Goal: Task Accomplishment & Management: Manage account settings

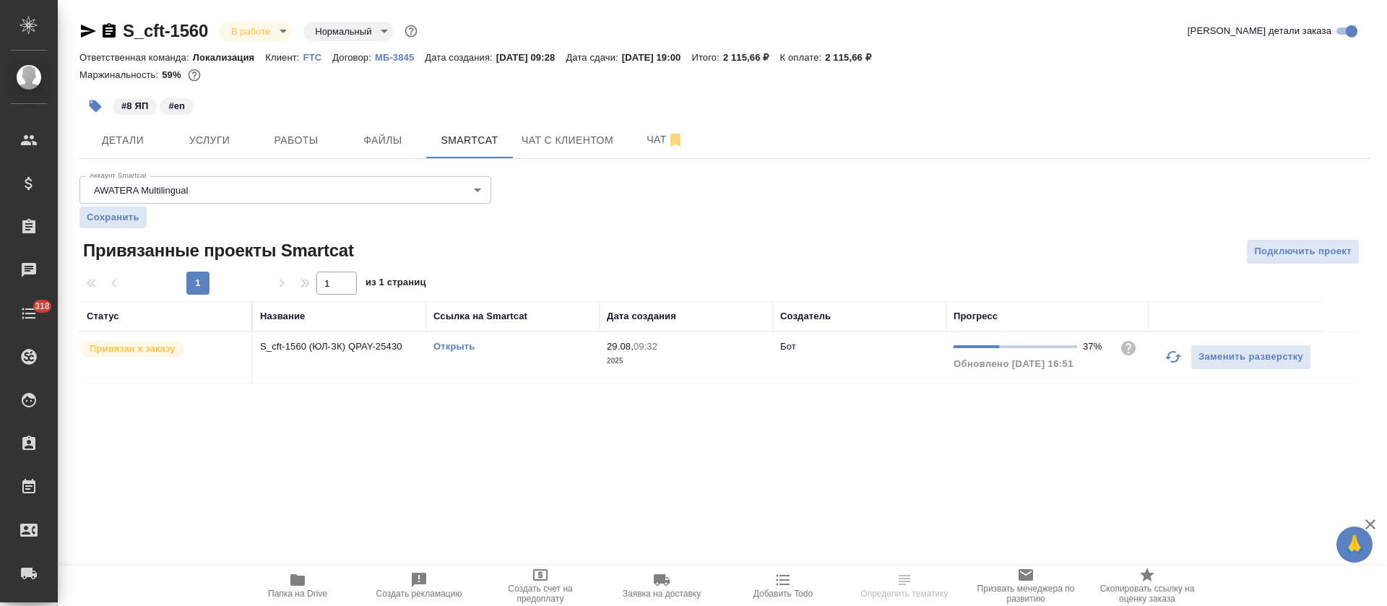
click at [456, 348] on link "Открыть" at bounding box center [454, 346] width 41 height 11
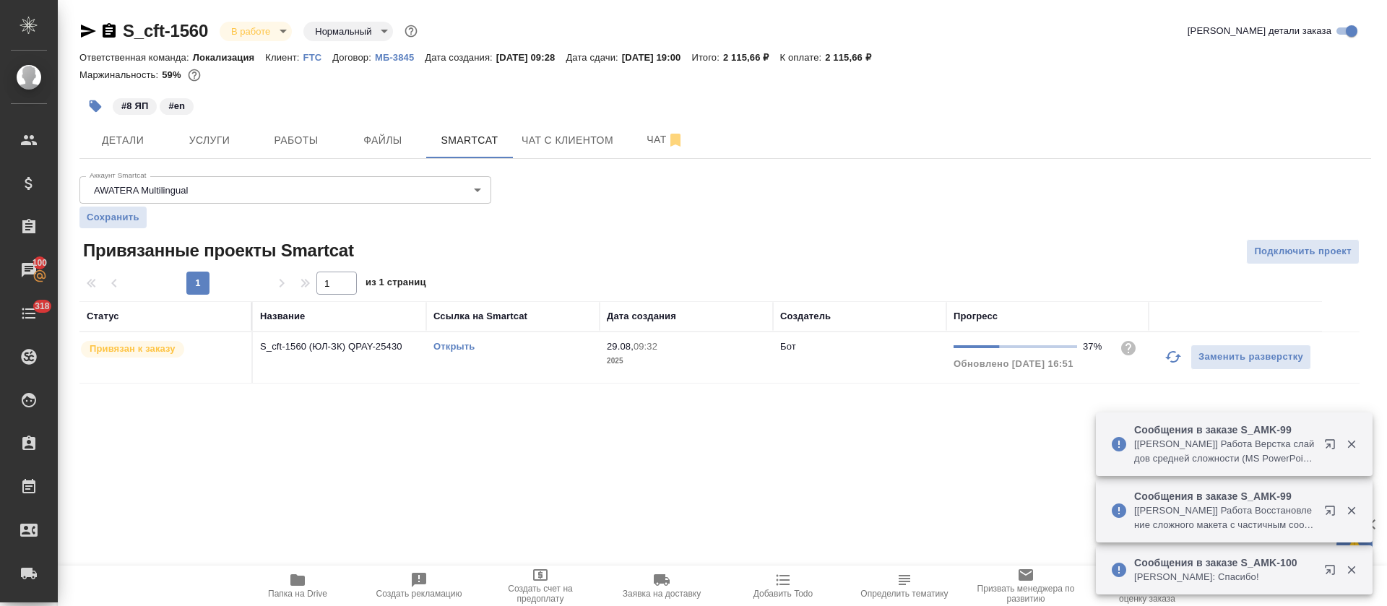
click at [1167, 348] on icon "button" at bounding box center [1173, 356] width 17 height 17
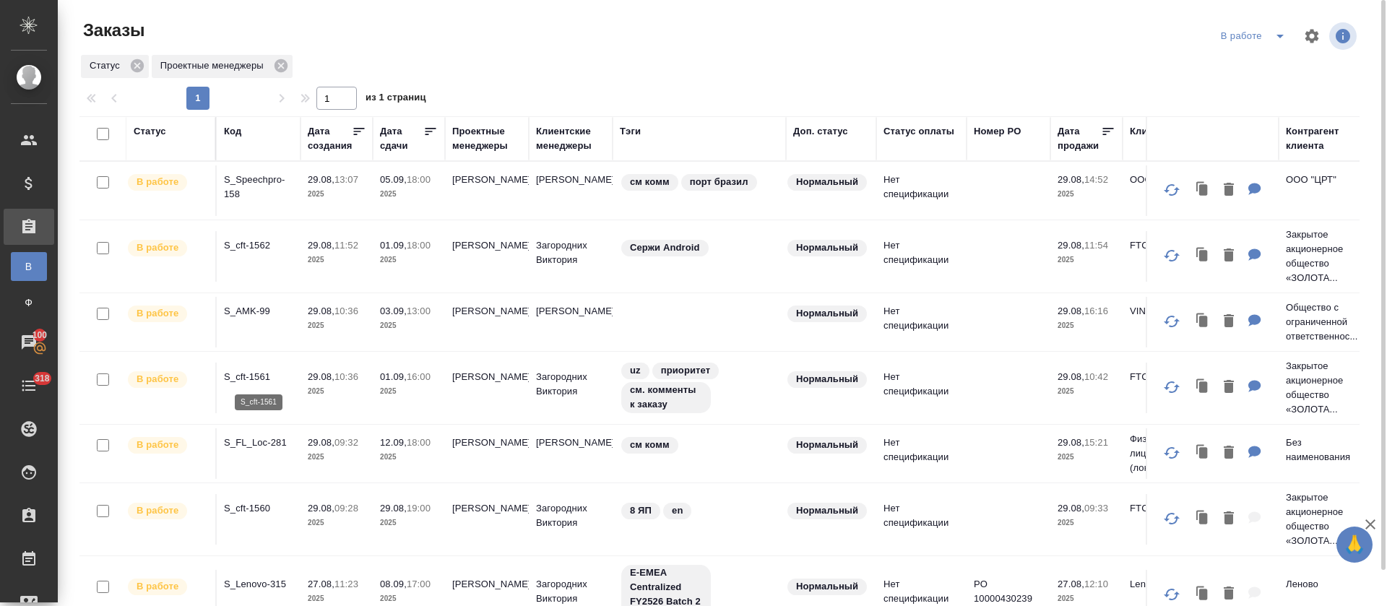
click at [258, 371] on p "S_cft-1561" at bounding box center [258, 377] width 69 height 14
click at [1264, 31] on div "В работе" at bounding box center [1256, 36] width 77 height 23
click at [1268, 38] on button "split button" at bounding box center [1280, 36] width 29 height 23
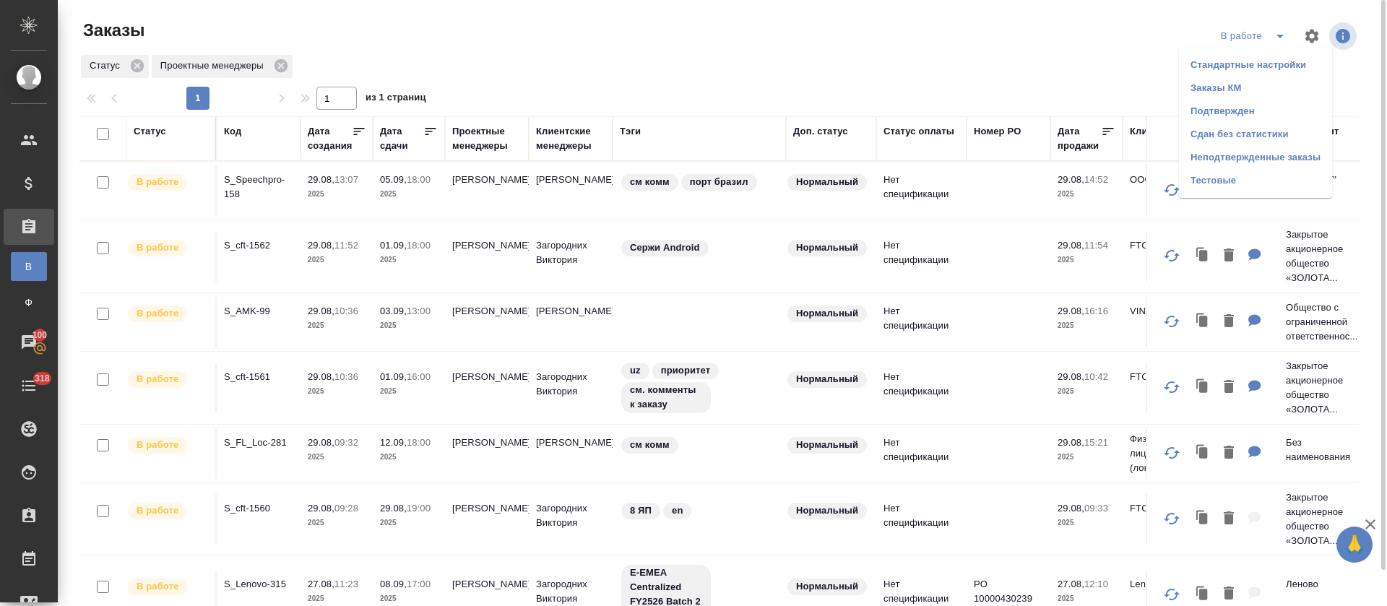
click at [1265, 108] on li "Подтвержден" at bounding box center [1255, 111] width 153 height 23
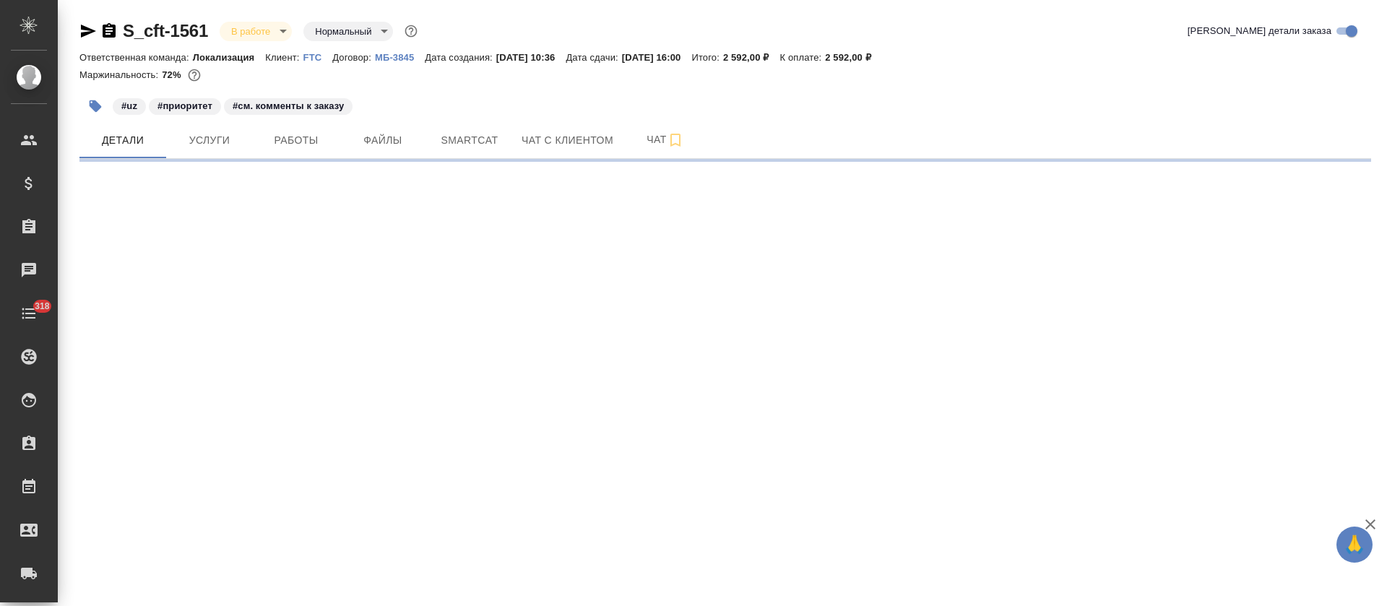
select select "RU"
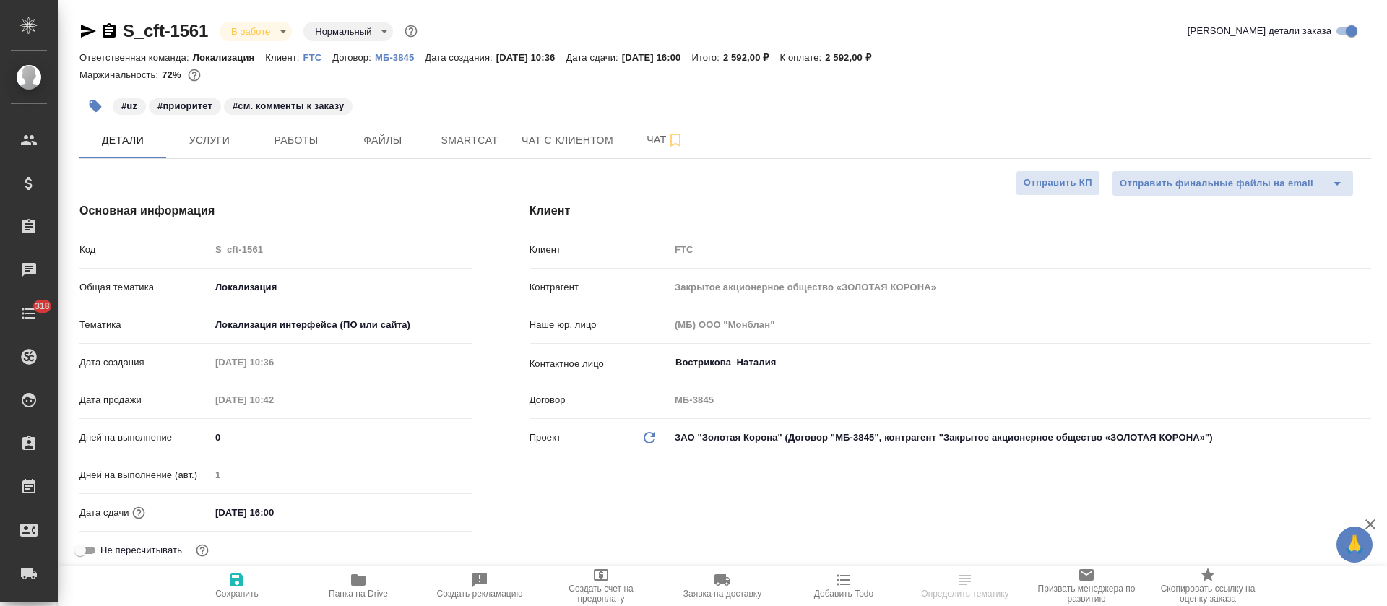
type textarea "x"
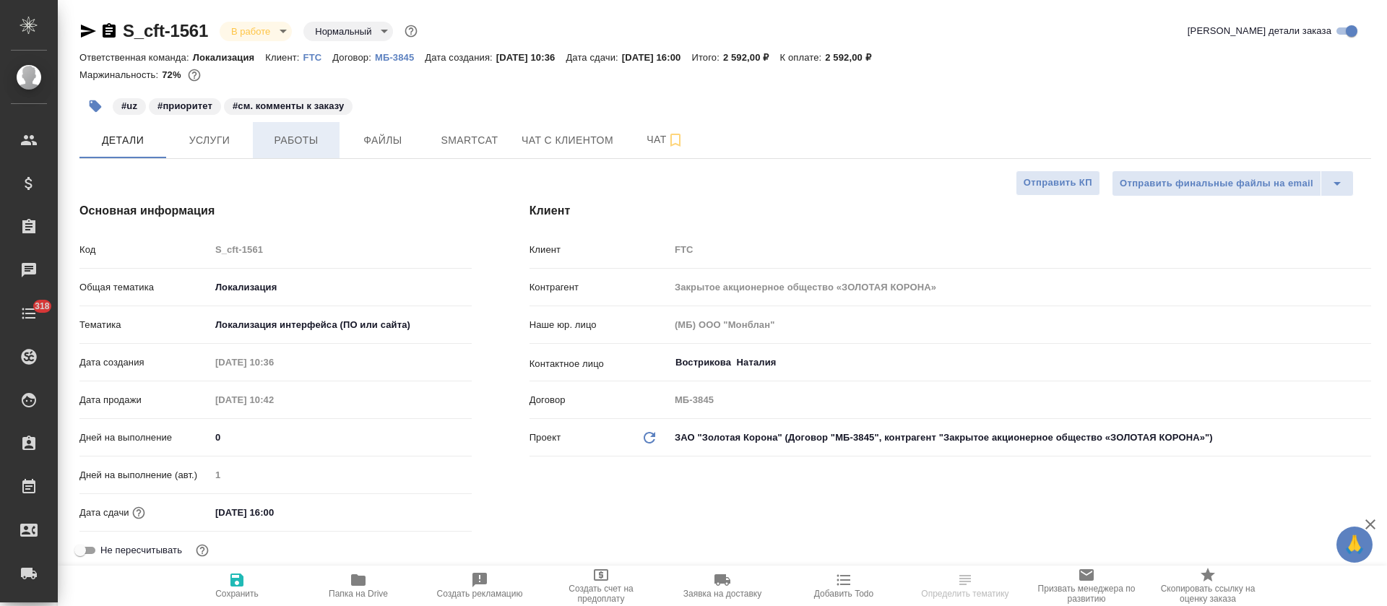
type textarea "x"
click at [287, 154] on button "Работы" at bounding box center [296, 140] width 87 height 36
type textarea "x"
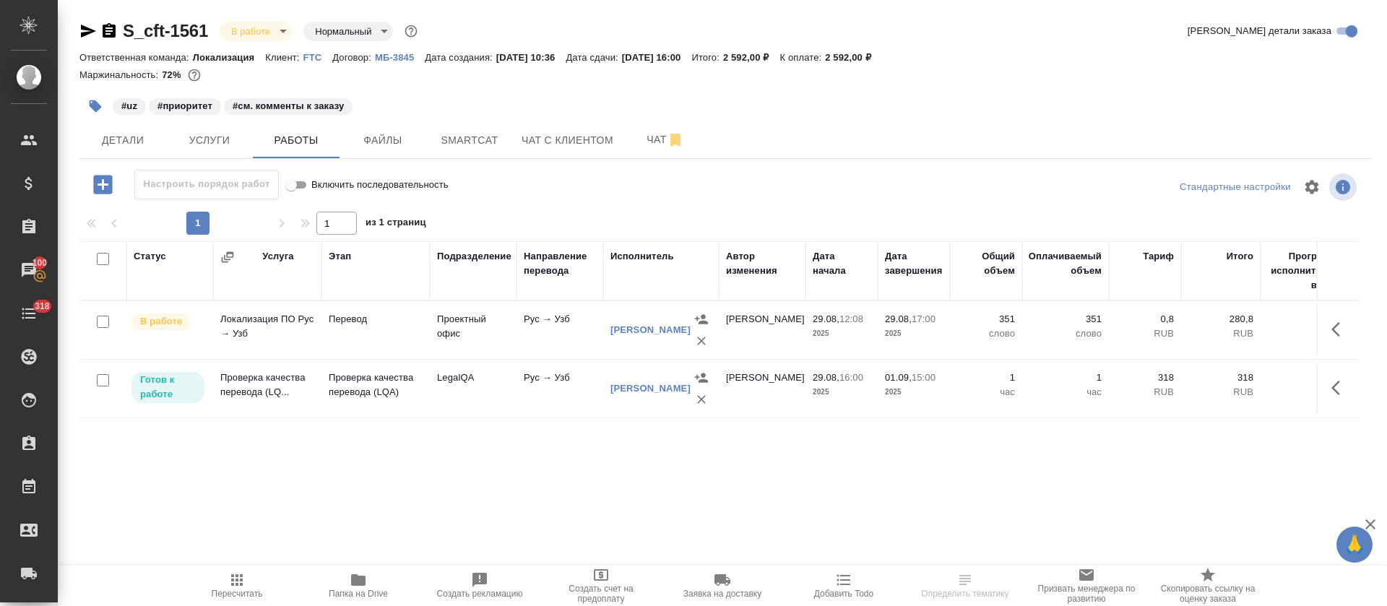
click at [464, 158] on hr at bounding box center [725, 158] width 1292 height 1
click at [470, 150] on button "Smartcat" at bounding box center [469, 140] width 87 height 36
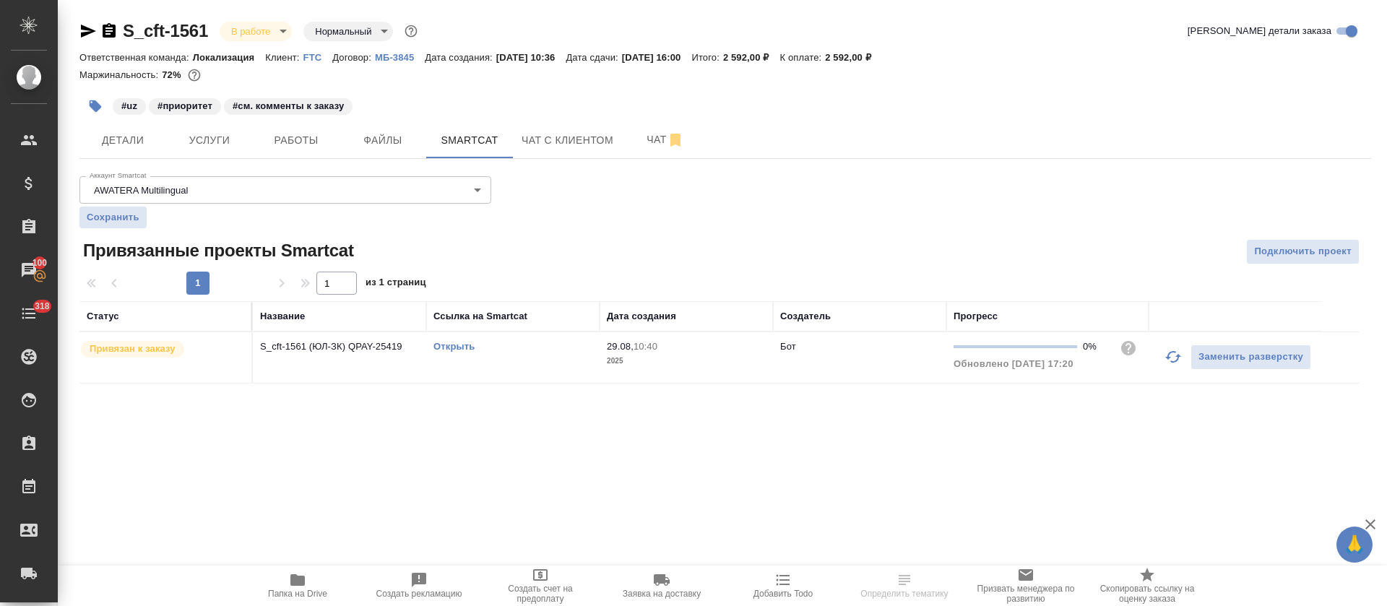
click at [462, 349] on link "Открыть" at bounding box center [454, 346] width 41 height 11
click at [310, 139] on span "Работы" at bounding box center [296, 141] width 69 height 18
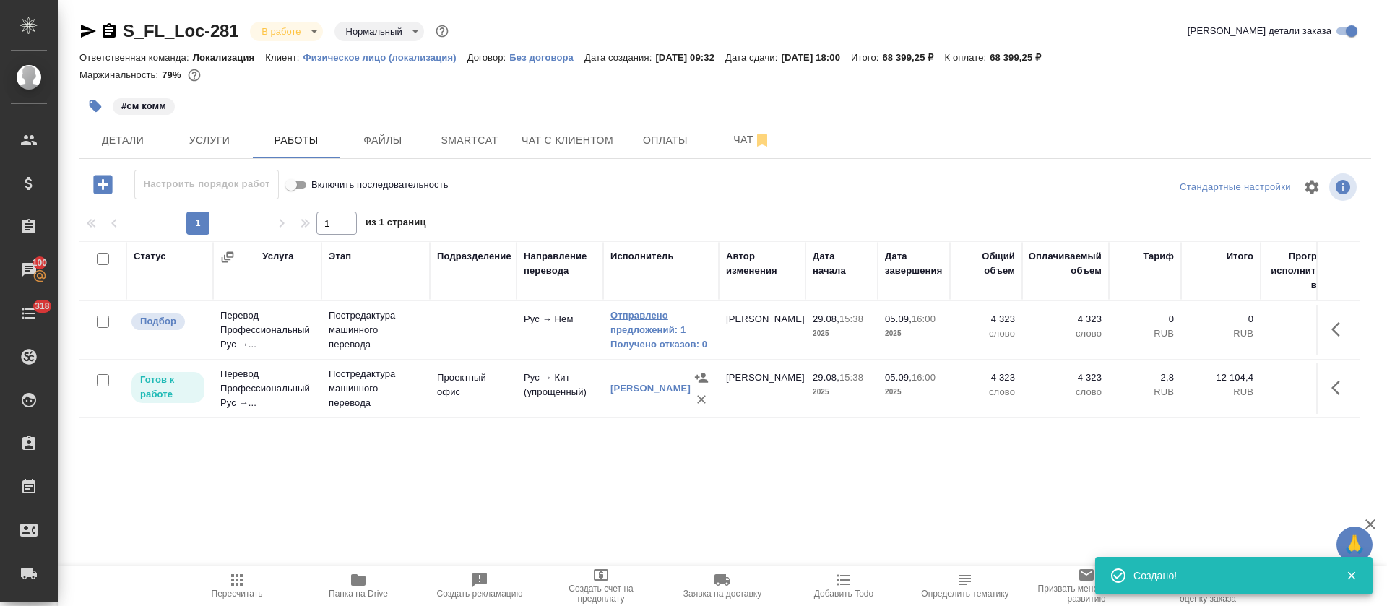
click at [619, 324] on link "Отправлено предложений: 1" at bounding box center [661, 323] width 101 height 29
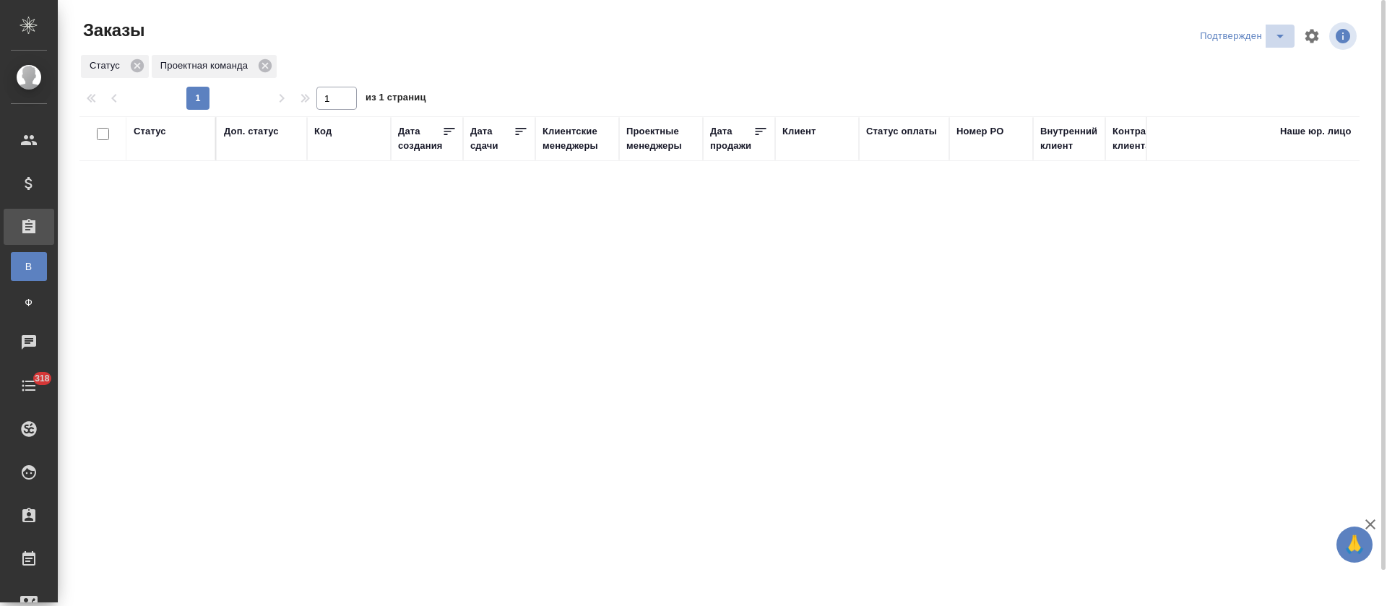
click at [1280, 35] on icon "split button" at bounding box center [1280, 37] width 7 height 4
click at [1265, 88] on li "В работе" at bounding box center [1245, 88] width 153 height 23
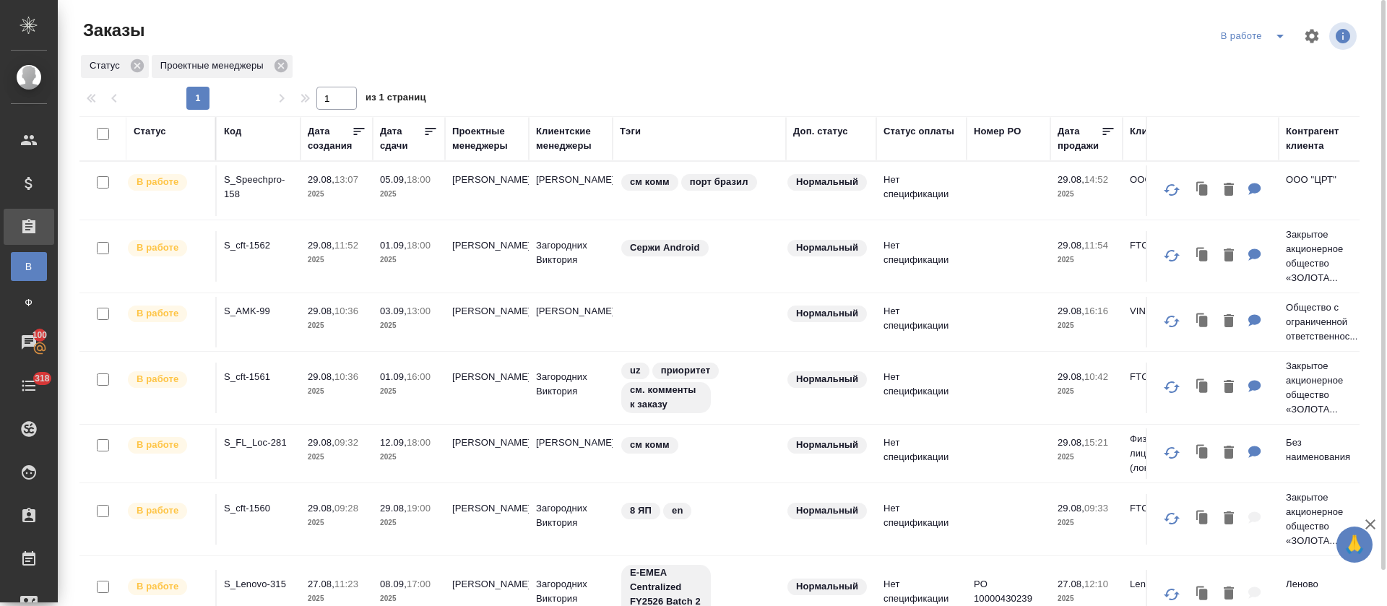
click at [431, 132] on icon at bounding box center [431, 131] width 11 height 7
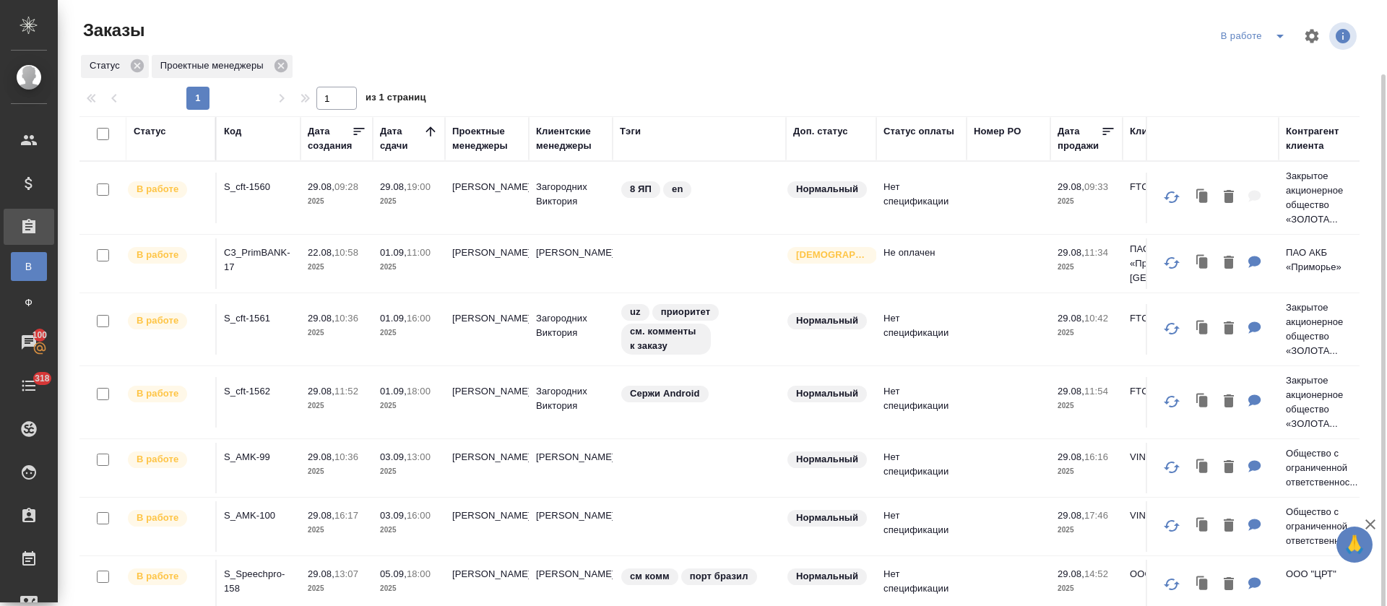
scroll to position [73, 0]
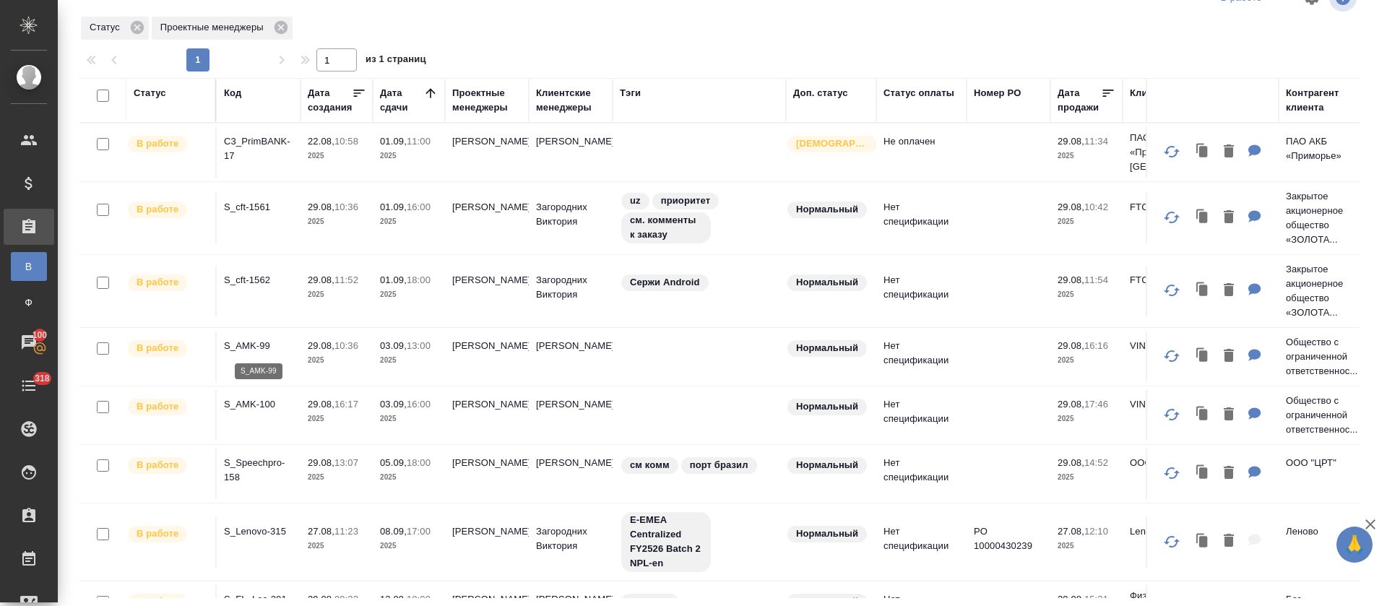
click at [269, 351] on p "S_AMK-99" at bounding box center [258, 346] width 69 height 14
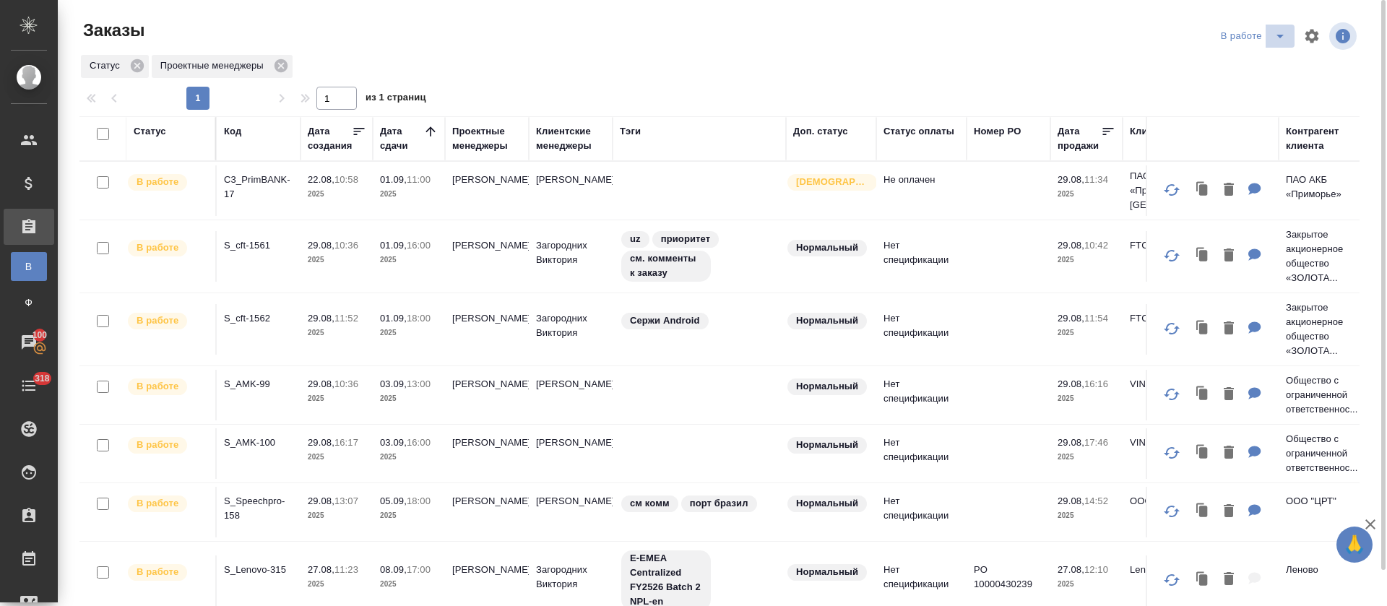
click at [1266, 31] on button "split button" at bounding box center [1280, 36] width 29 height 23
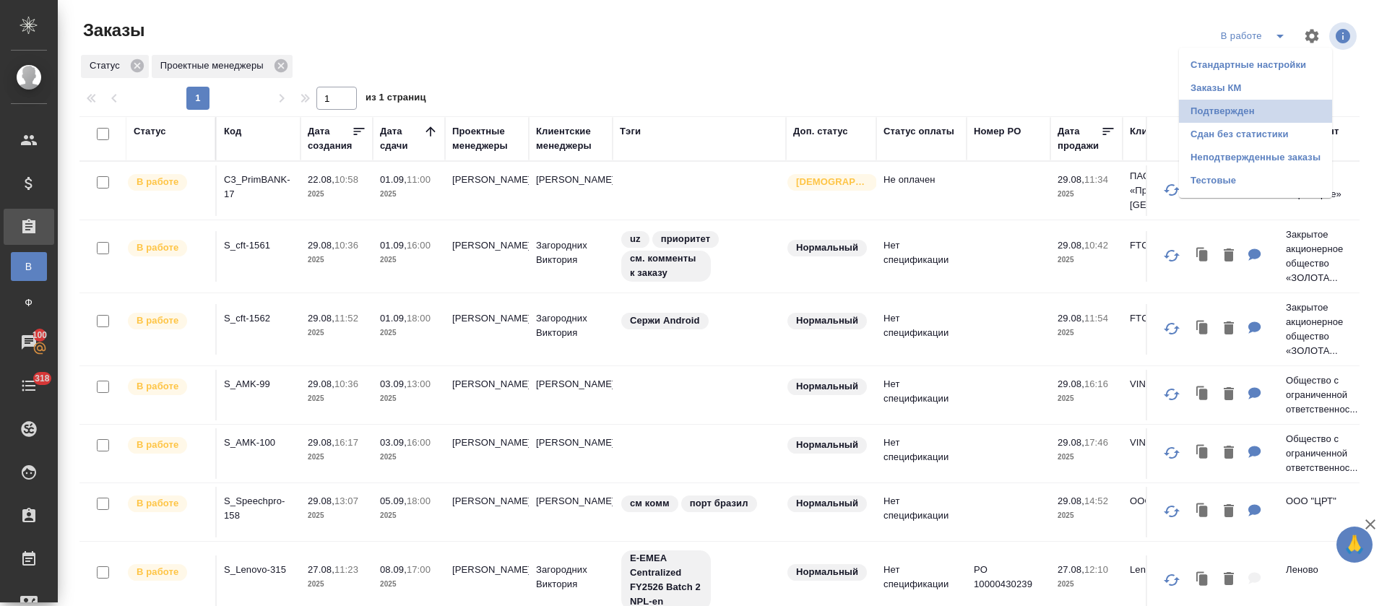
click at [1256, 104] on li "Подтвержден" at bounding box center [1255, 111] width 153 height 23
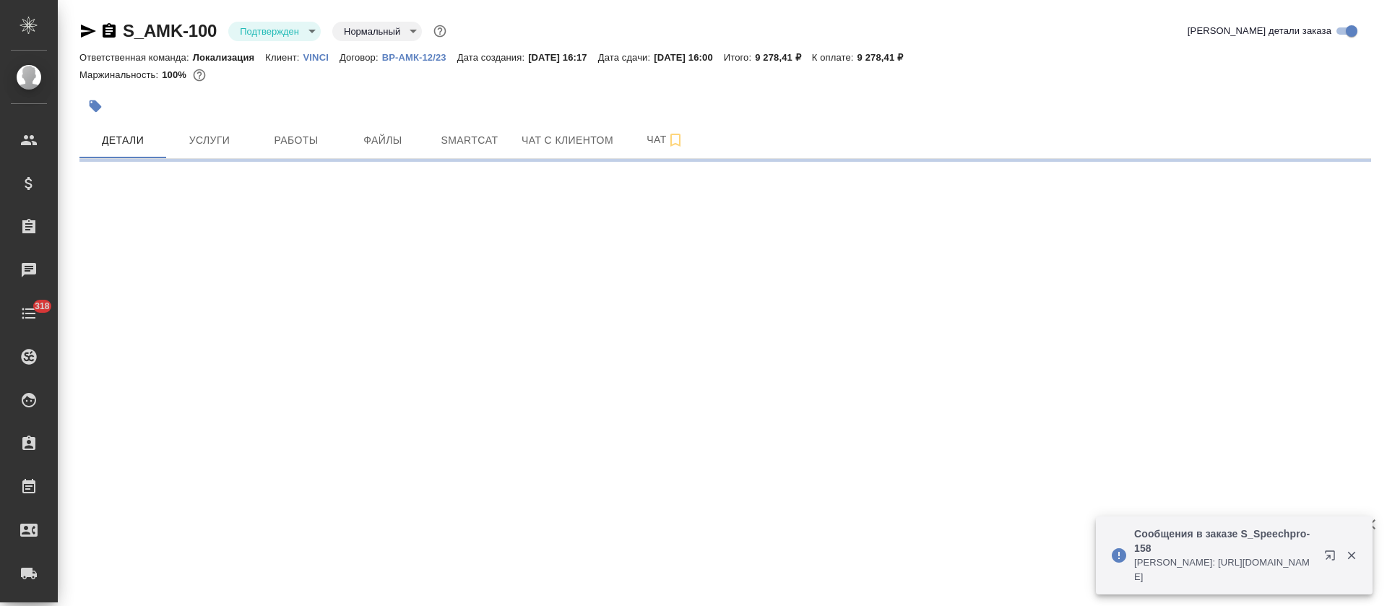
select select "RU"
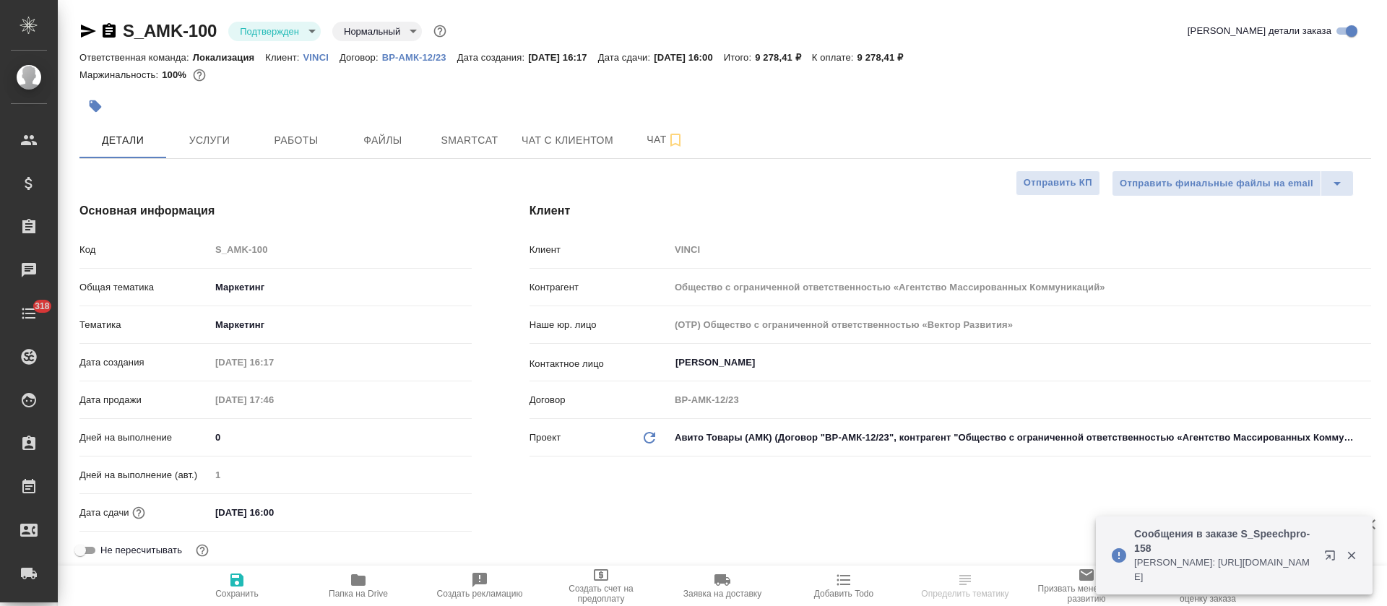
type textarea "x"
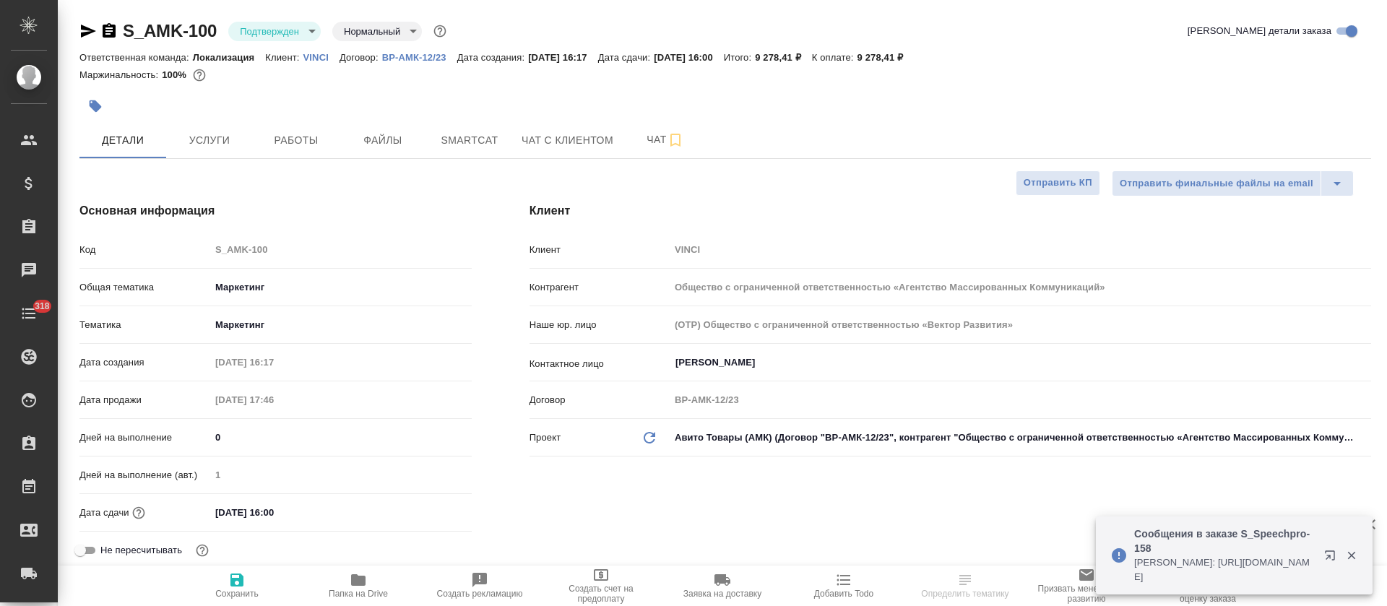
type textarea "x"
type input "[PERSON_NAME]"
type input "Сеитов Павел"
type textarea "x"
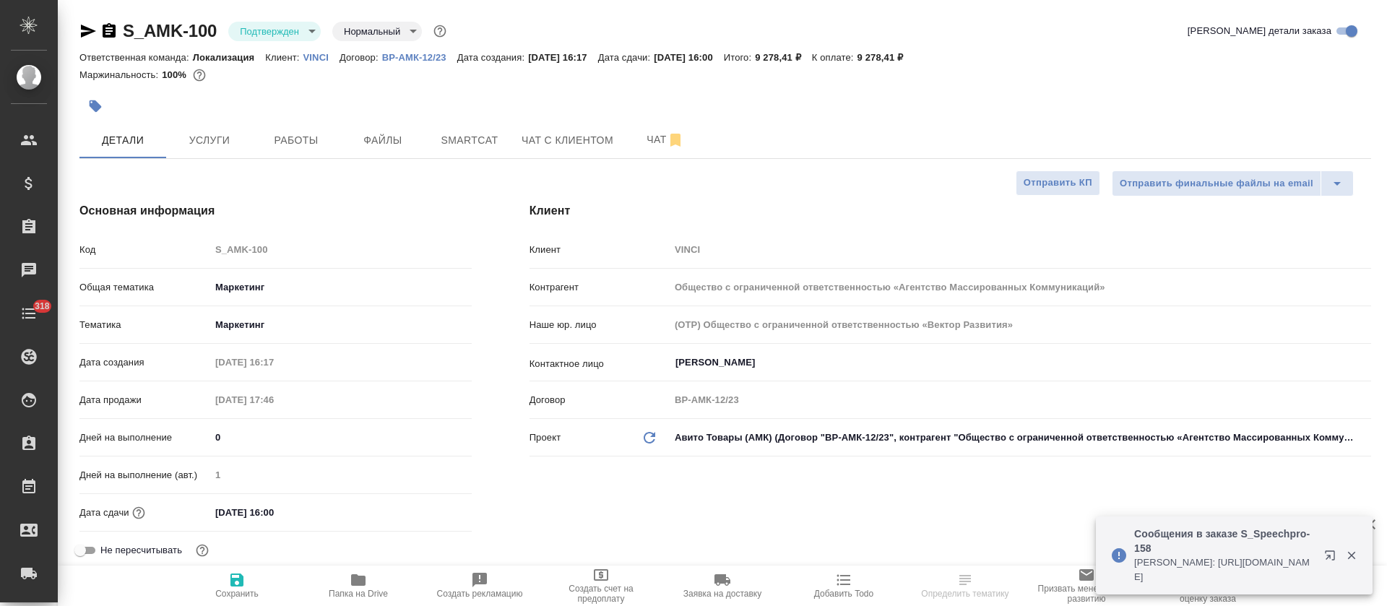
type textarea "x"
click at [1327, 557] on icon "button" at bounding box center [1329, 555] width 9 height 9
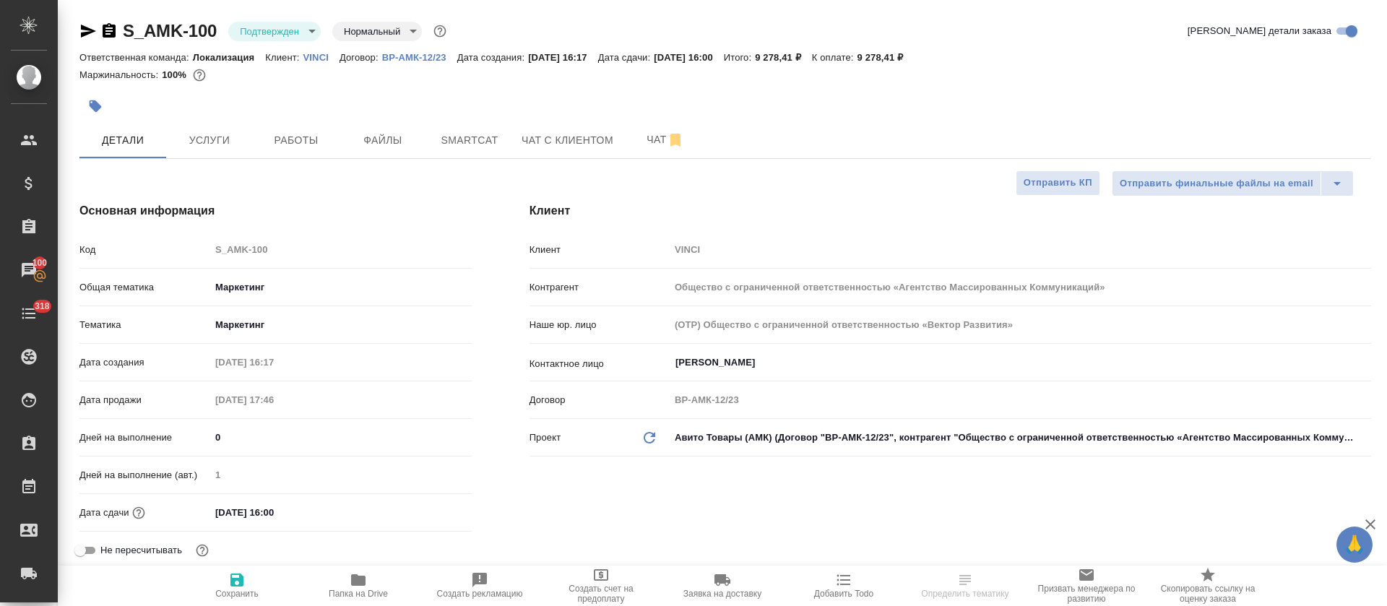
select select "RU"
type textarea "x"
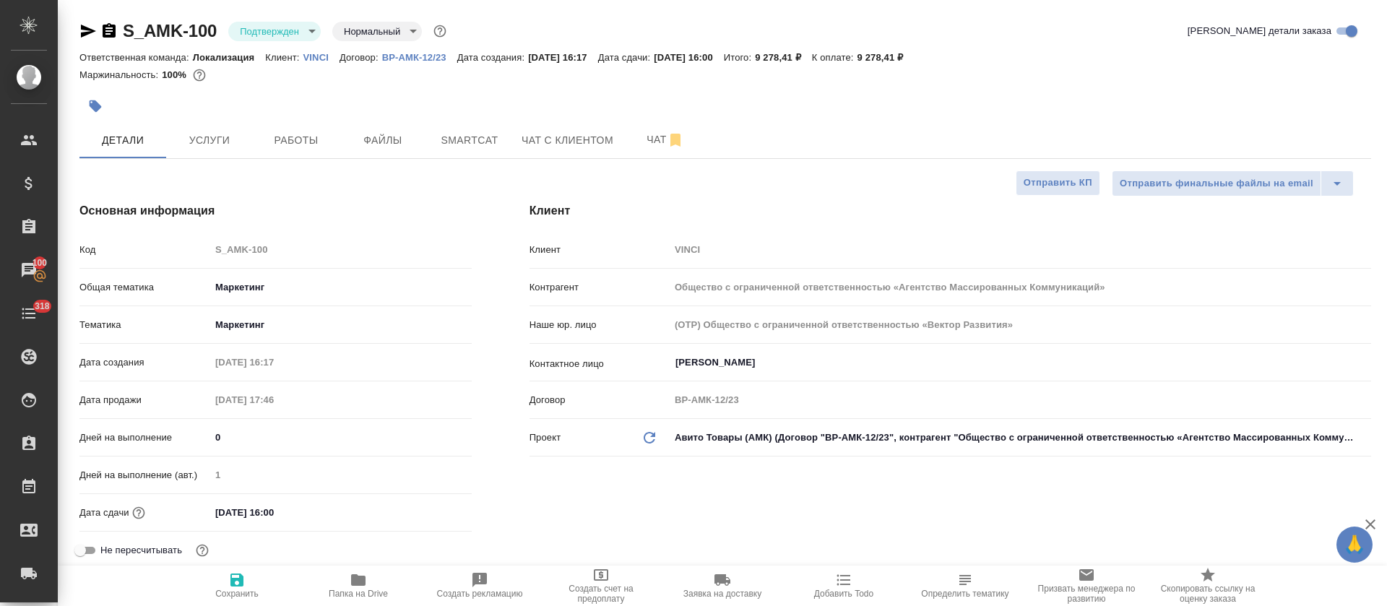
type textarea "x"
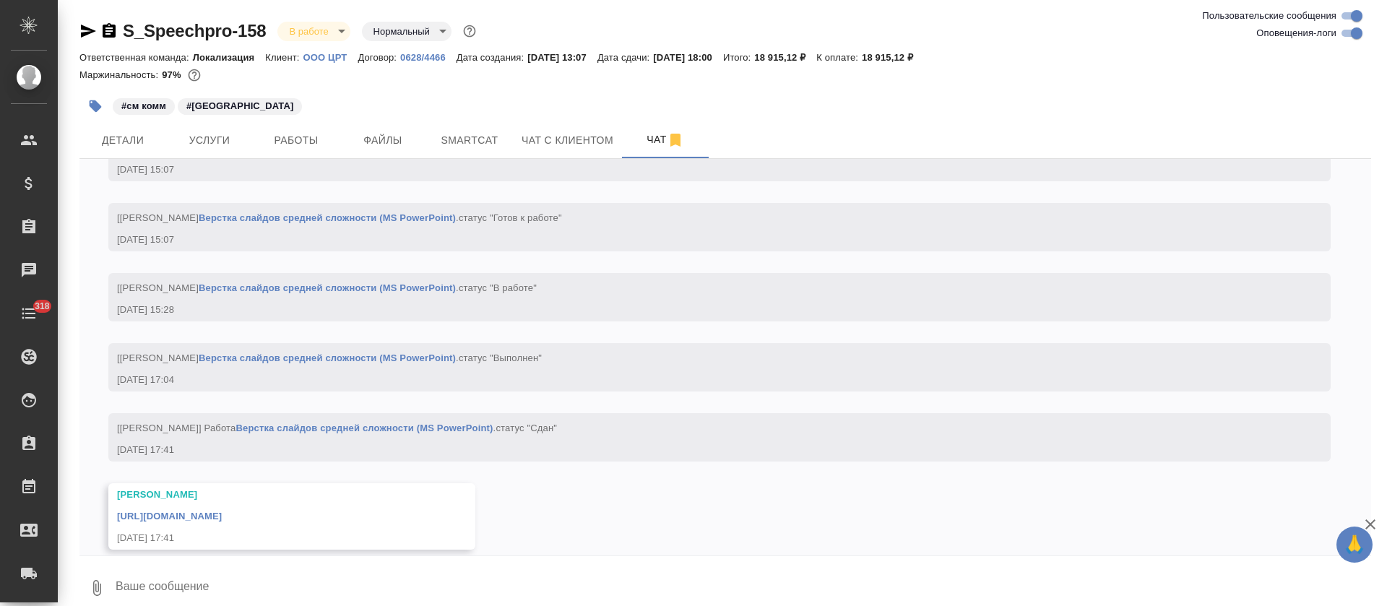
scroll to position [2473, 0]
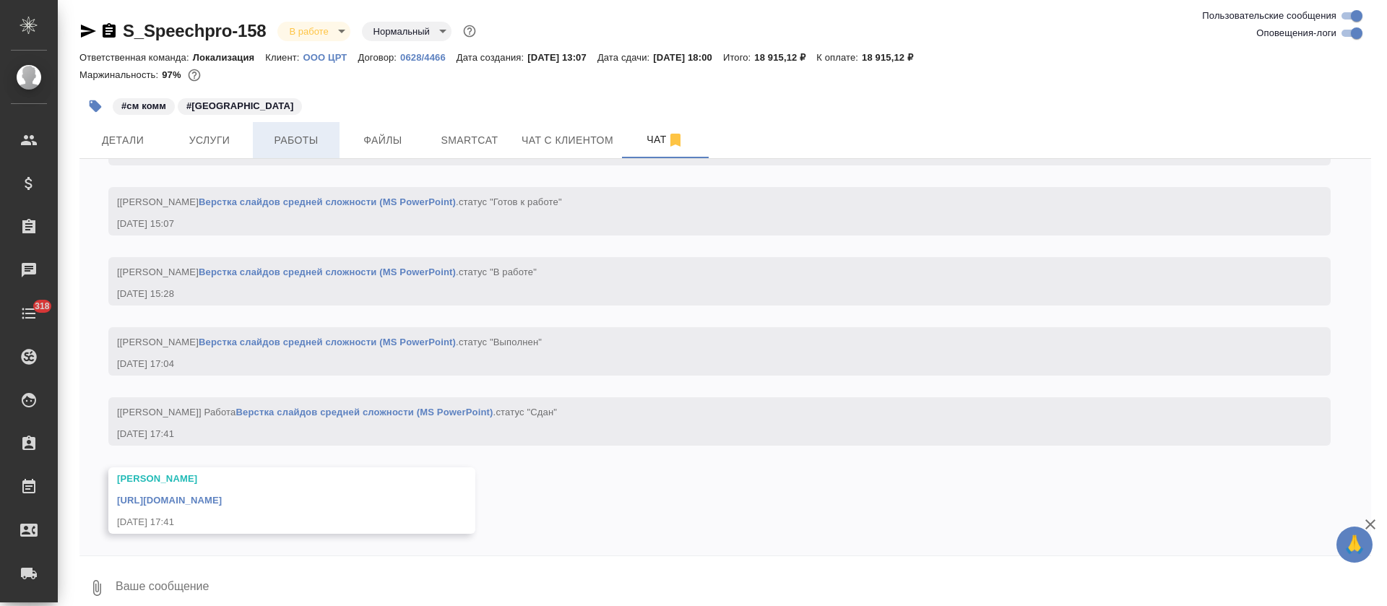
click at [290, 134] on span "Работы" at bounding box center [296, 141] width 69 height 18
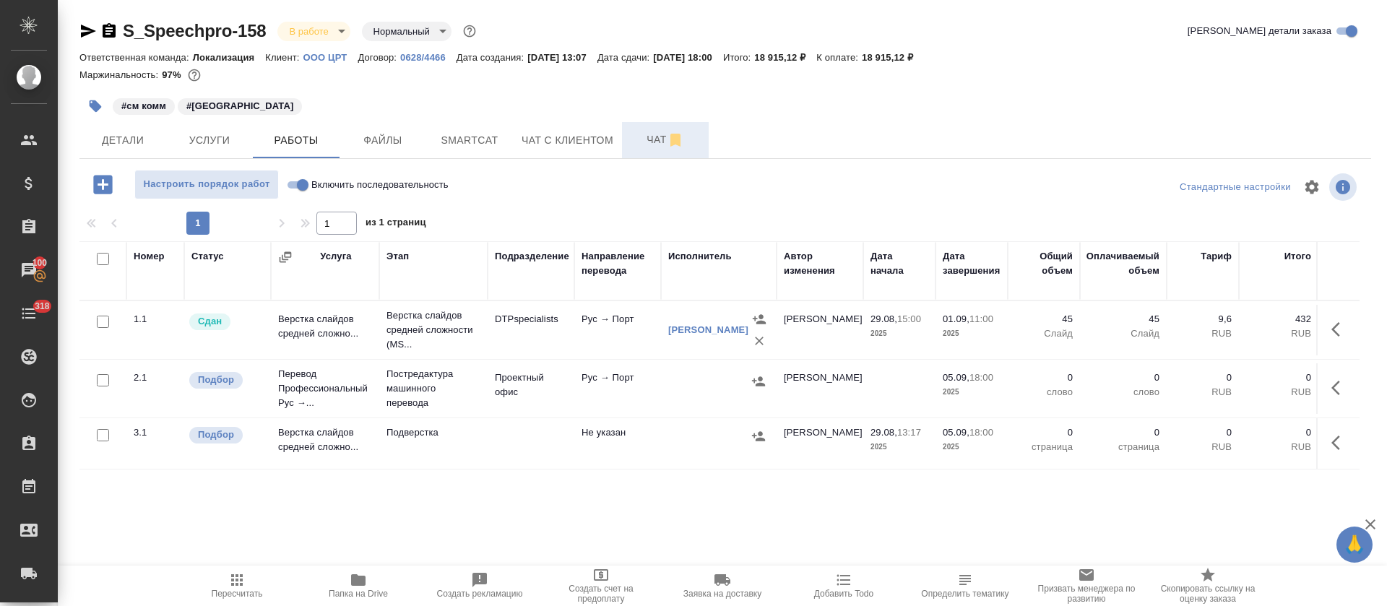
click at [647, 135] on span "Чат" at bounding box center [665, 140] width 69 height 18
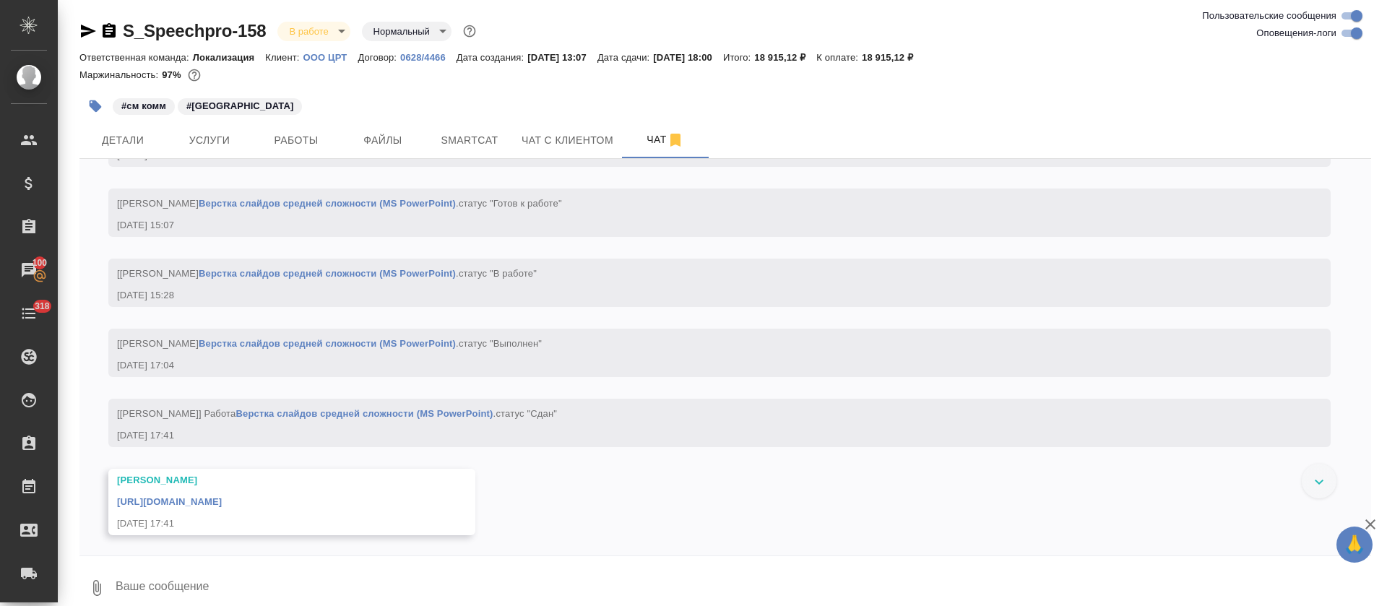
scroll to position [2473, 0]
click at [222, 498] on link "https://drive.awatera.com/apps/files/files/10241388?dir=/Shares/CRT/Orders/S_Sp…" at bounding box center [169, 500] width 105 height 11
click at [322, 143] on span "Работы" at bounding box center [296, 141] width 69 height 18
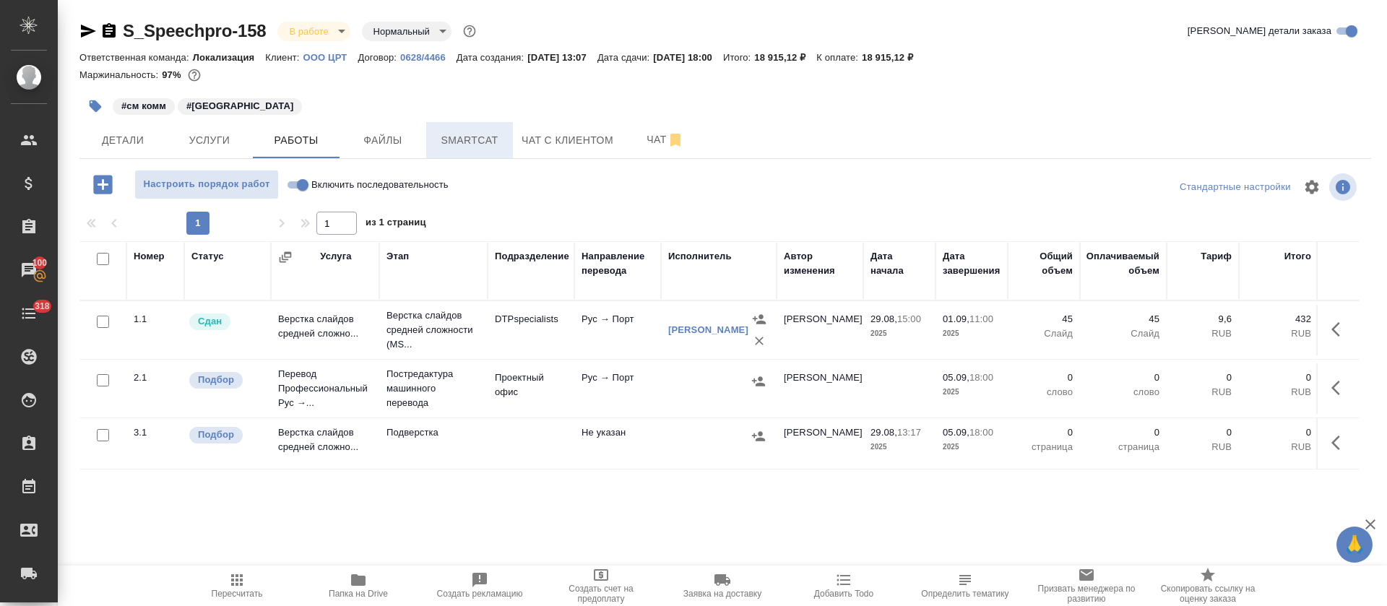
click at [456, 134] on span "Smartcat" at bounding box center [469, 141] width 69 height 18
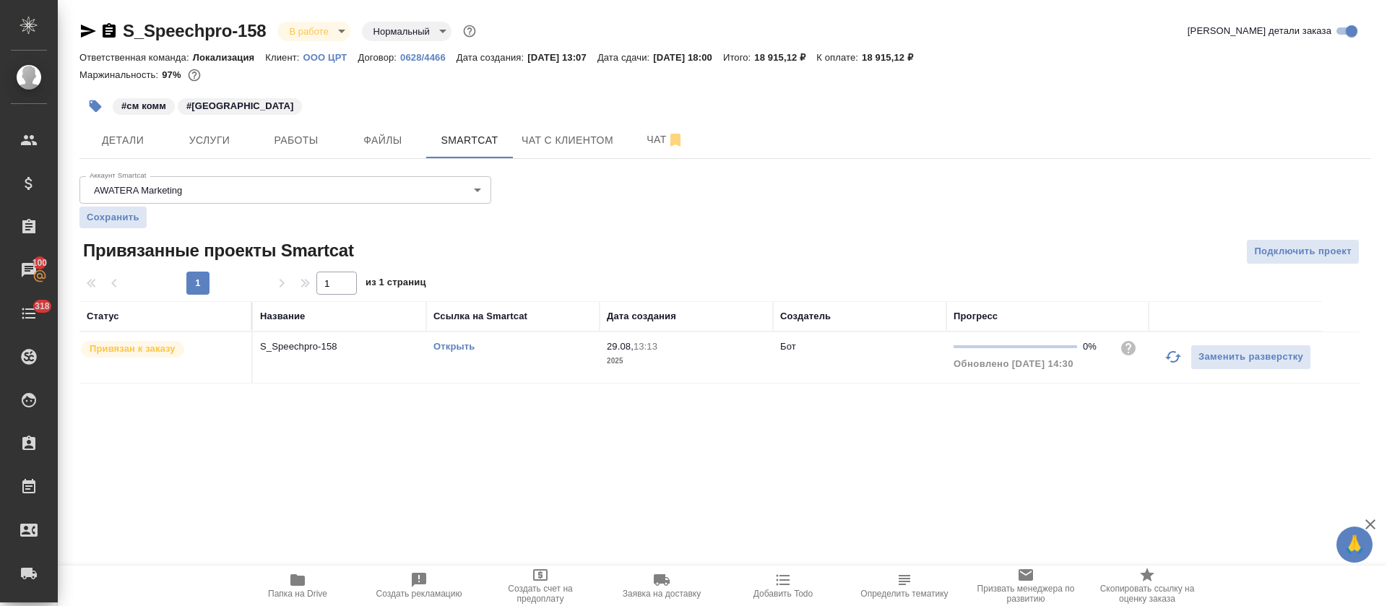
click at [444, 344] on link "Открыть" at bounding box center [454, 346] width 41 height 11
click at [346, 134] on button "Файлы" at bounding box center [383, 140] width 87 height 36
drag, startPoint x: 255, startPoint y: 121, endPoint x: 299, endPoint y: 132, distance: 45.6
click at [257, 121] on div "#см комм #порт бразил" at bounding box center [509, 106] width 861 height 32
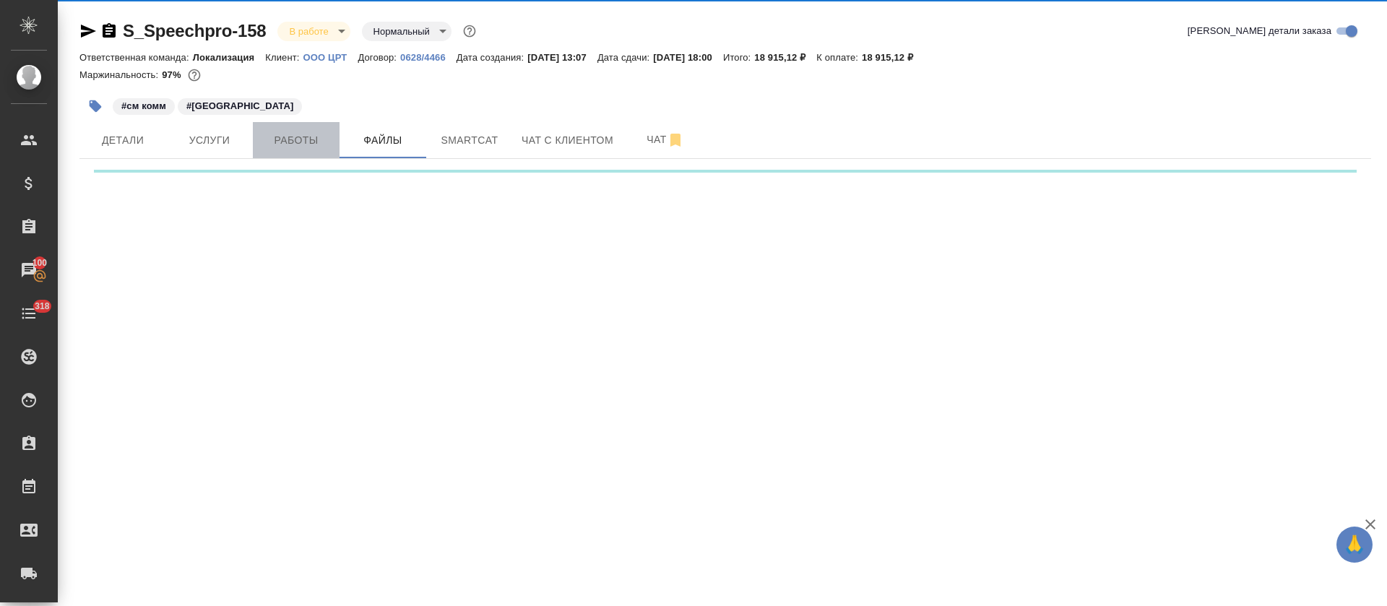
click at [300, 132] on span "Работы" at bounding box center [296, 141] width 69 height 18
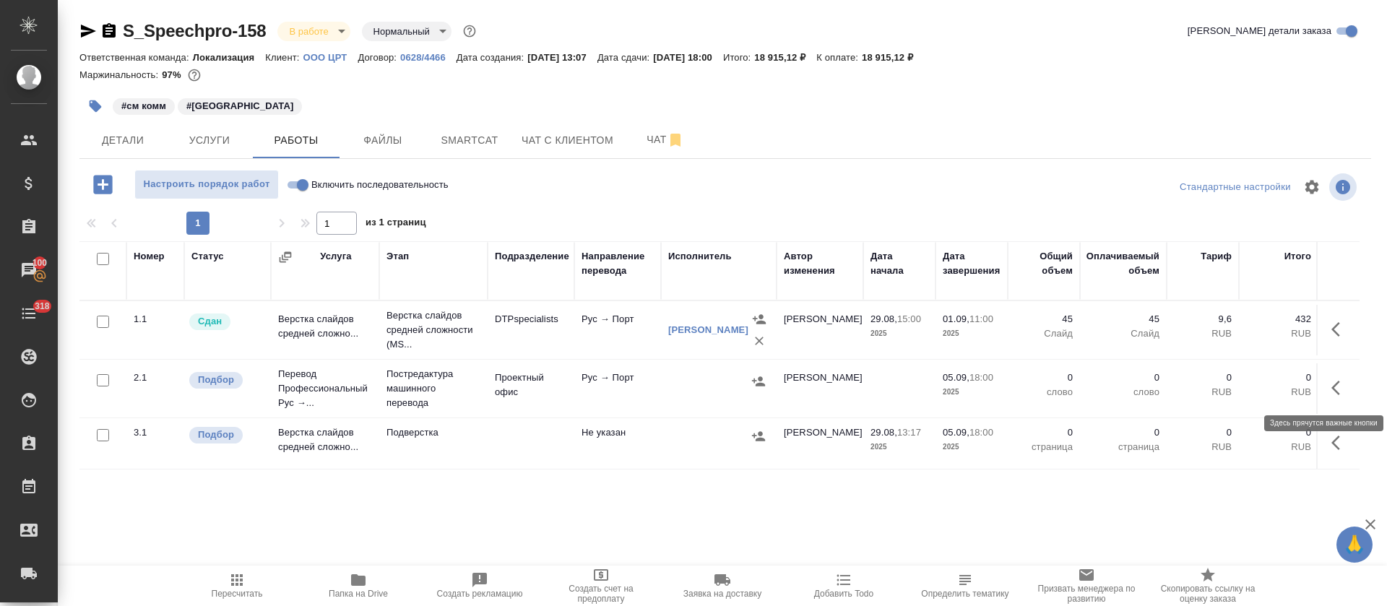
click at [1337, 392] on icon "button" at bounding box center [1336, 388] width 9 height 14
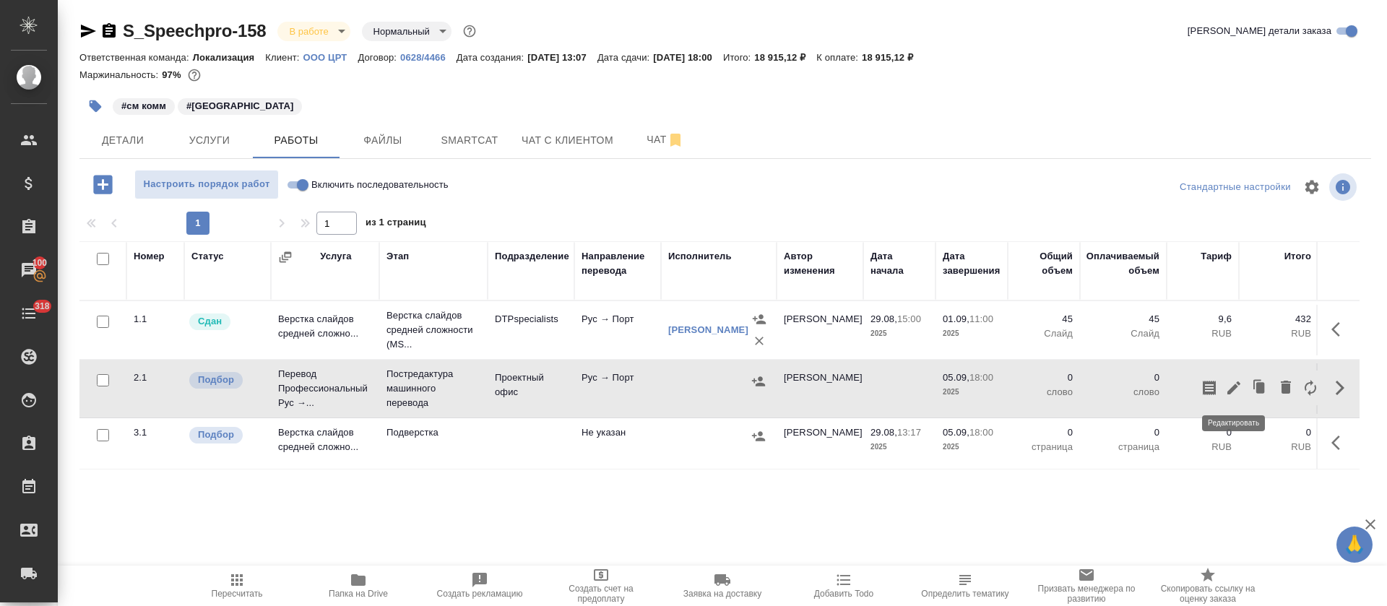
click at [1239, 389] on icon "button" at bounding box center [1234, 387] width 17 height 17
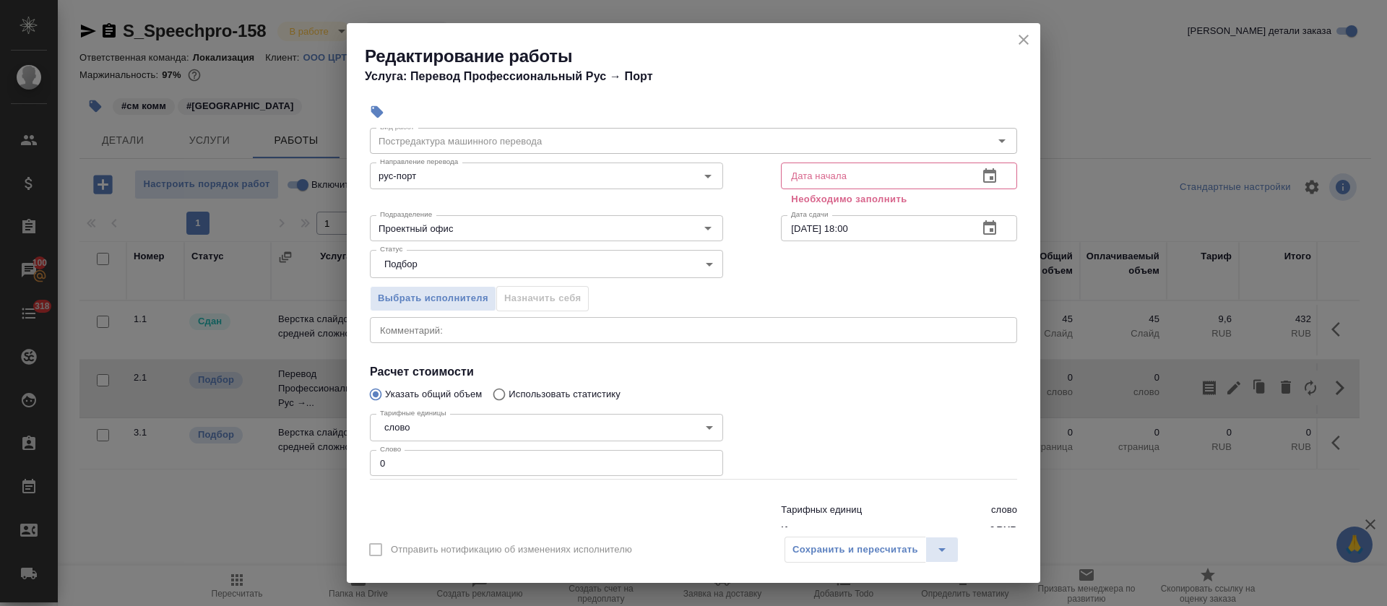
scroll to position [92, 0]
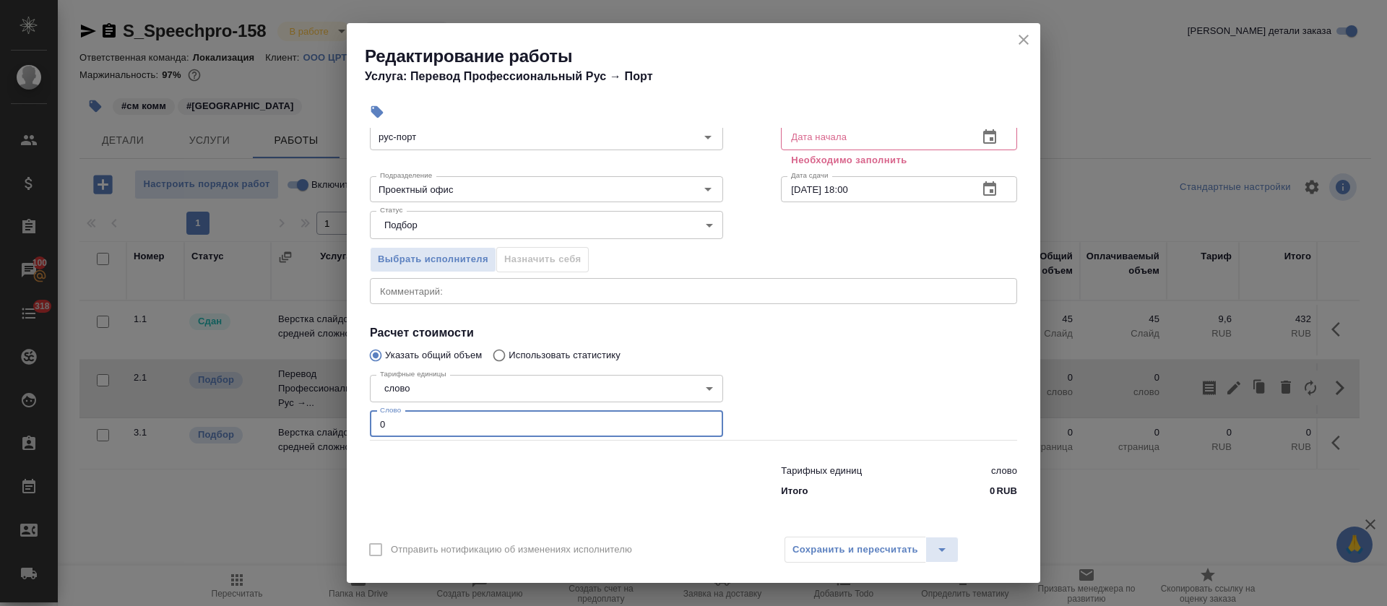
drag, startPoint x: 405, startPoint y: 426, endPoint x: 343, endPoint y: 426, distance: 61.4
click at [343, 426] on div "Редактирование работы Услуга: Перевод Профессиональный Рус → Порт Параметры Фай…" at bounding box center [693, 303] width 1387 height 606
paste input "2319"
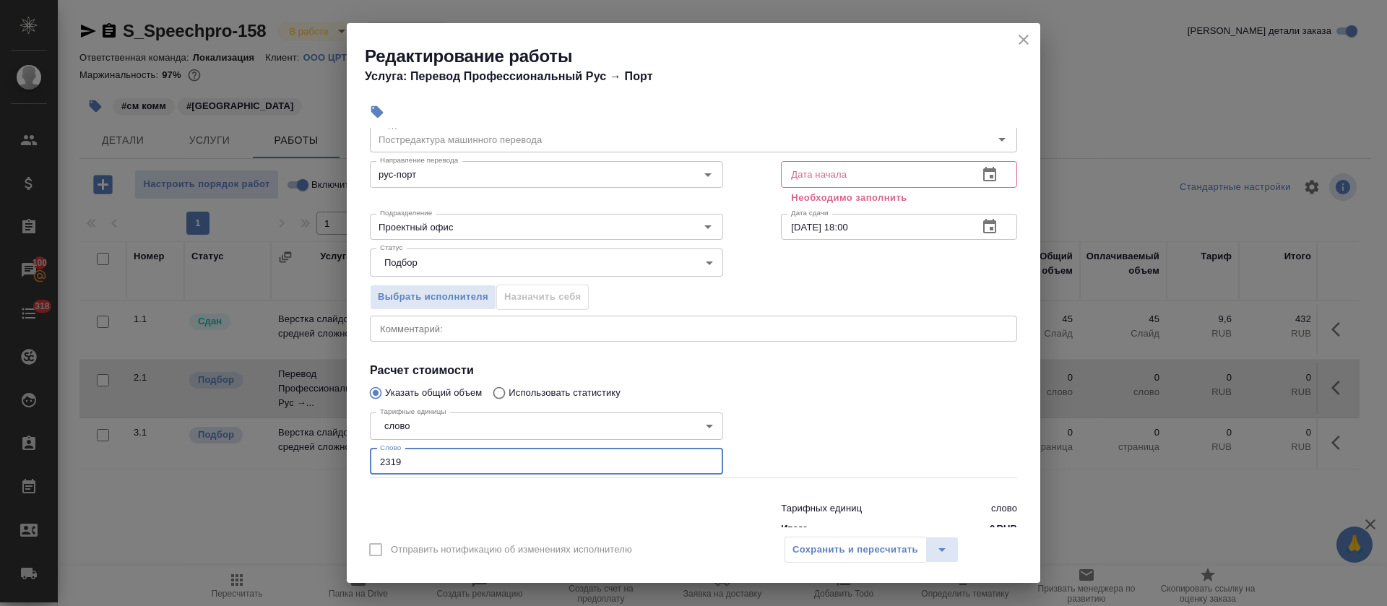
scroll to position [0, 0]
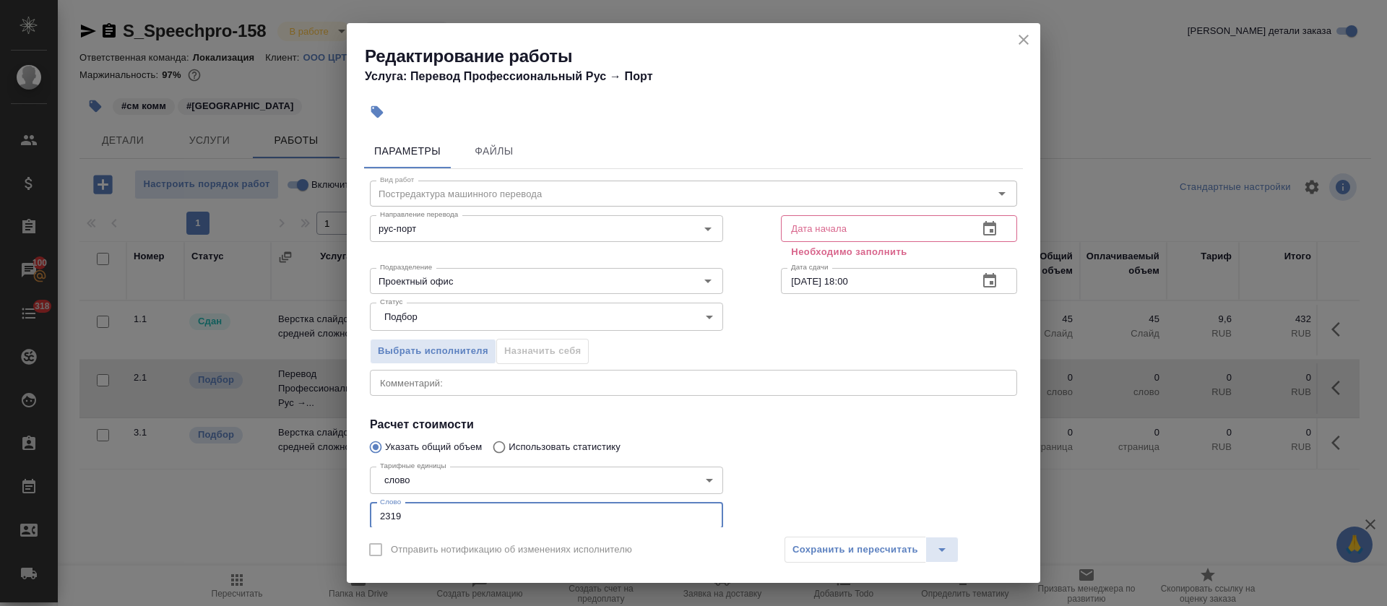
type input "2319"
click at [981, 233] on icon "button" at bounding box center [989, 228] width 17 height 17
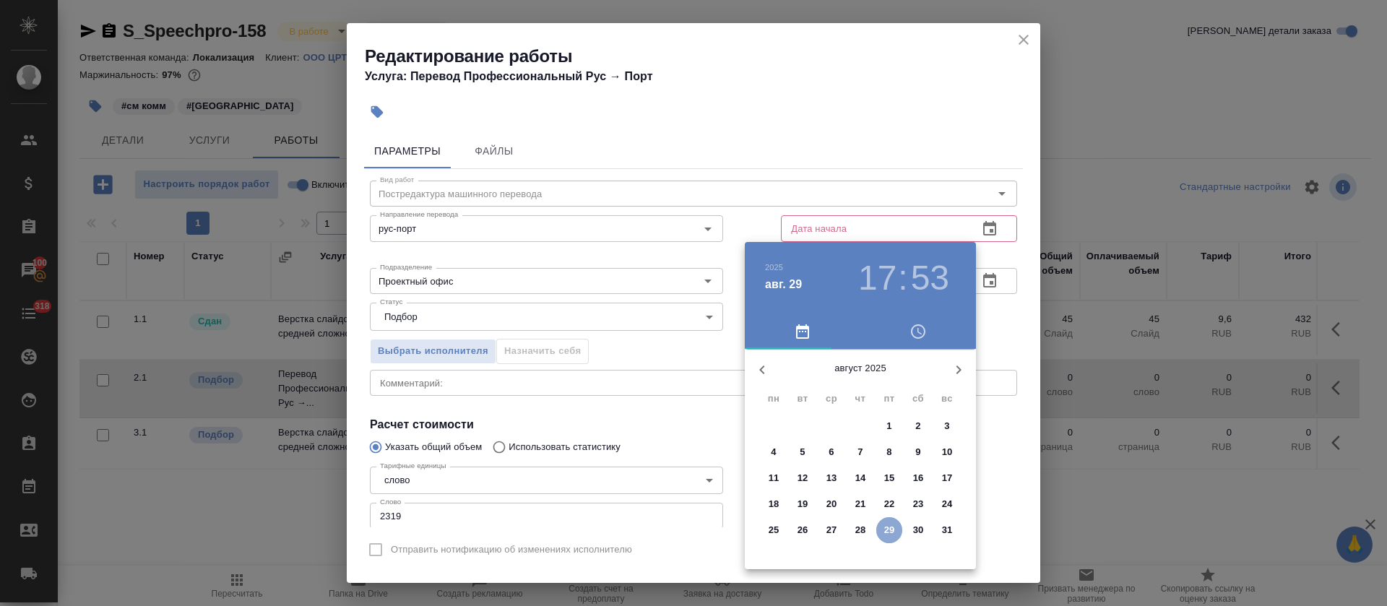
click at [888, 523] on p "29" at bounding box center [889, 530] width 11 height 14
type input "29.08.2025 17:53"
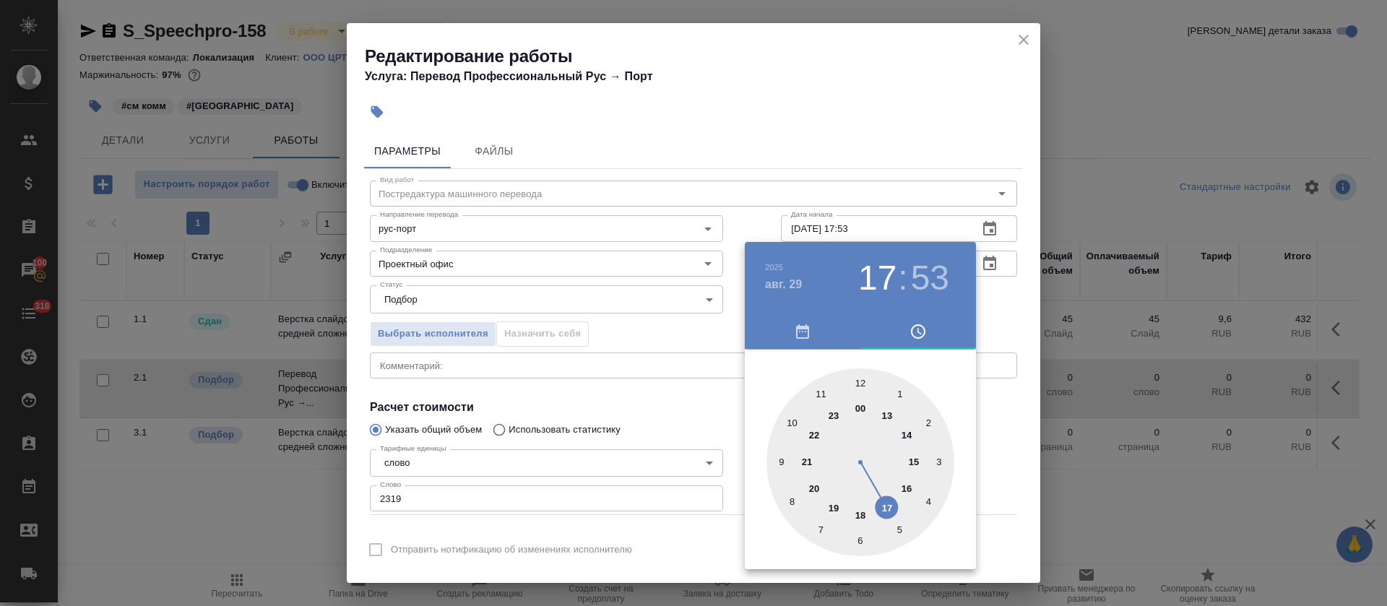
drag, startPoint x: 641, startPoint y: 326, endPoint x: 815, endPoint y: 299, distance: 176.2
click at [642, 325] on div at bounding box center [693, 303] width 1387 height 606
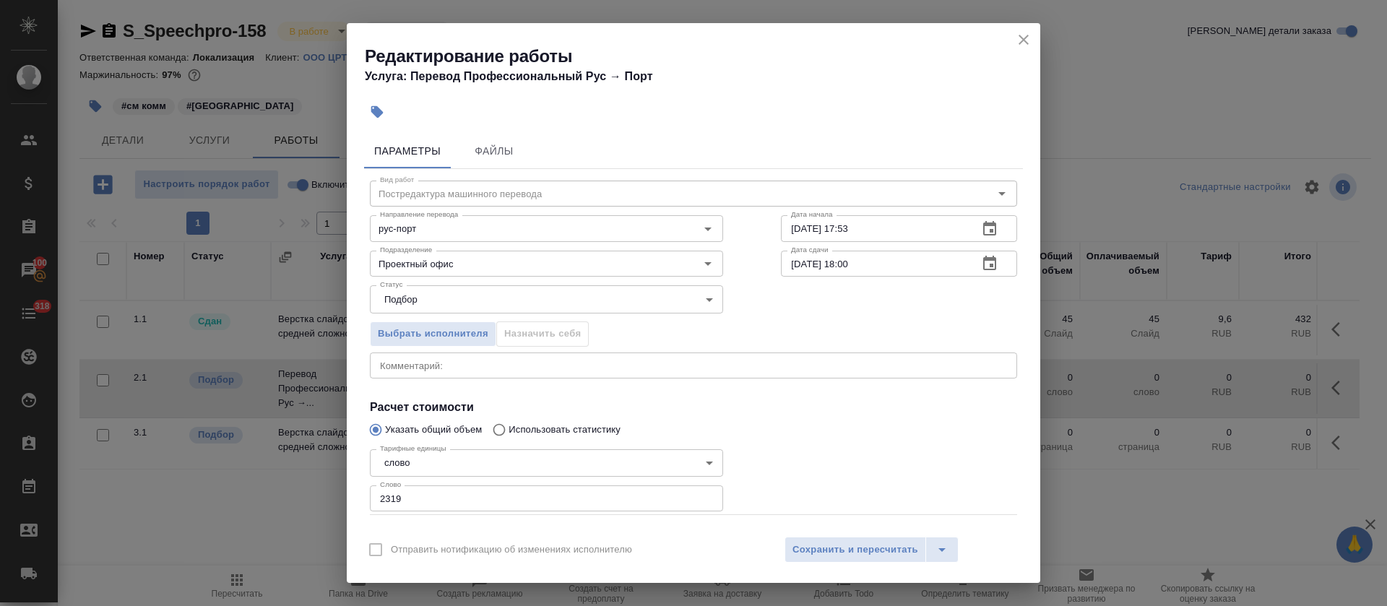
click at [981, 262] on icon "button" at bounding box center [989, 263] width 17 height 17
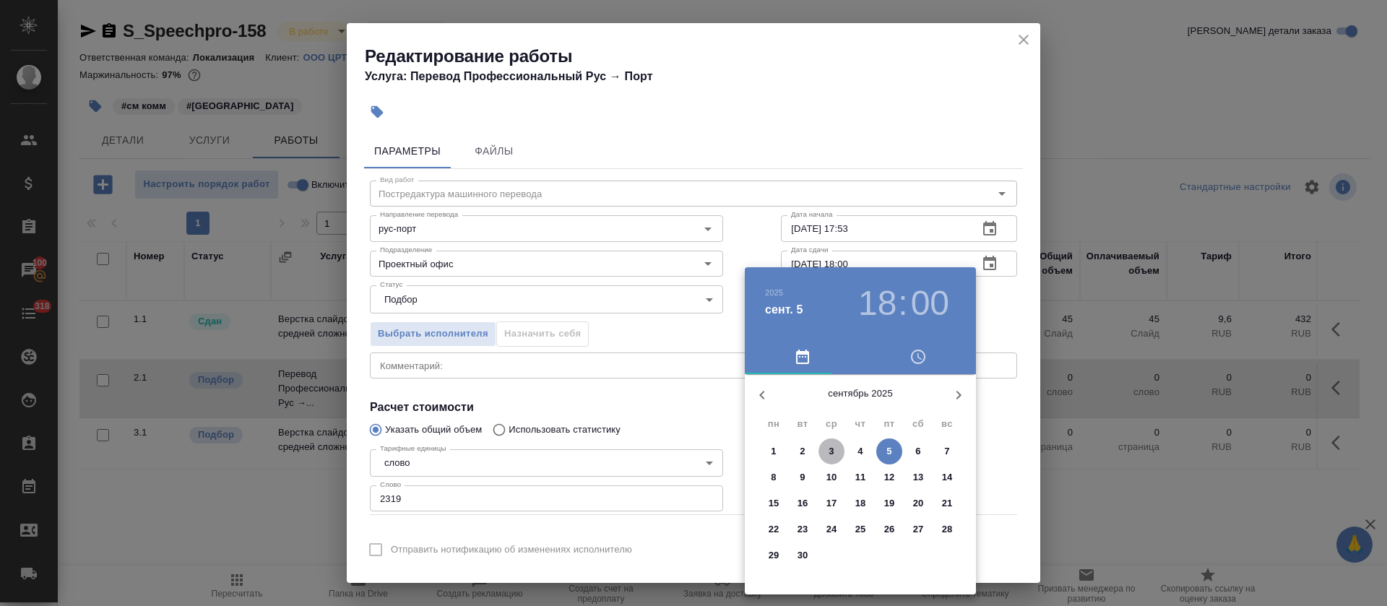
click at [838, 447] on span "3" at bounding box center [832, 451] width 26 height 14
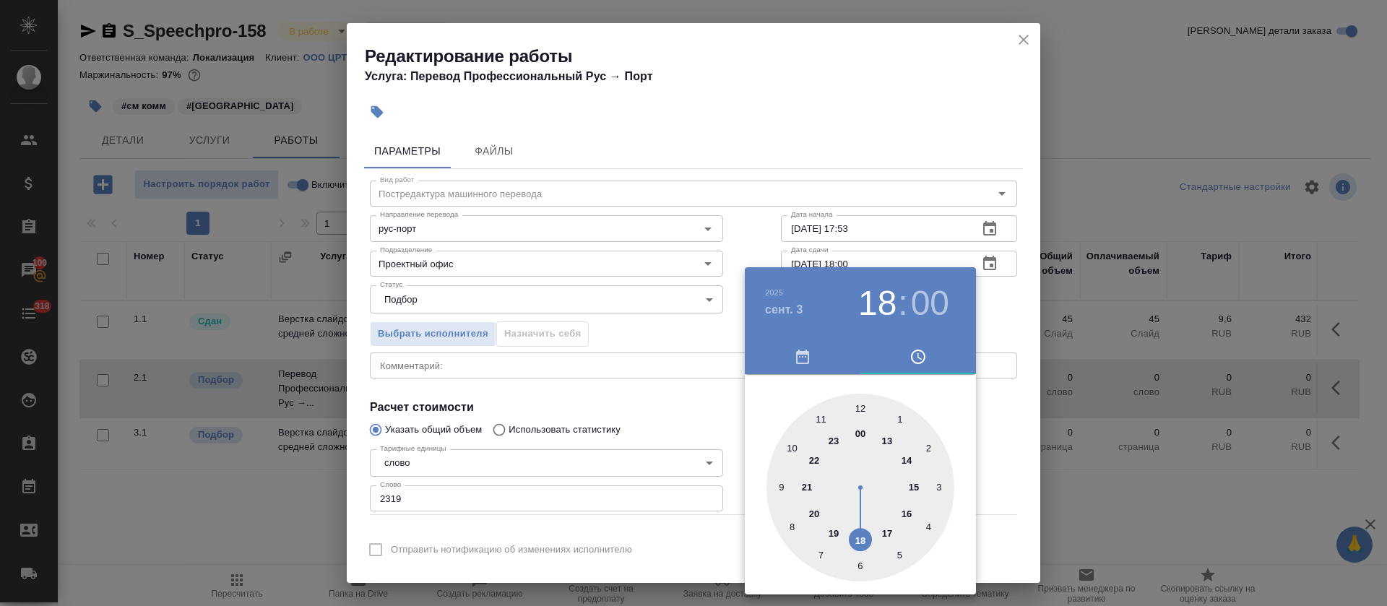
click at [885, 525] on div at bounding box center [861, 488] width 188 height 188
type input "03.09.2025 17:00"
click at [703, 409] on div at bounding box center [693, 303] width 1387 height 606
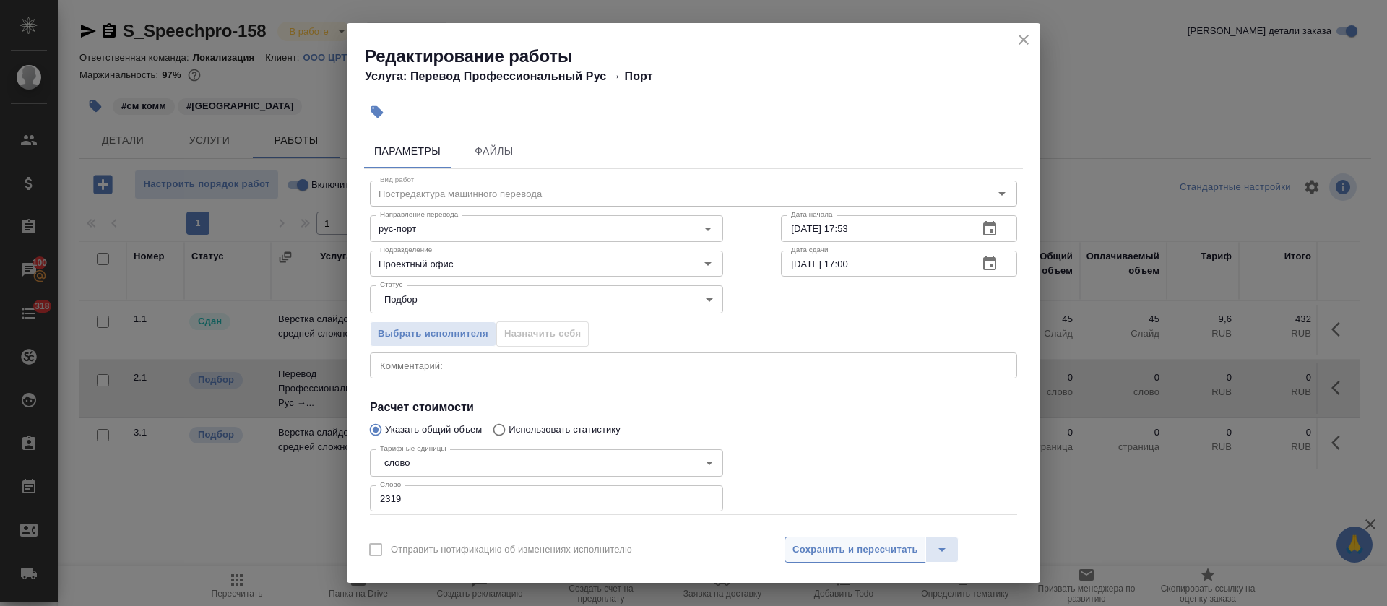
click at [830, 539] on button "Сохранить и пересчитать" at bounding box center [856, 550] width 142 height 26
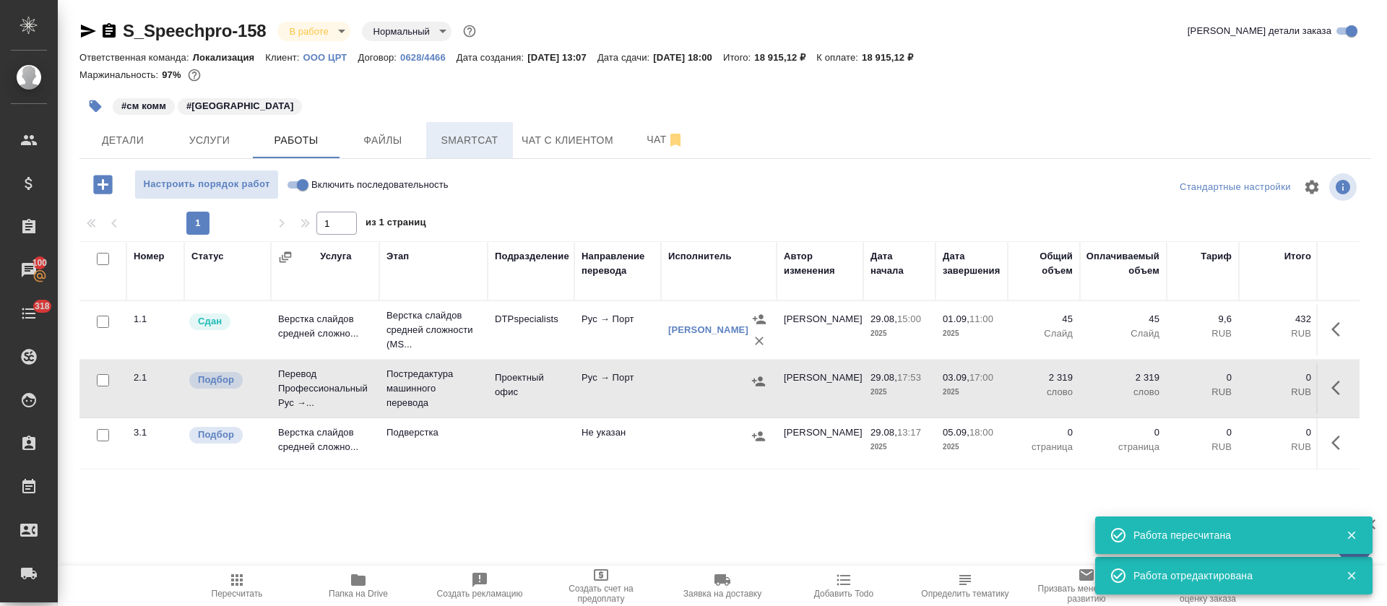
click at [481, 144] on span "Smartcat" at bounding box center [469, 141] width 69 height 18
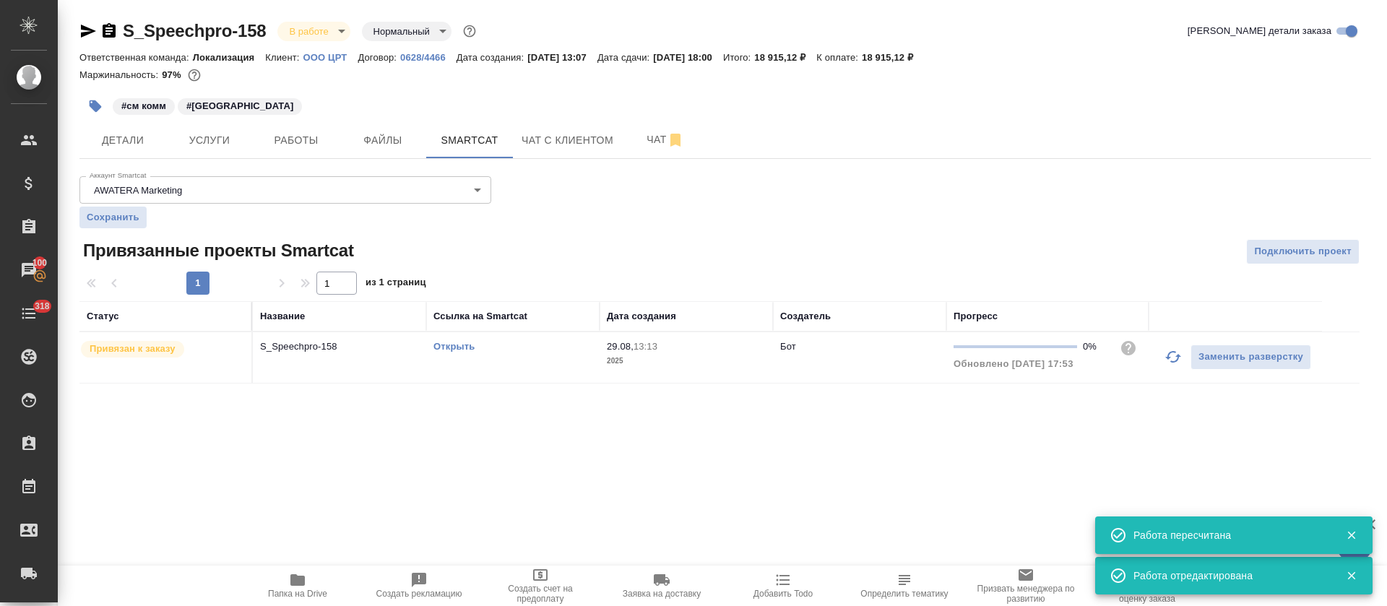
click at [547, 352] on div "Открыть" at bounding box center [513, 347] width 159 height 14
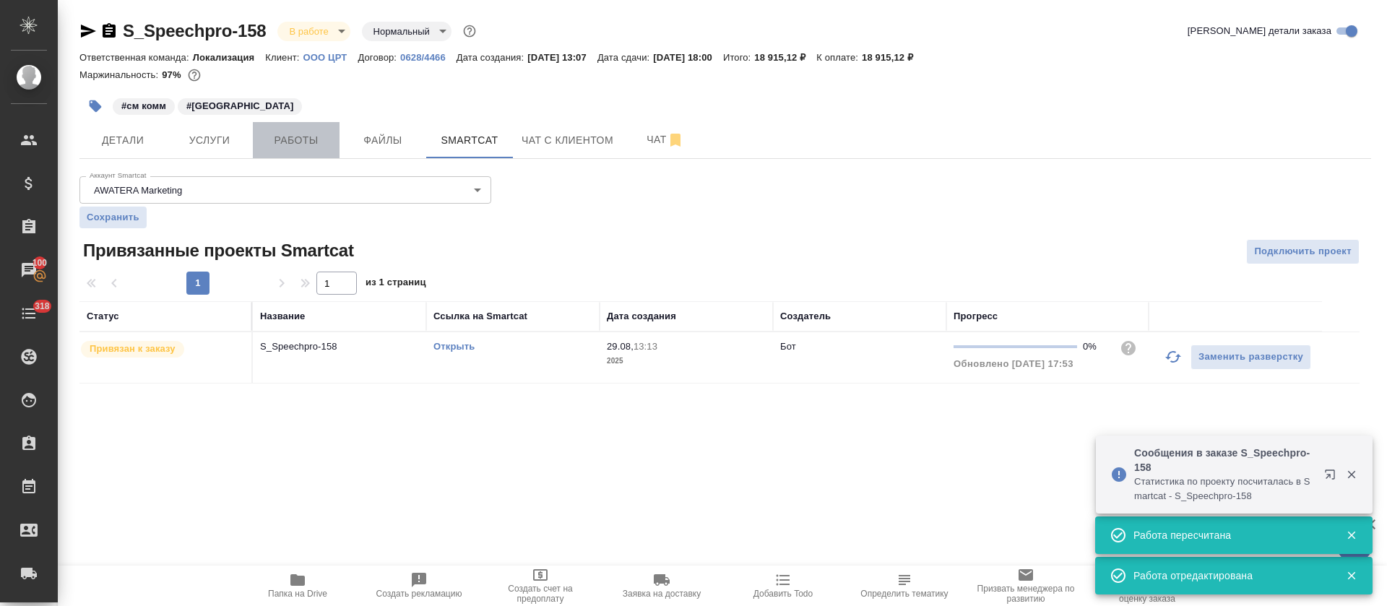
click at [312, 138] on span "Работы" at bounding box center [296, 141] width 69 height 18
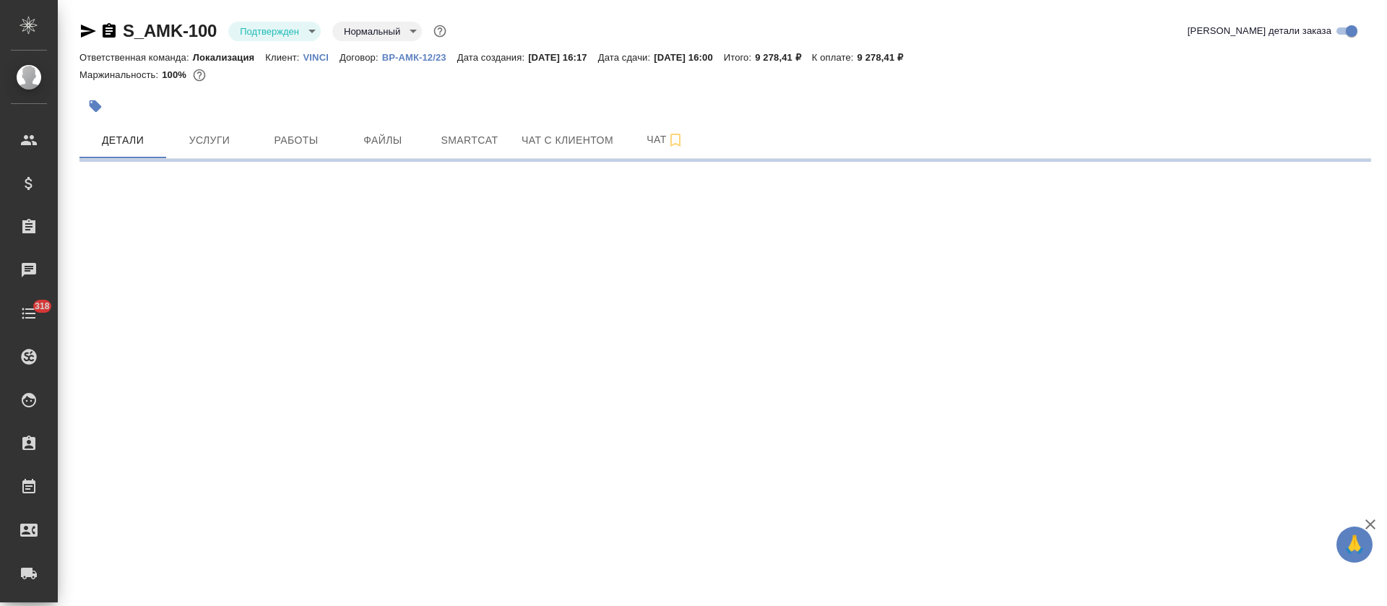
select select "RU"
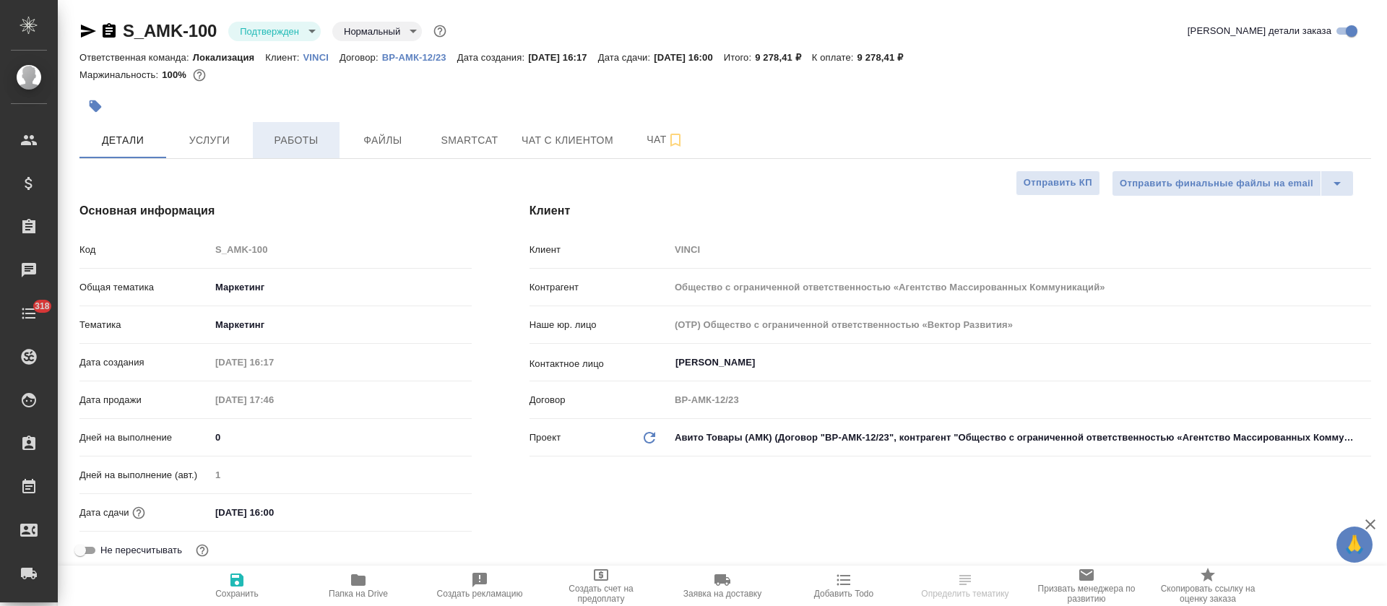
type textarea "x"
click at [176, 145] on span "Услуги" at bounding box center [209, 141] width 69 height 18
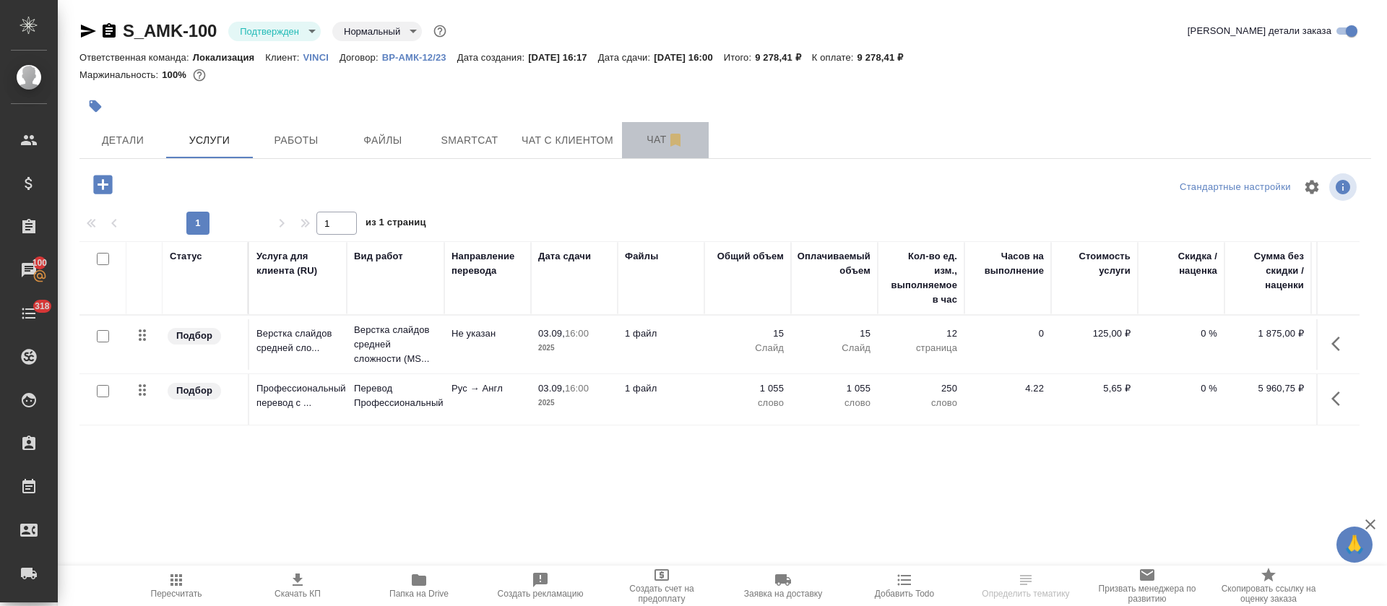
click at [632, 145] on span "Чат" at bounding box center [665, 140] width 69 height 18
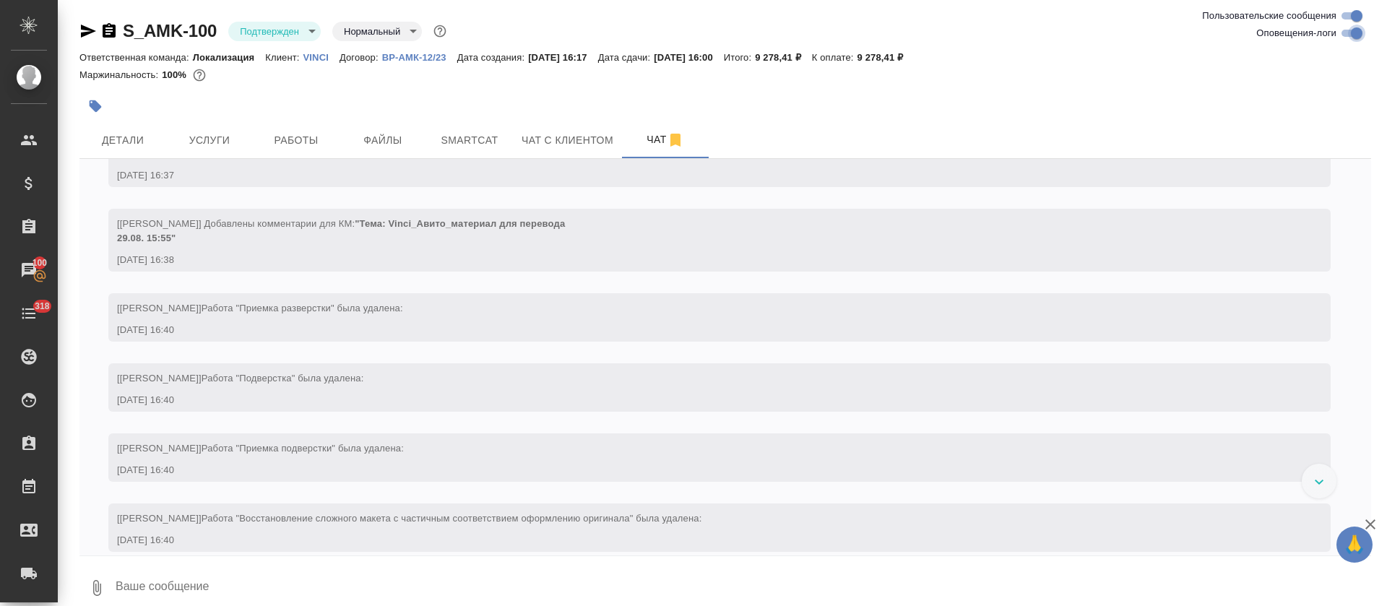
drag, startPoint x: 1353, startPoint y: 29, endPoint x: 1347, endPoint y: 36, distance: 9.3
click at [1354, 29] on input "Оповещения-логи" at bounding box center [1357, 33] width 52 height 17
checkbox input "false"
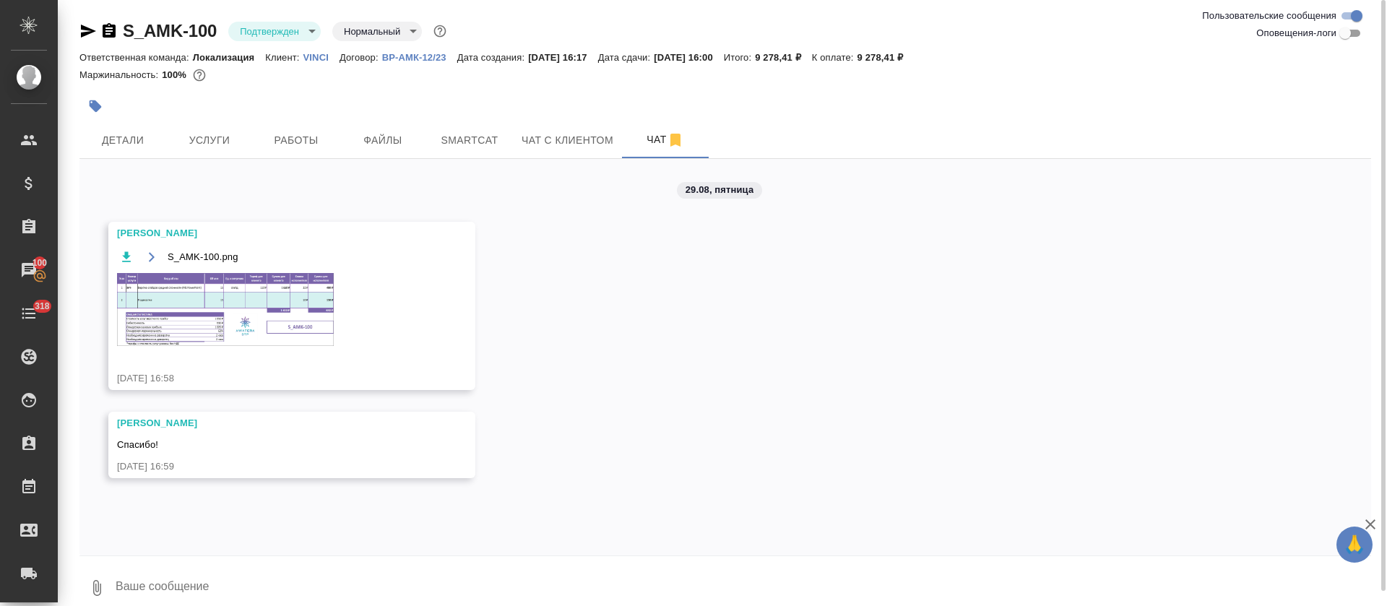
click at [270, 306] on img at bounding box center [225, 309] width 217 height 73
click at [293, 27] on body "🙏 .cls-1 fill:#fff; AWATERA [PERSON_NAME] Спецификации Заказы Чаты 318 Todo Про…" at bounding box center [693, 303] width 1387 height 606
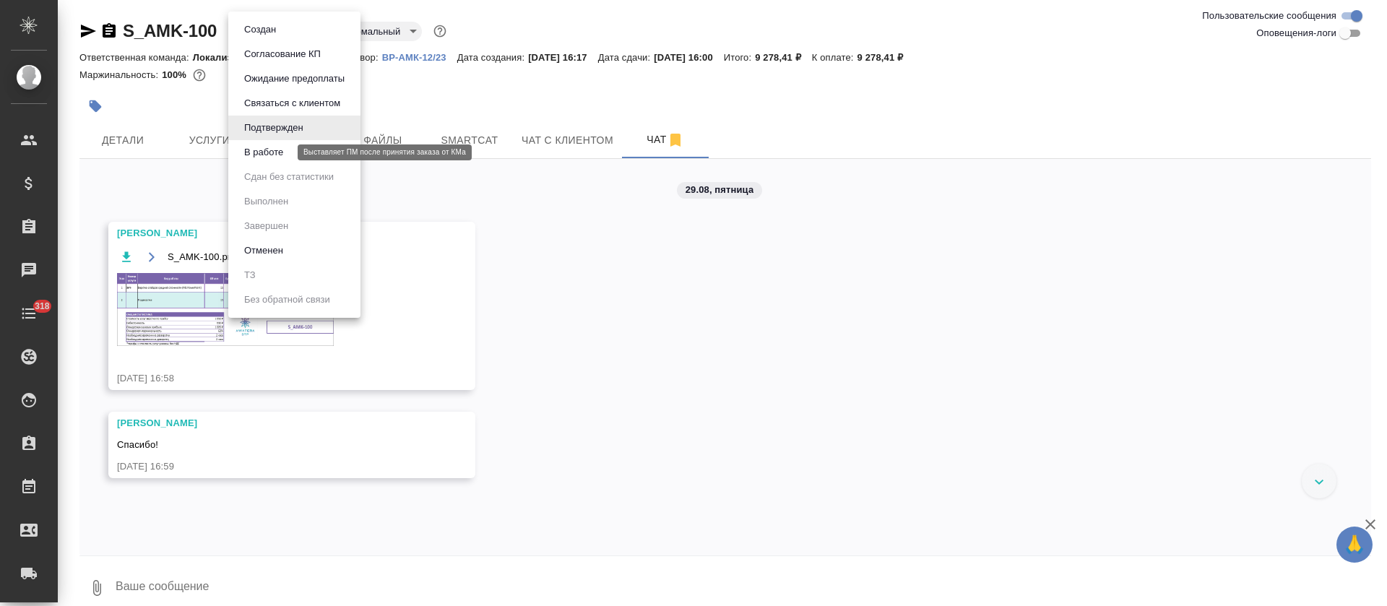
click at [276, 158] on button "В работе" at bounding box center [264, 153] width 48 height 16
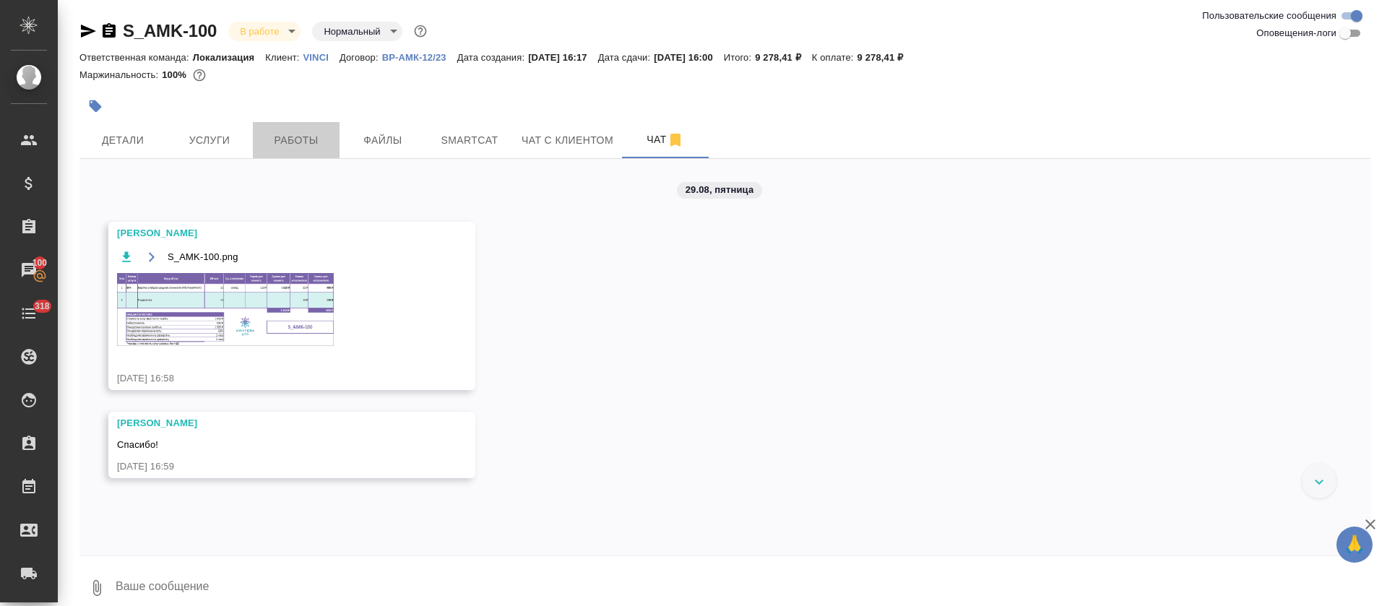
click at [292, 132] on span "Работы" at bounding box center [296, 141] width 69 height 18
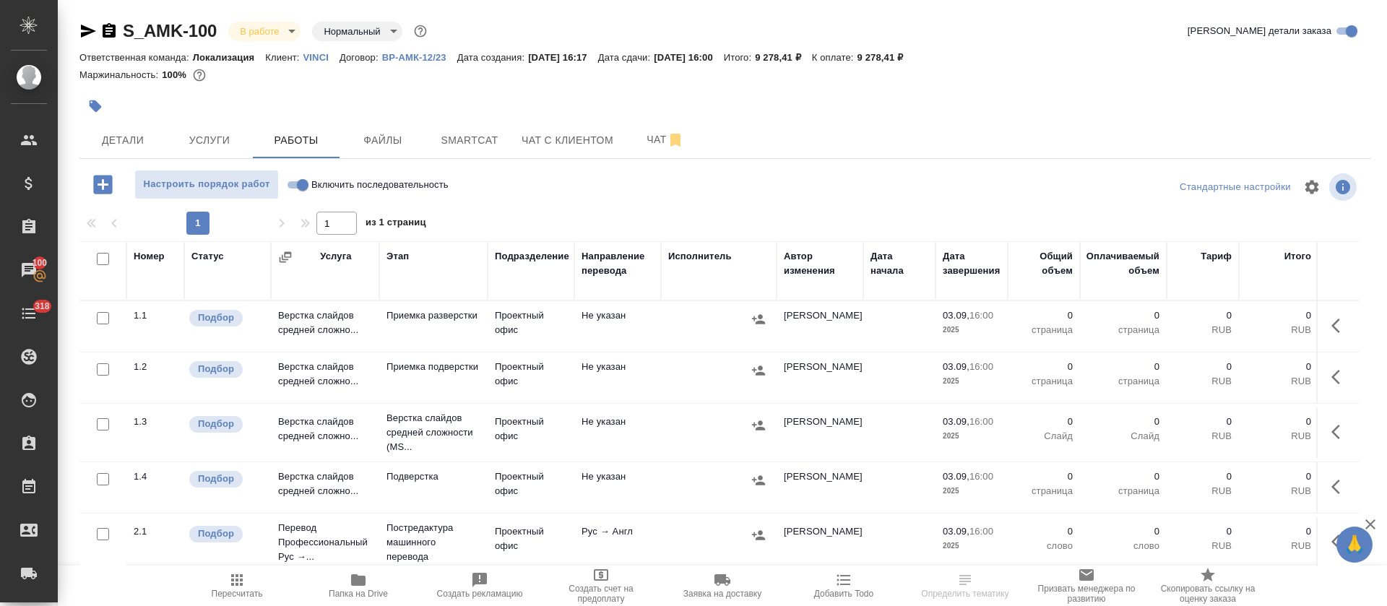
click at [101, 258] on input "checkbox" at bounding box center [103, 259] width 12 height 12
checkbox input "true"
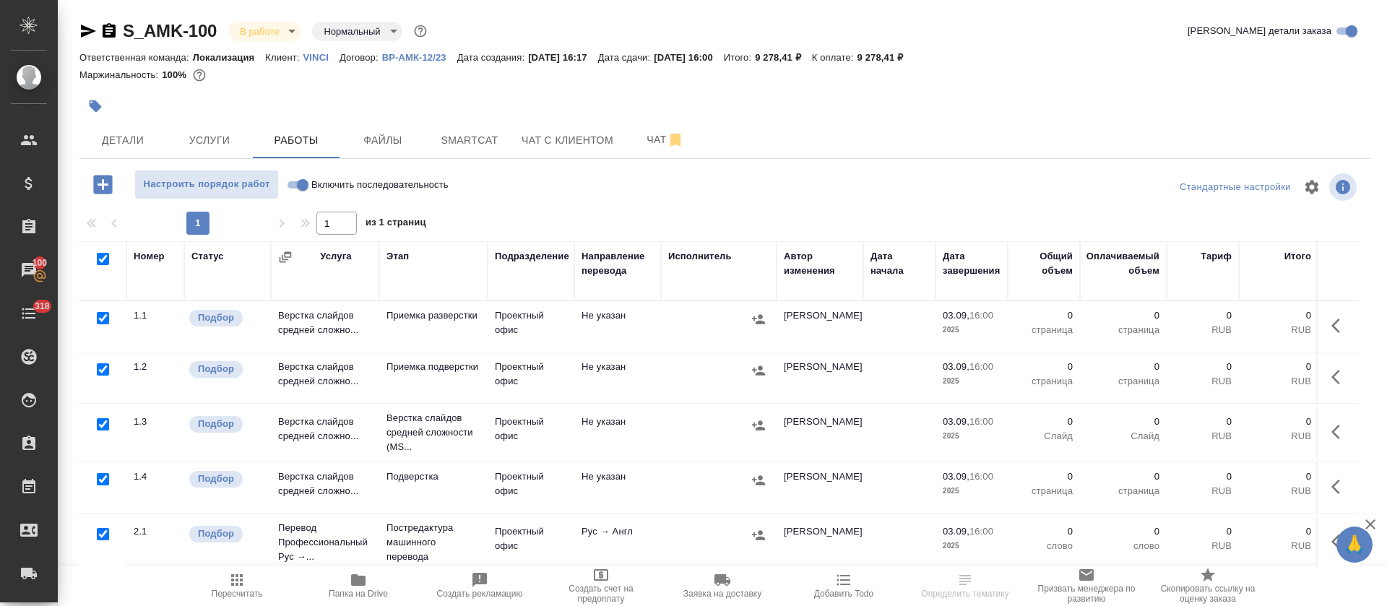
checkbox input "true"
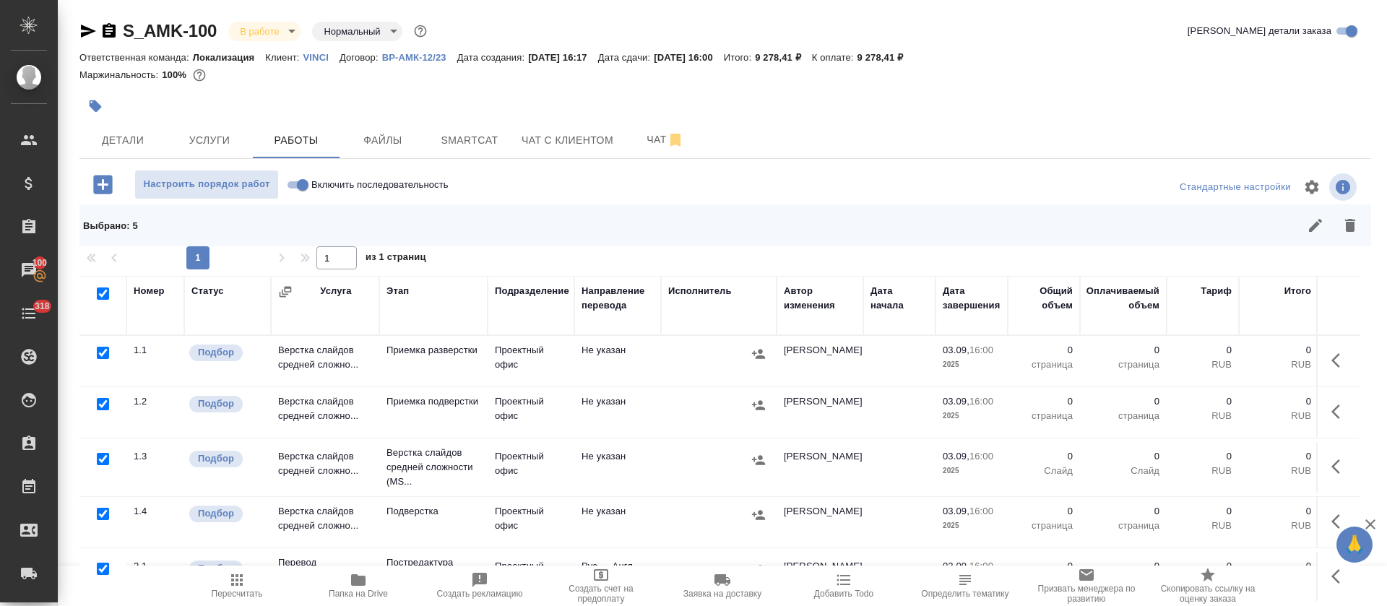
click at [103, 462] on input "checkbox" at bounding box center [103, 459] width 12 height 12
checkbox input "false"
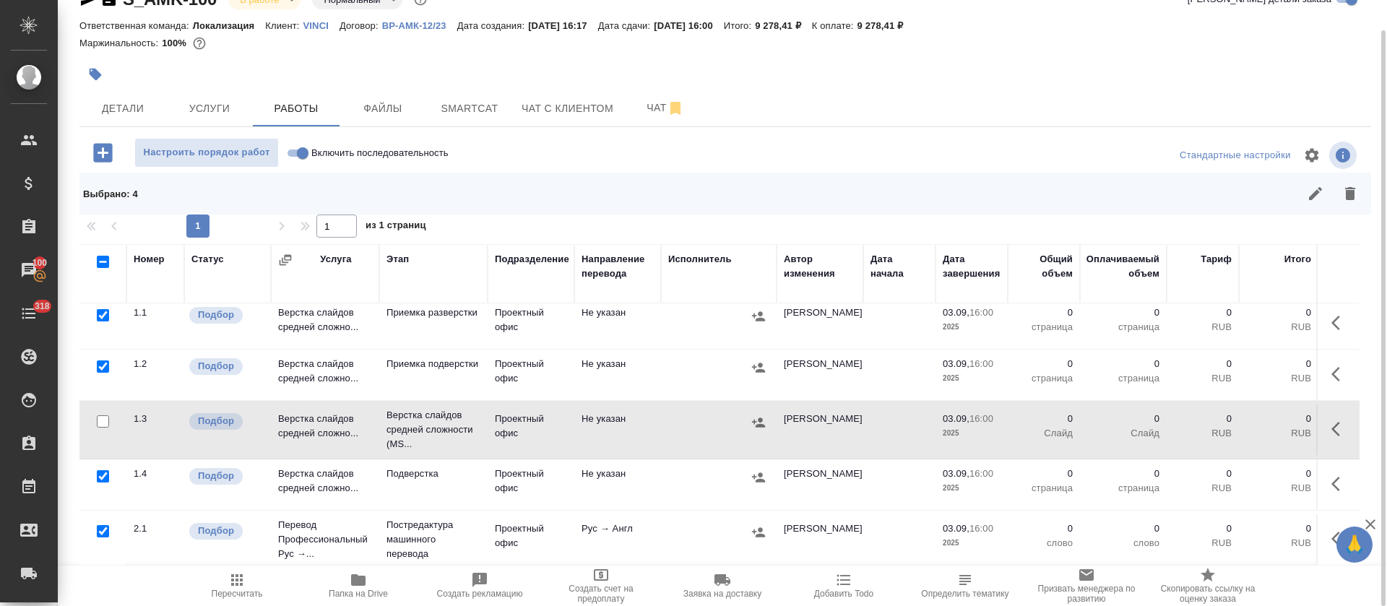
scroll to position [22, 0]
click at [99, 470] on input "checkbox" at bounding box center [103, 476] width 12 height 12
checkbox input "false"
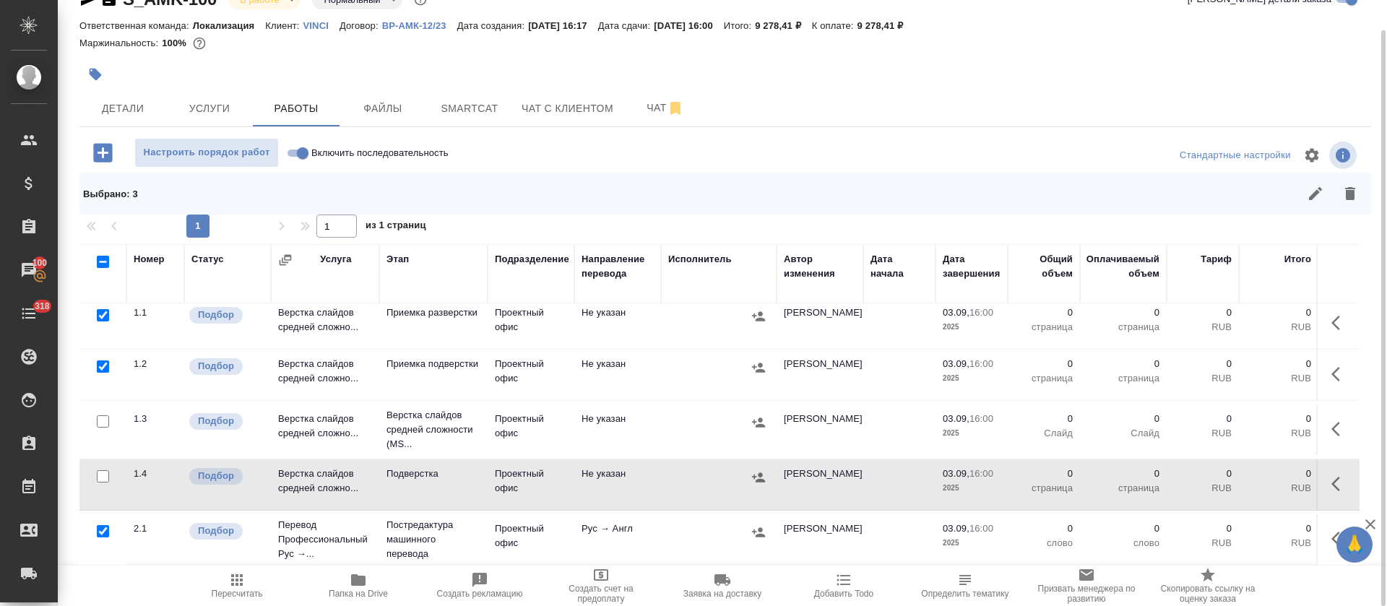
click at [103, 525] on input "checkbox" at bounding box center [103, 531] width 12 height 12
checkbox input "false"
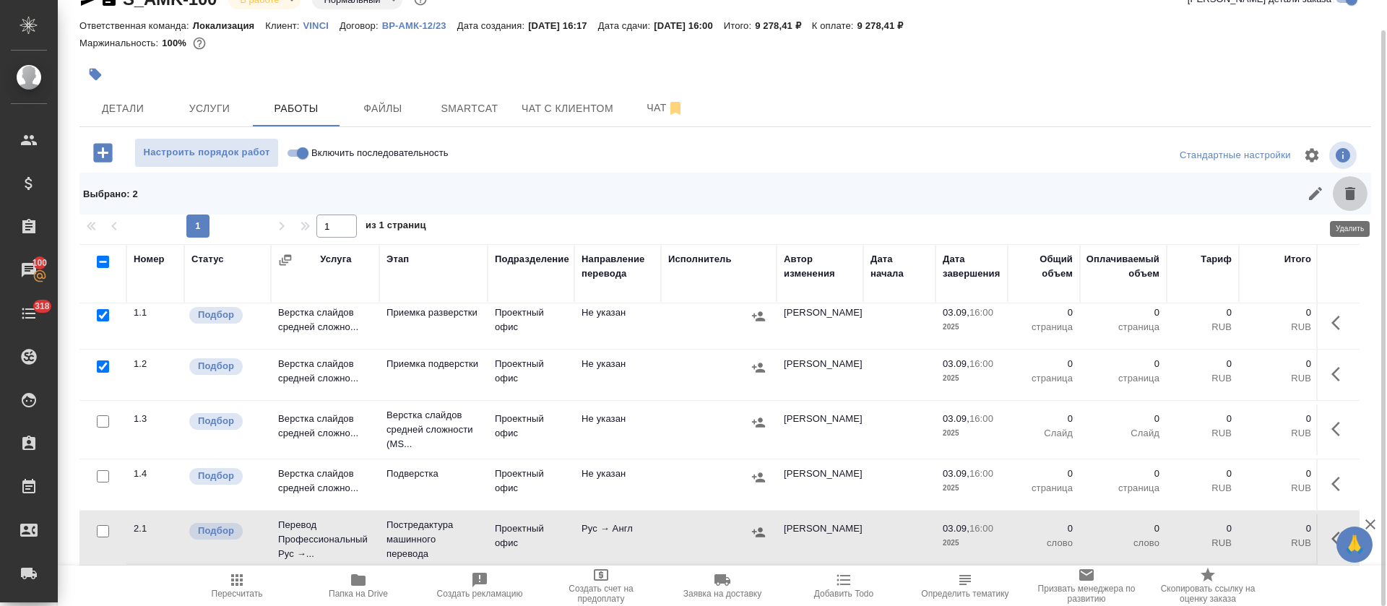
click at [1349, 199] on icon "button" at bounding box center [1350, 193] width 10 height 13
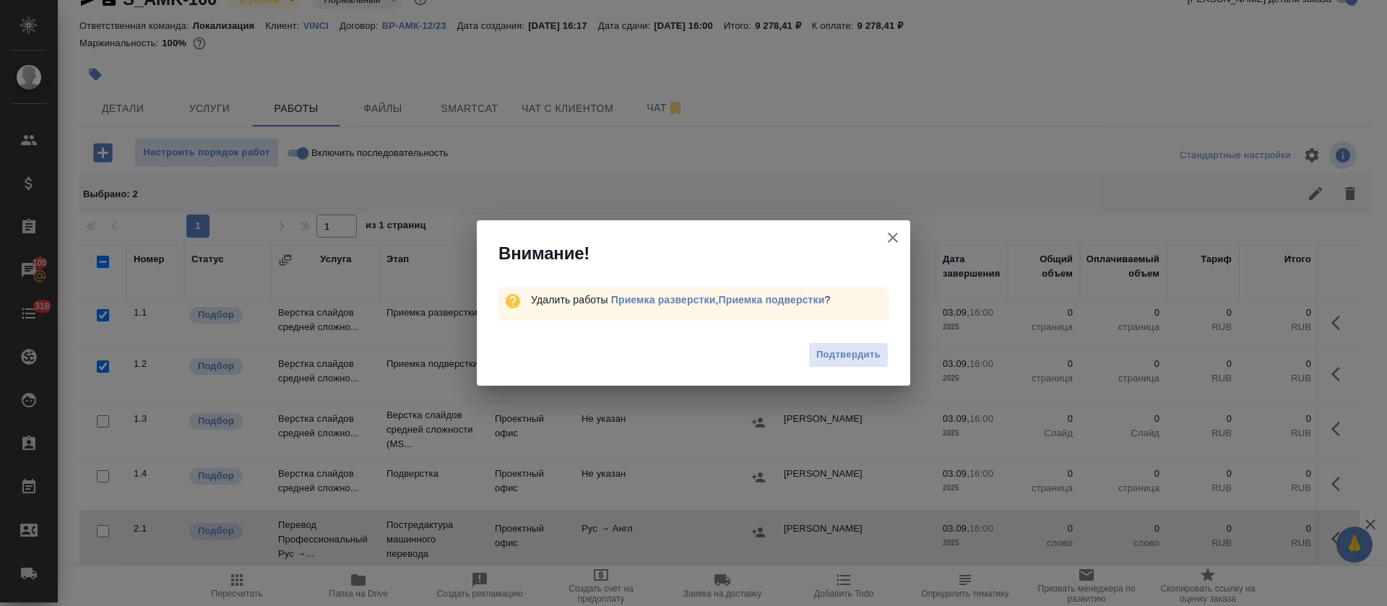
click at [846, 356] on span "Подтвердить" at bounding box center [849, 355] width 64 height 17
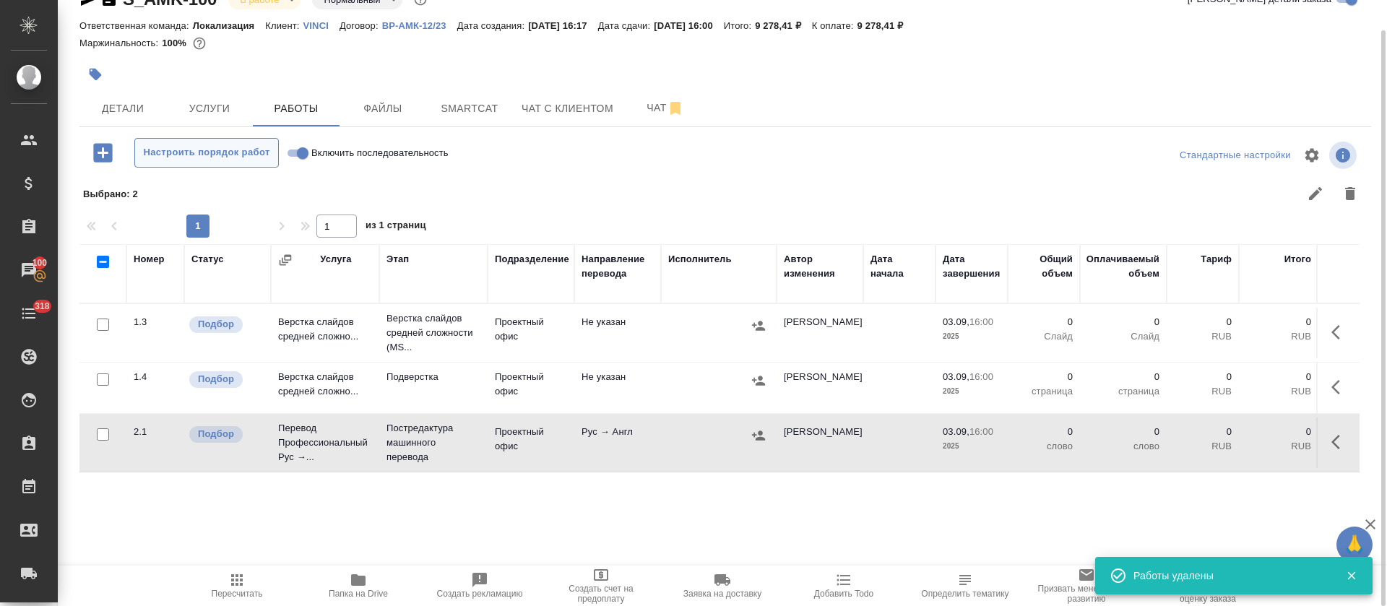
scroll to position [0, 0]
click at [228, 159] on span "Настроить порядок работ" at bounding box center [206, 153] width 129 height 17
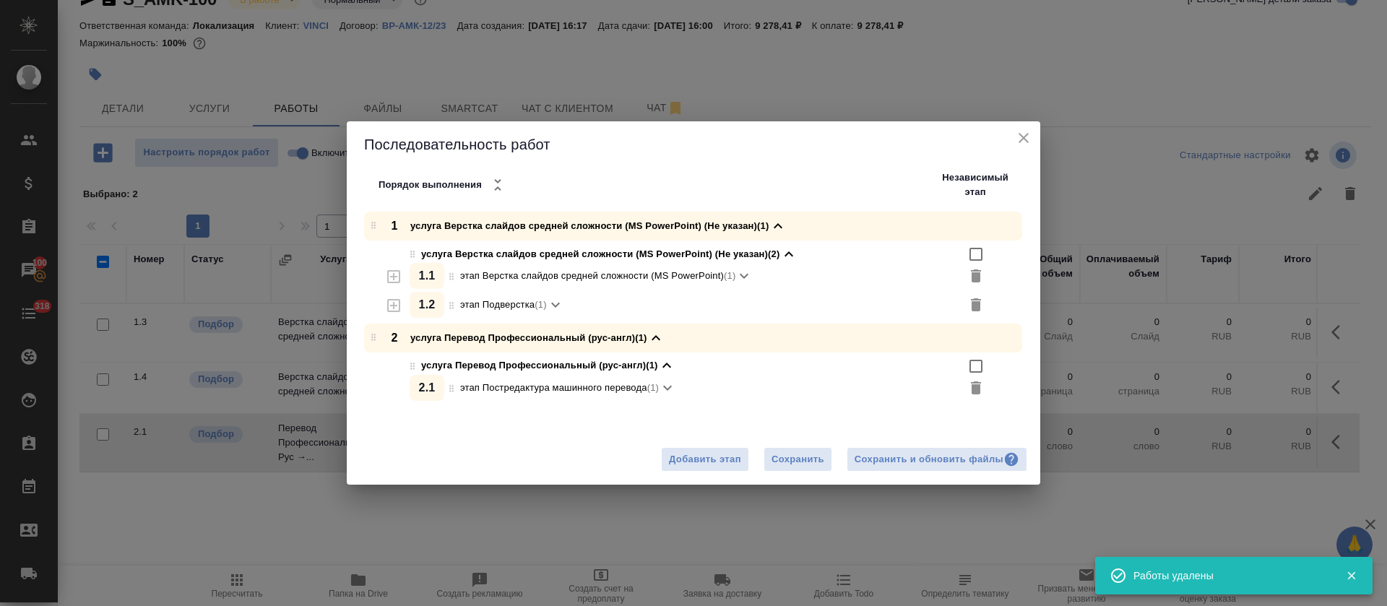
click at [387, 306] on icon "button" at bounding box center [393, 305] width 13 height 13
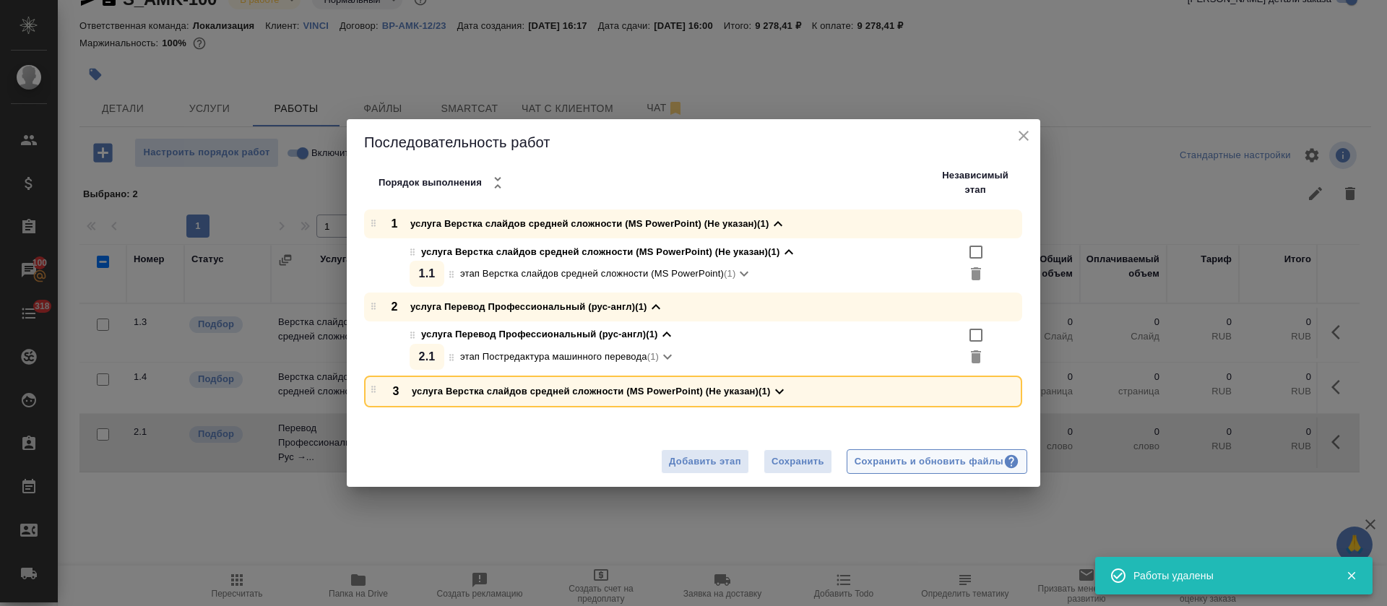
click at [877, 457] on div "Сохранить и обновить файлы" at bounding box center [937, 462] width 165 height 17
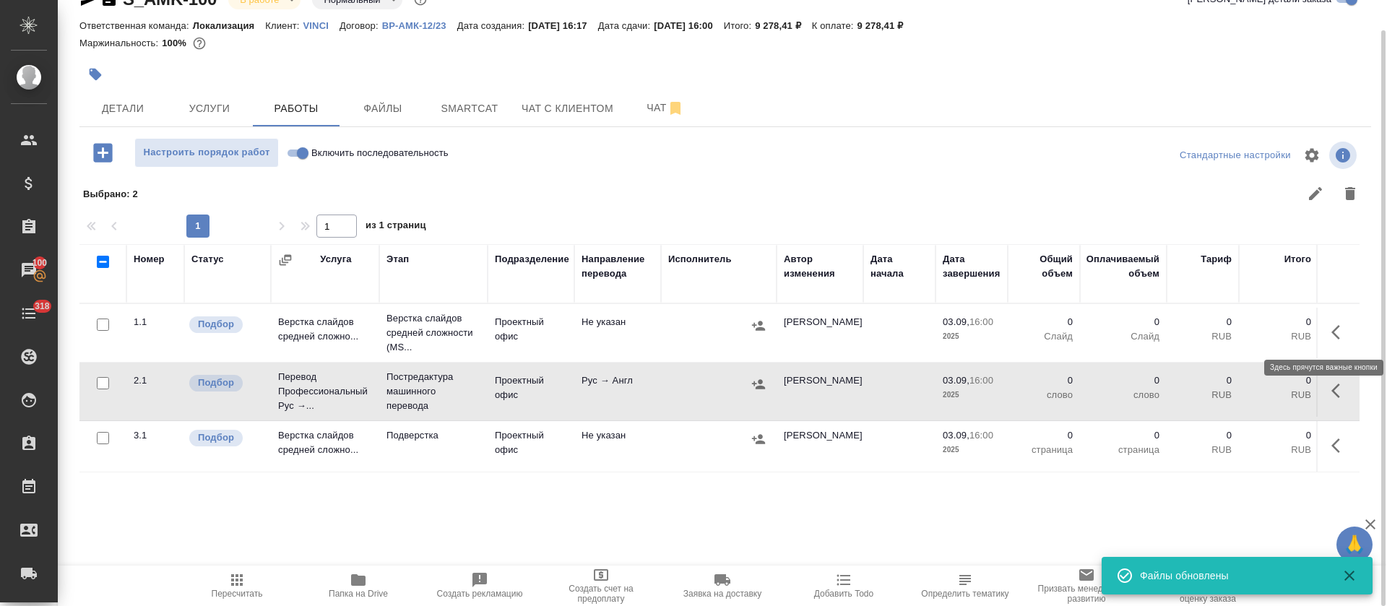
click at [1338, 330] on icon "button" at bounding box center [1340, 332] width 17 height 17
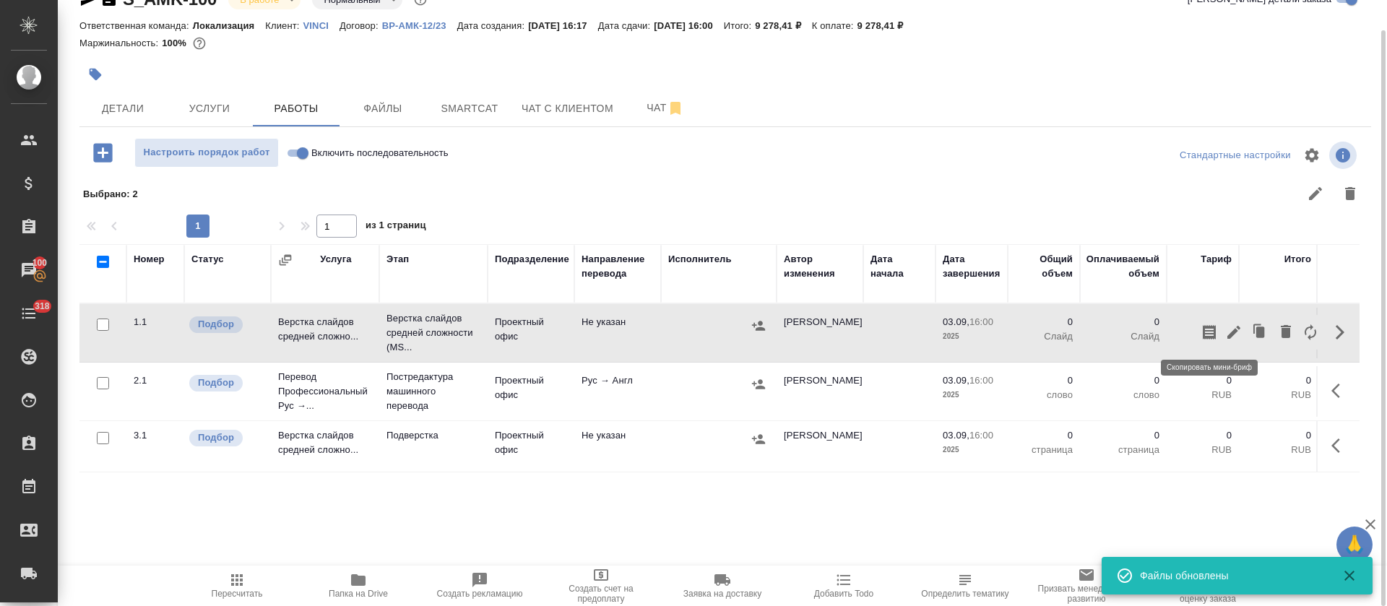
click at [1220, 329] on button "button" at bounding box center [1209, 332] width 25 height 35
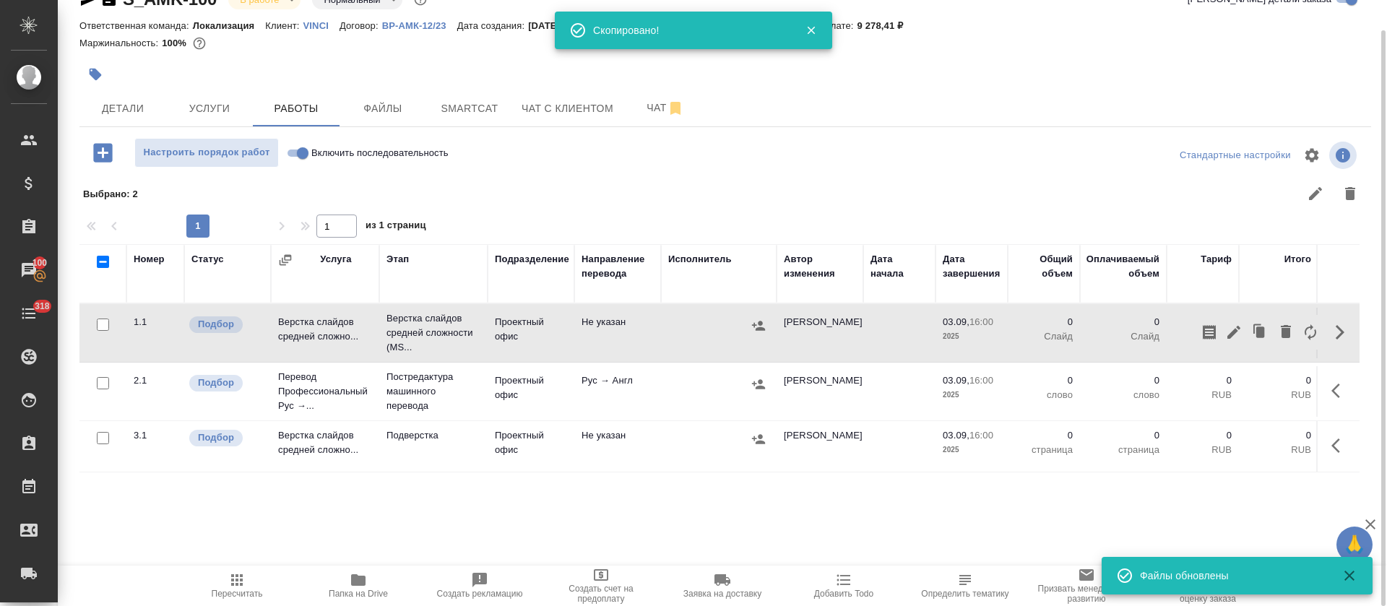
click at [1234, 330] on icon "button" at bounding box center [1234, 332] width 13 height 13
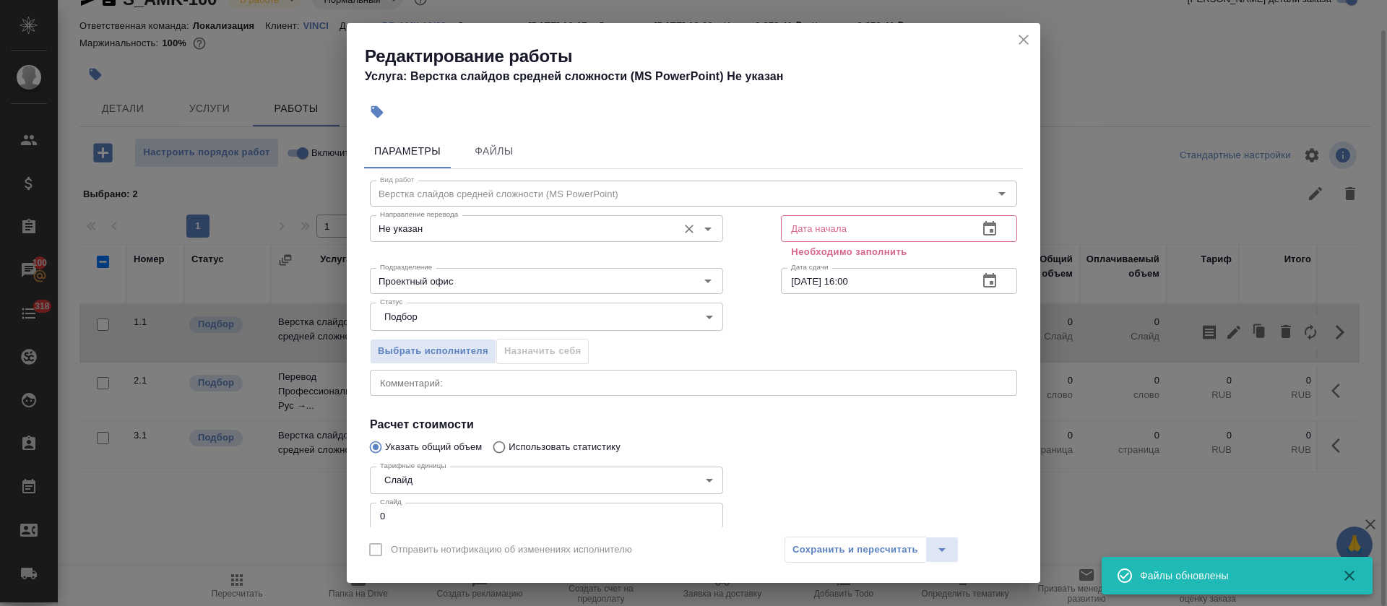
click at [445, 238] on div "Не указан Направление перевода" at bounding box center [546, 228] width 353 height 26
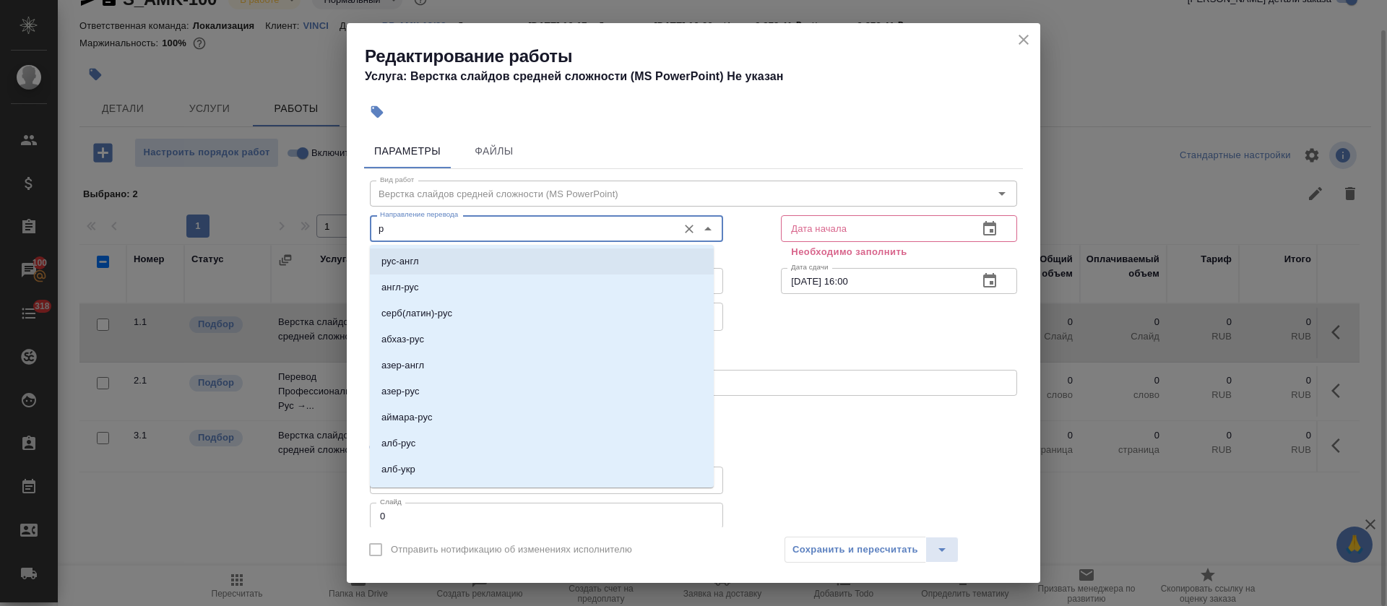
click at [445, 261] on li "рус-англ" at bounding box center [542, 262] width 344 height 26
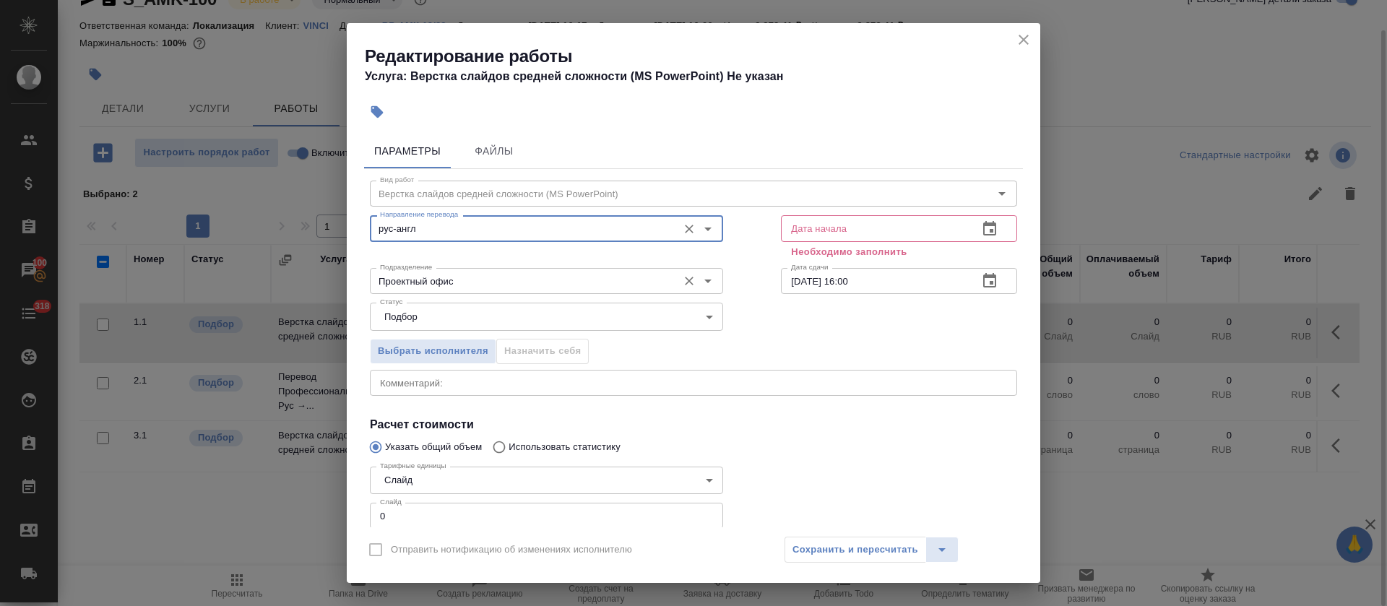
type input "рус-англ"
click at [444, 282] on input "Проектный офис" at bounding box center [522, 280] width 296 height 17
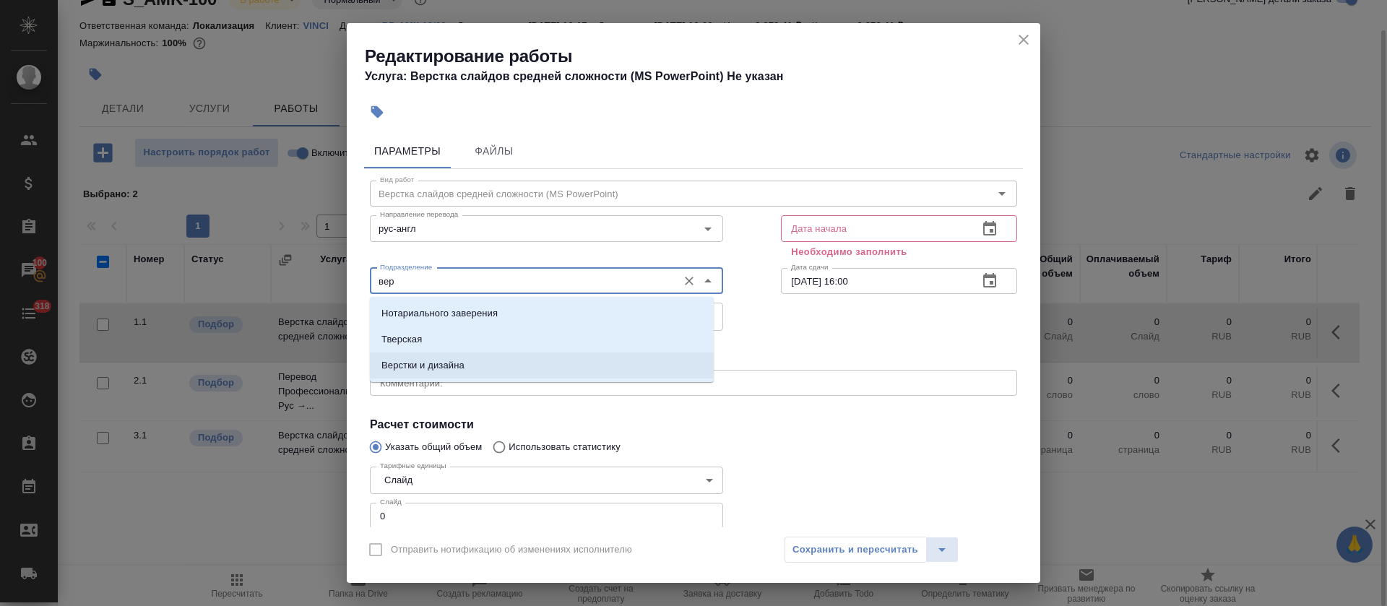
click at [426, 358] on p "Верстки и дизайна" at bounding box center [423, 365] width 83 height 14
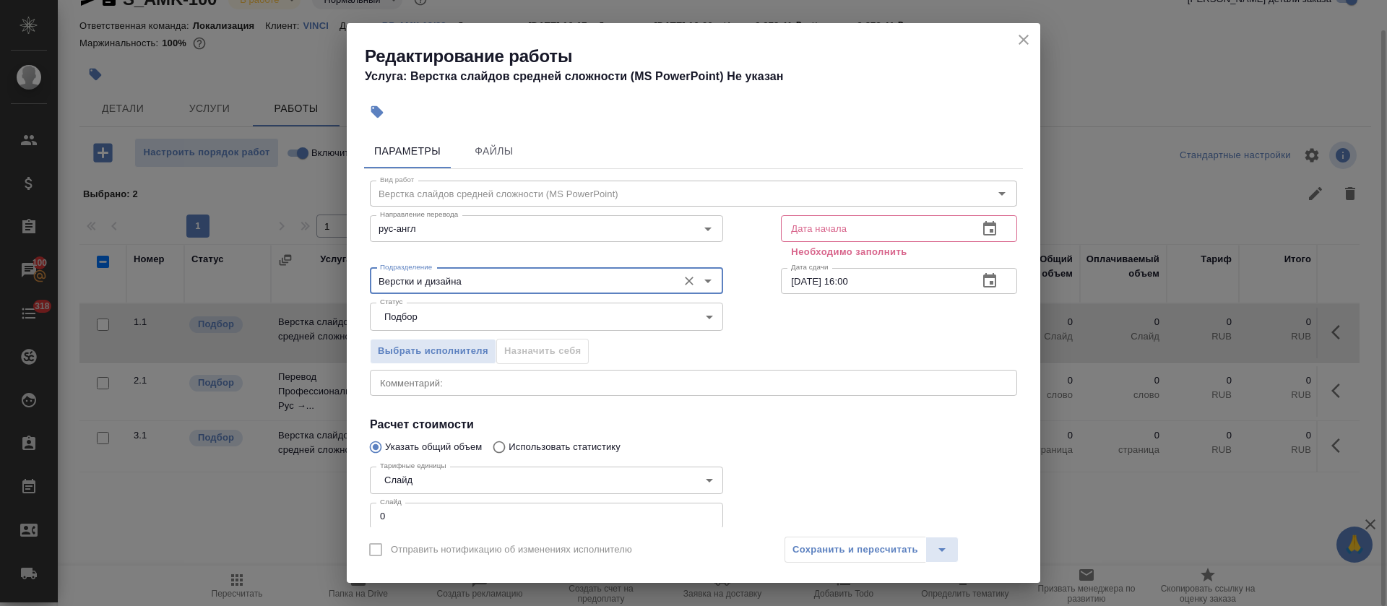
type input "Верстки и дизайна"
drag, startPoint x: 379, startPoint y: 508, endPoint x: 395, endPoint y: 508, distance: 15.9
click at [395, 508] on input "0" at bounding box center [546, 516] width 353 height 26
type input "15"
click at [981, 232] on icon "button" at bounding box center [989, 228] width 17 height 17
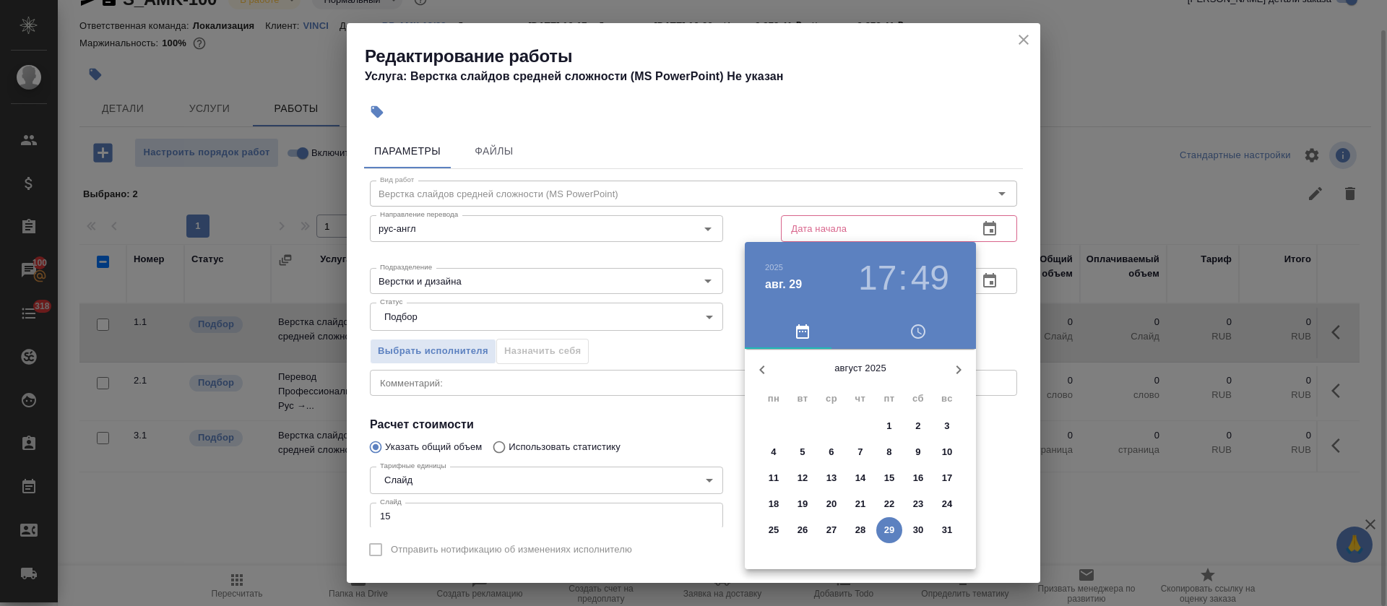
click at [886, 533] on p "29" at bounding box center [889, 530] width 11 height 14
type input "29.08.2025 17:49"
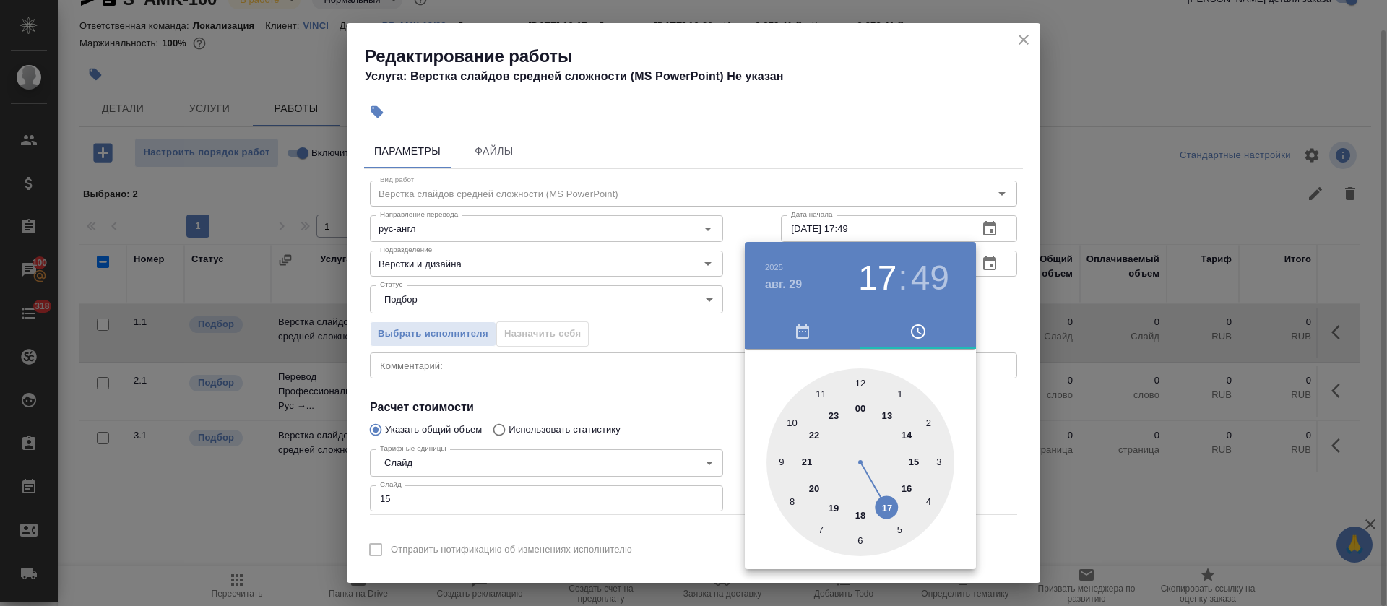
drag, startPoint x: 653, startPoint y: 394, endPoint x: 730, endPoint y: 415, distance: 79.6
click at [654, 394] on div at bounding box center [693, 303] width 1387 height 606
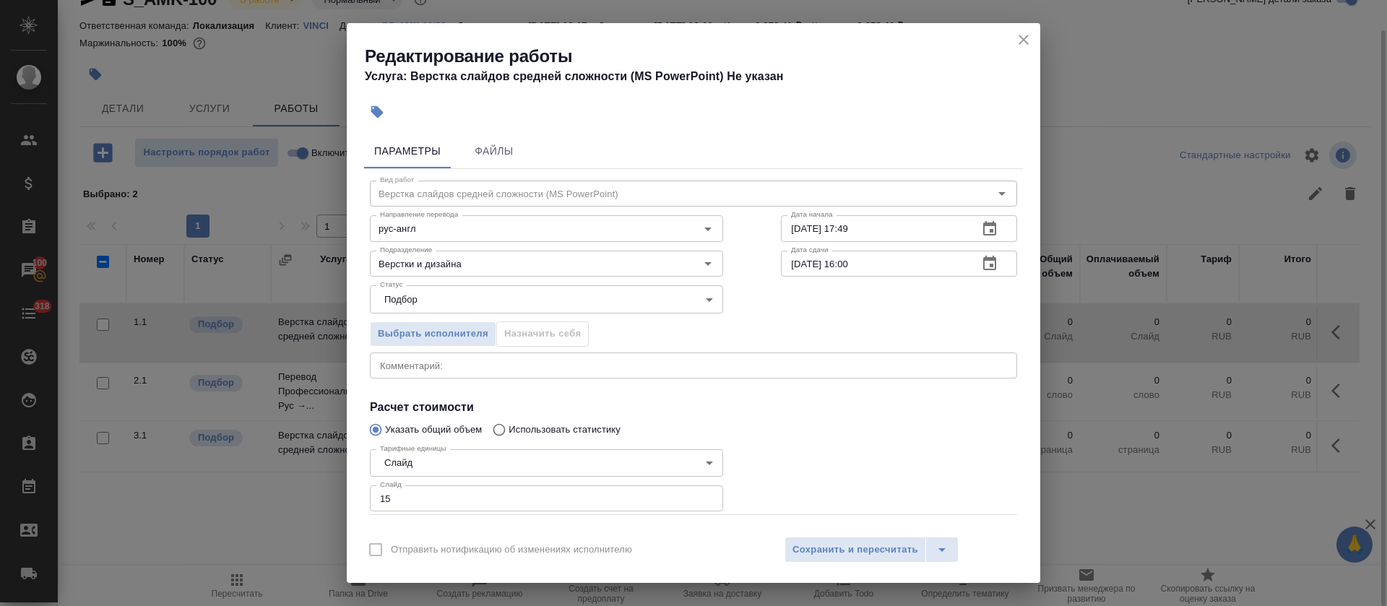
click at [983, 259] on icon "button" at bounding box center [989, 263] width 13 height 14
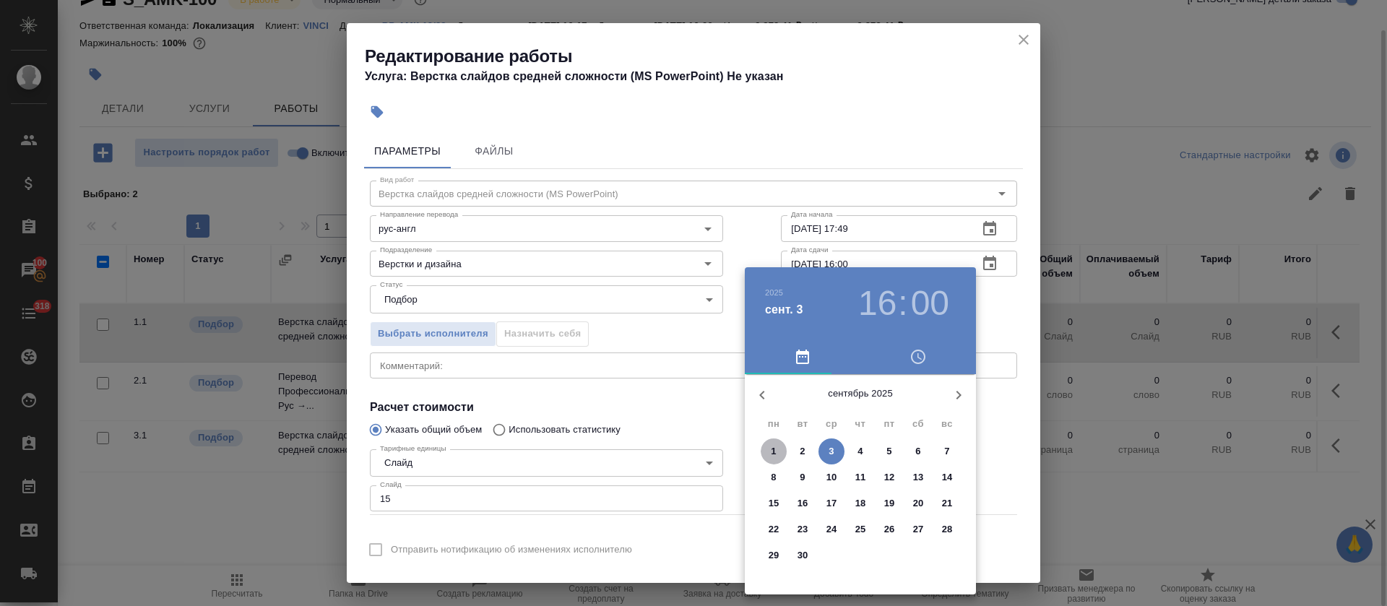
click at [781, 450] on span "1" at bounding box center [774, 451] width 26 height 14
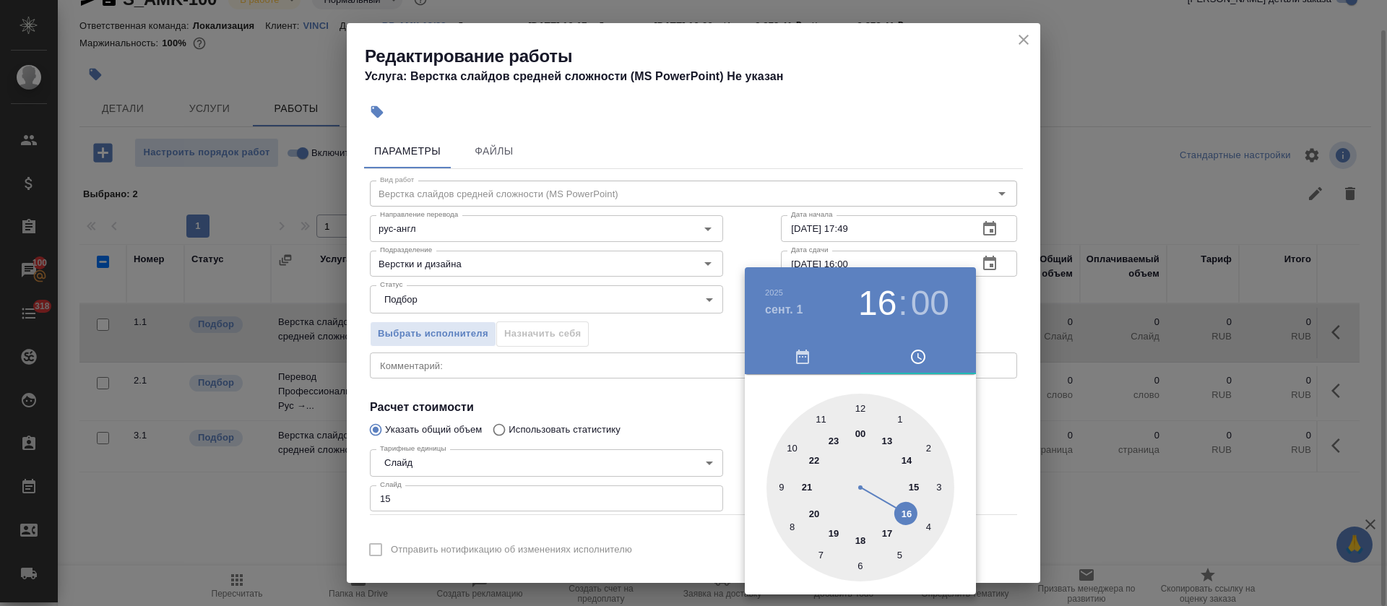
click at [791, 440] on div at bounding box center [861, 488] width 188 height 188
type input "01.09.2025 10:00"
click at [546, 409] on div at bounding box center [693, 303] width 1387 height 606
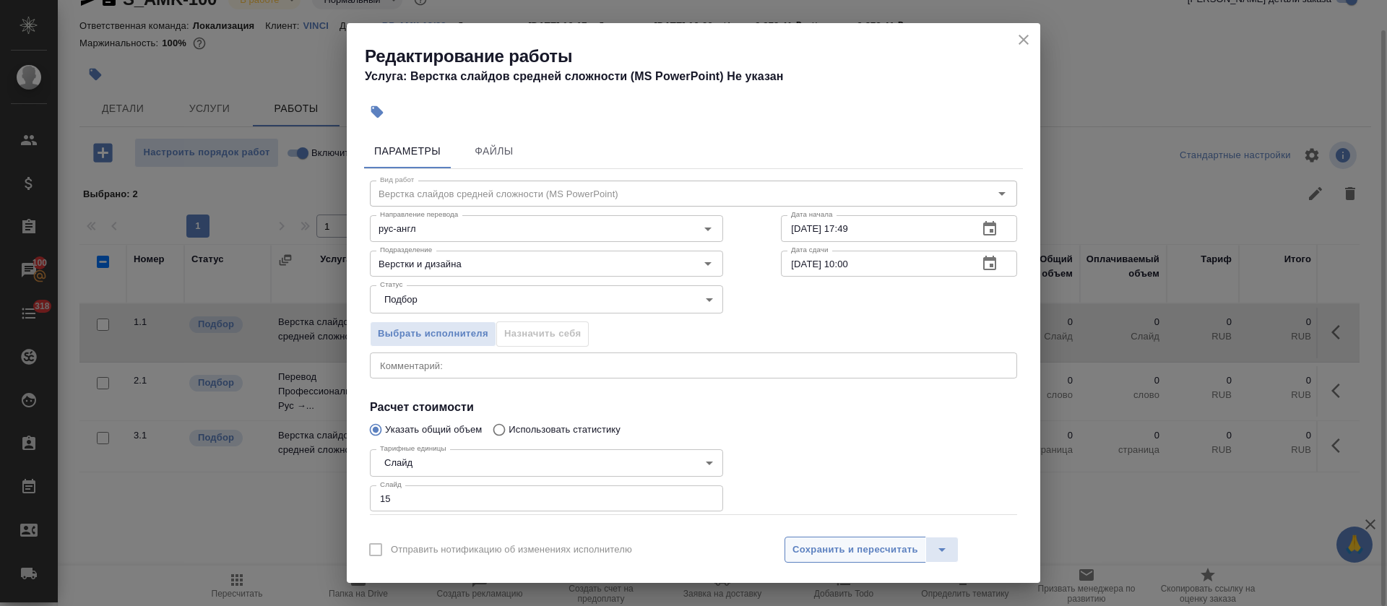
drag, startPoint x: 850, startPoint y: 537, endPoint x: 850, endPoint y: 551, distance: 13.7
click at [850, 546] on button "Сохранить и пересчитать" at bounding box center [856, 550] width 142 height 26
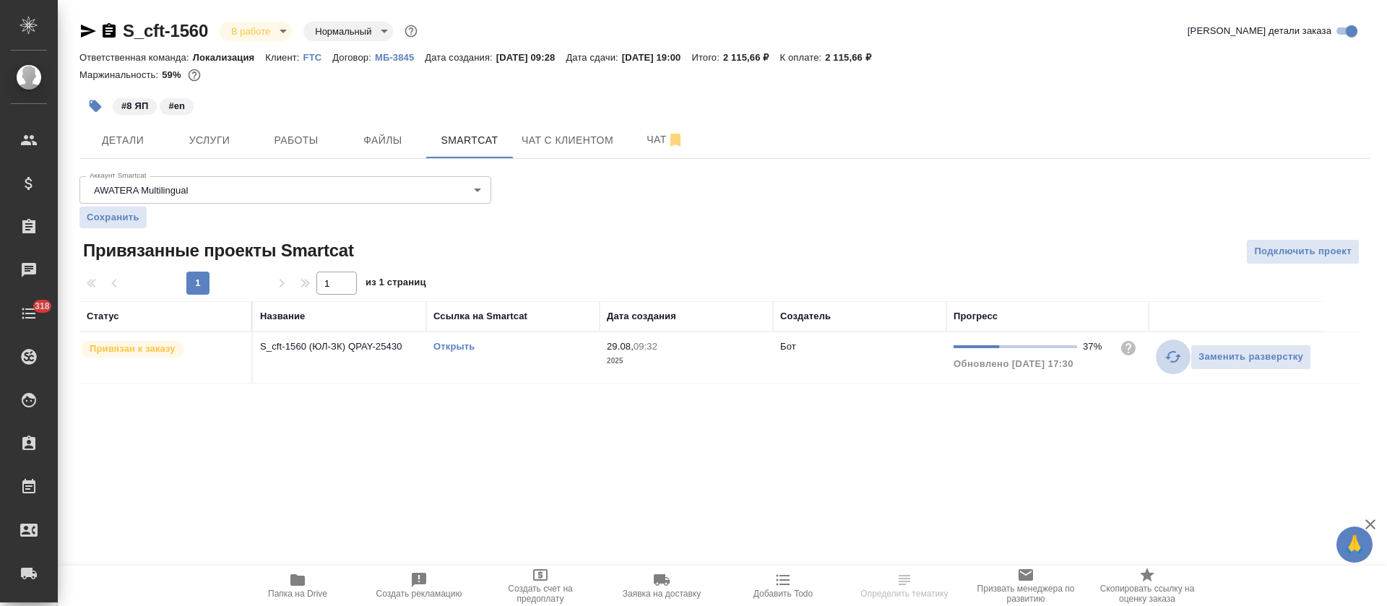
click at [1171, 355] on icon "button" at bounding box center [1173, 356] width 17 height 17
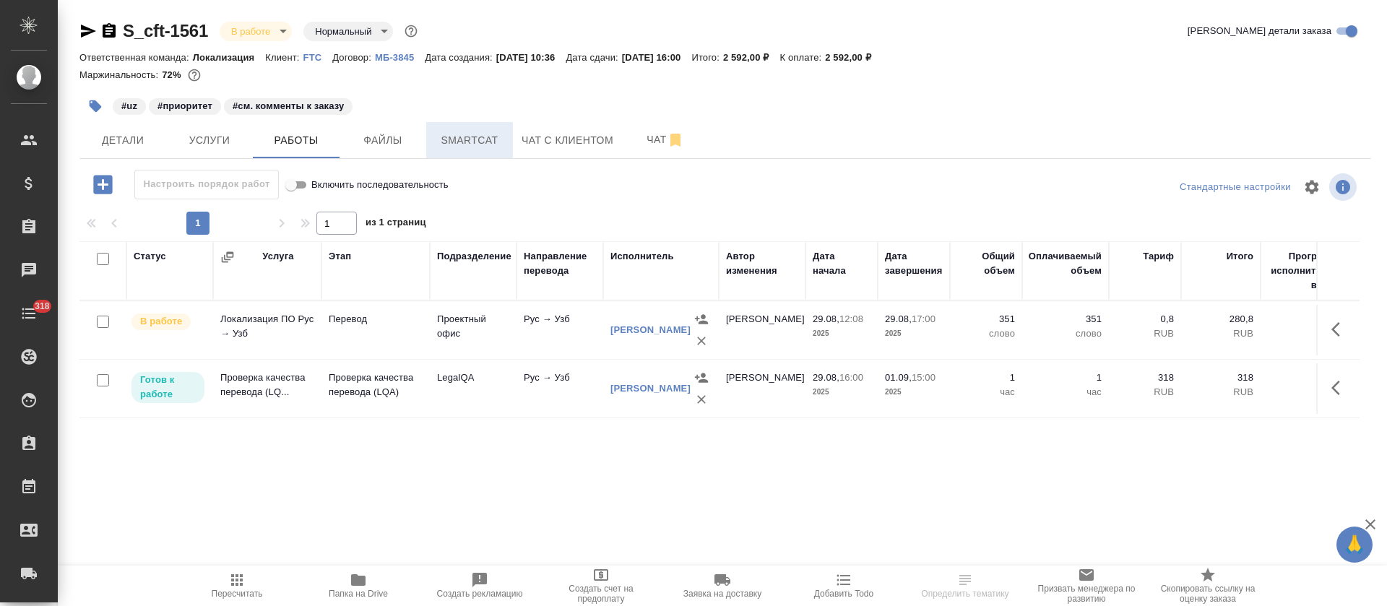
click at [469, 122] on button "Smartcat" at bounding box center [469, 140] width 87 height 36
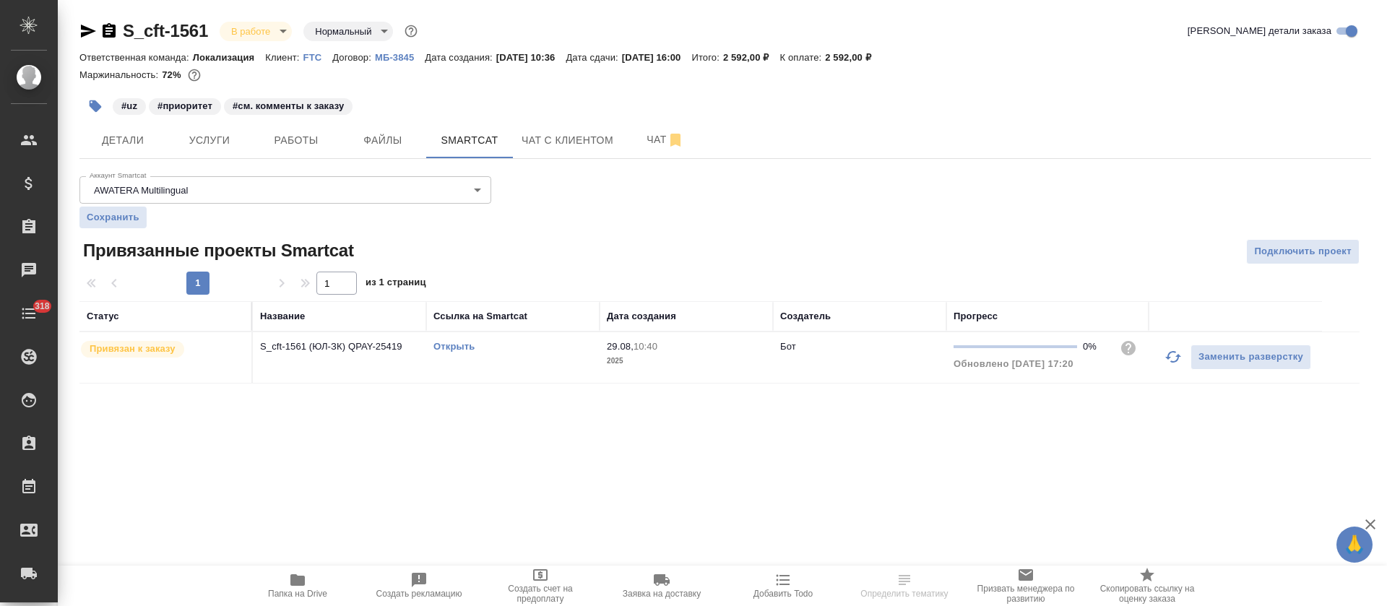
click at [1162, 360] on button "button" at bounding box center [1173, 357] width 35 height 35
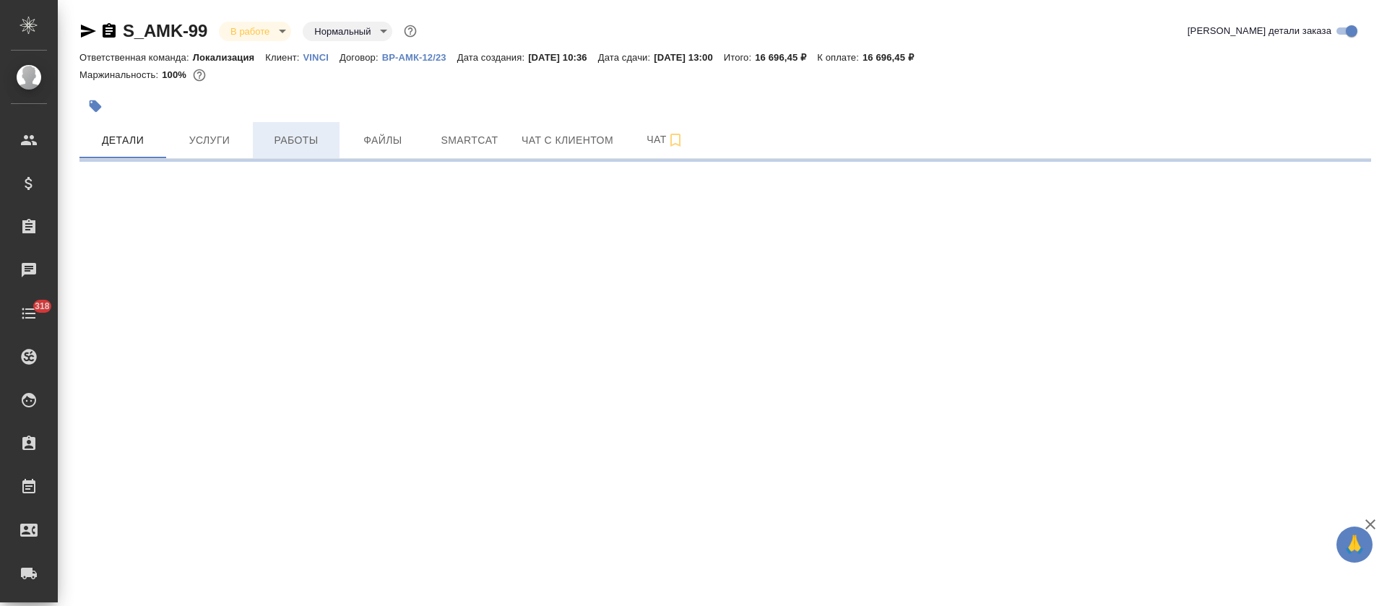
click at [308, 145] on span "Работы" at bounding box center [296, 141] width 69 height 18
select select "RU"
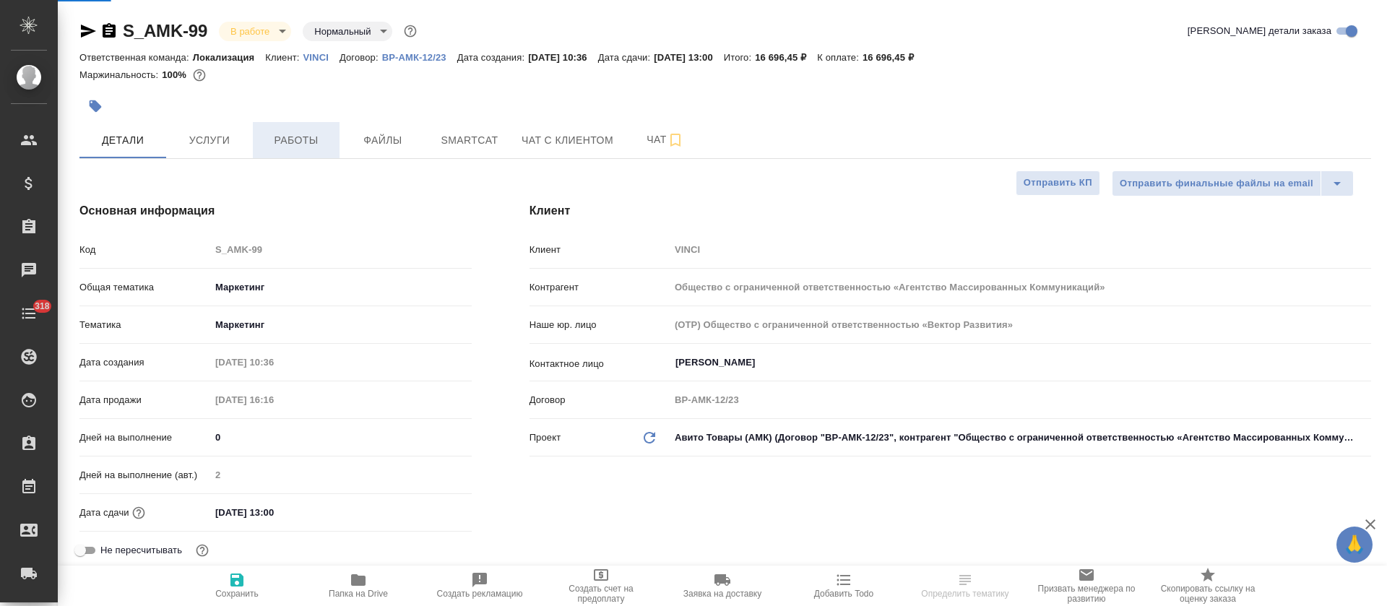
type textarea "x"
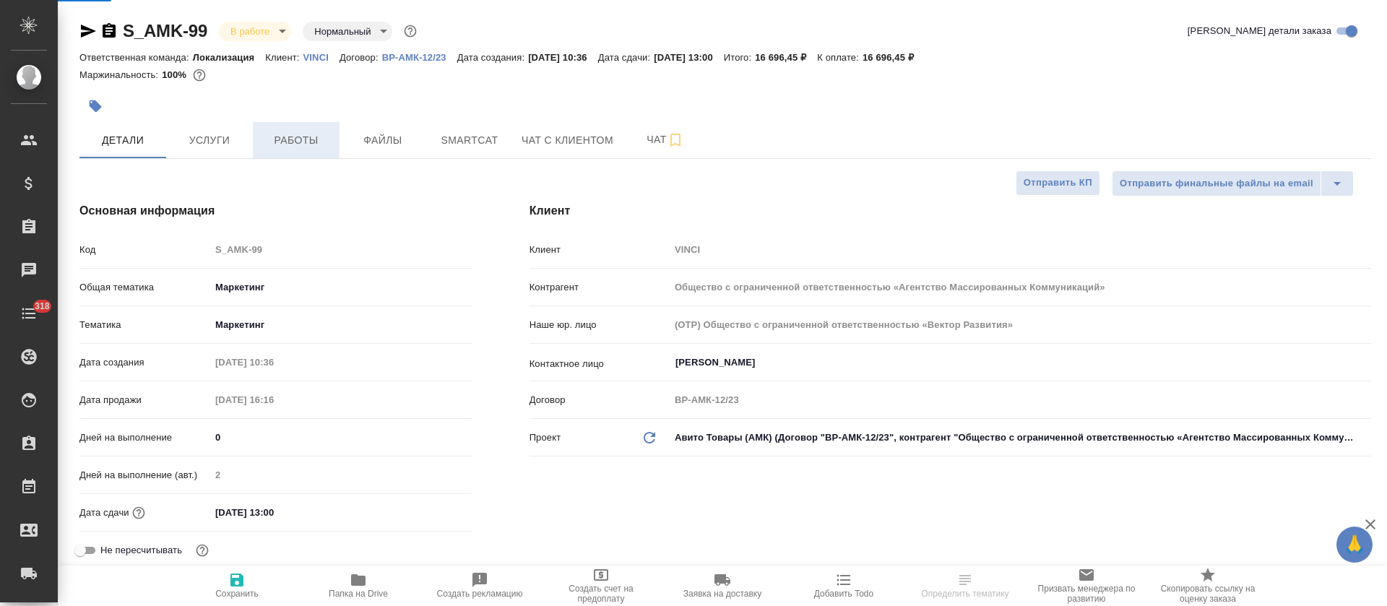
type textarea "x"
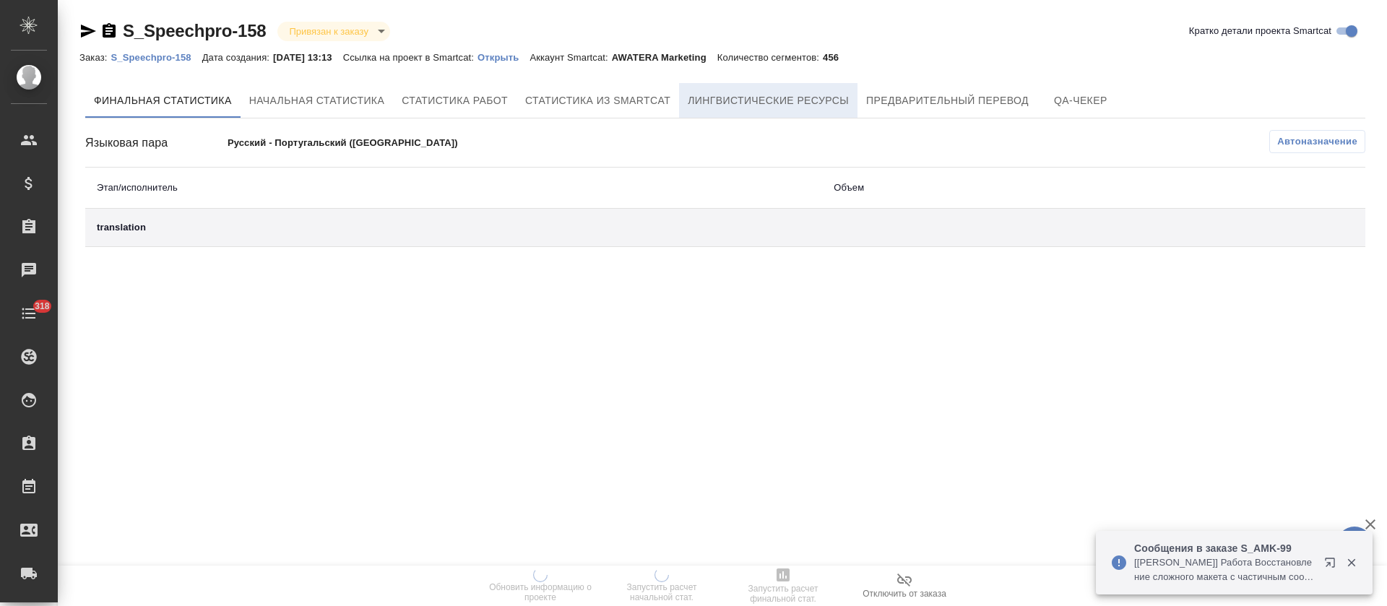
click at [815, 95] on span "Лингвистические ресурсы" at bounding box center [768, 101] width 161 height 18
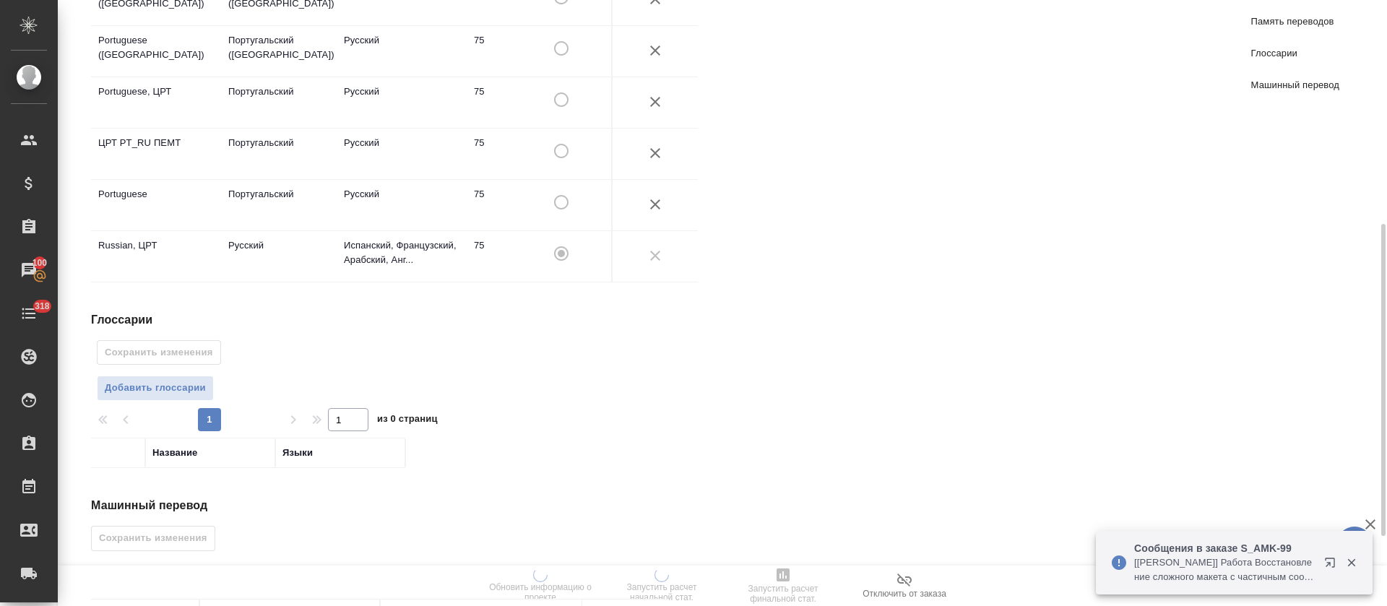
scroll to position [569, 0]
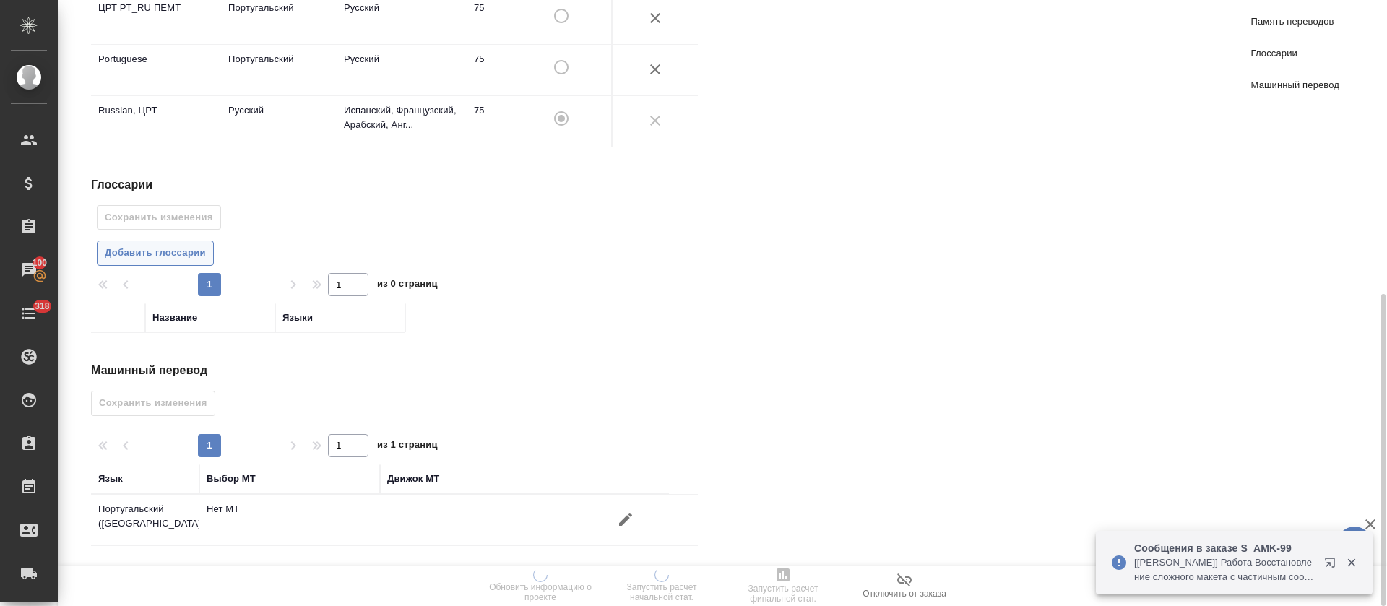
click at [177, 259] on span "Добавить глоссарии" at bounding box center [155, 253] width 101 height 17
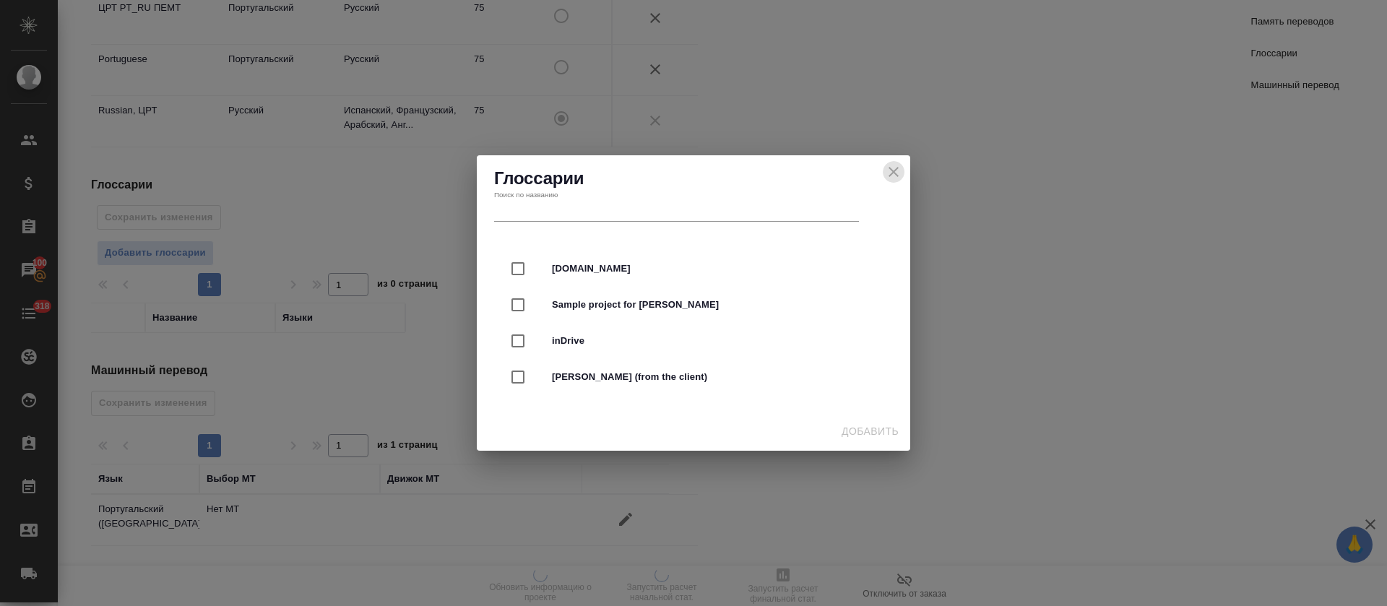
click at [900, 178] on icon "close" at bounding box center [893, 171] width 17 height 17
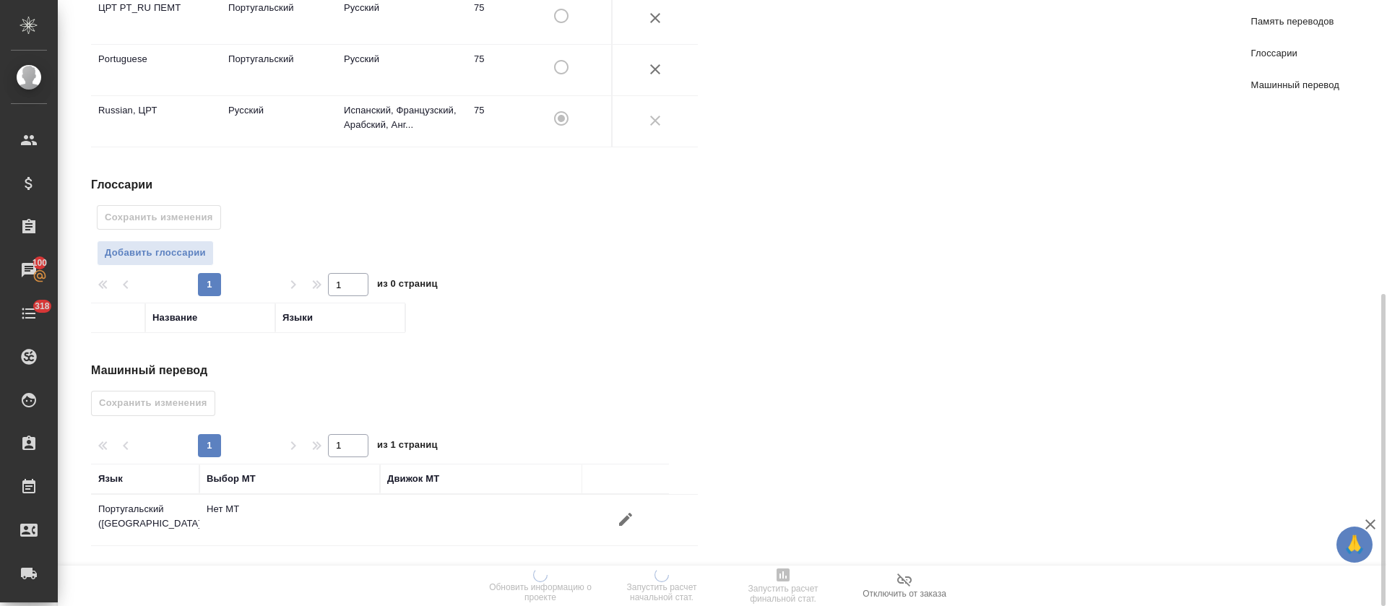
click at [622, 517] on icon "button" at bounding box center [625, 519] width 17 height 17
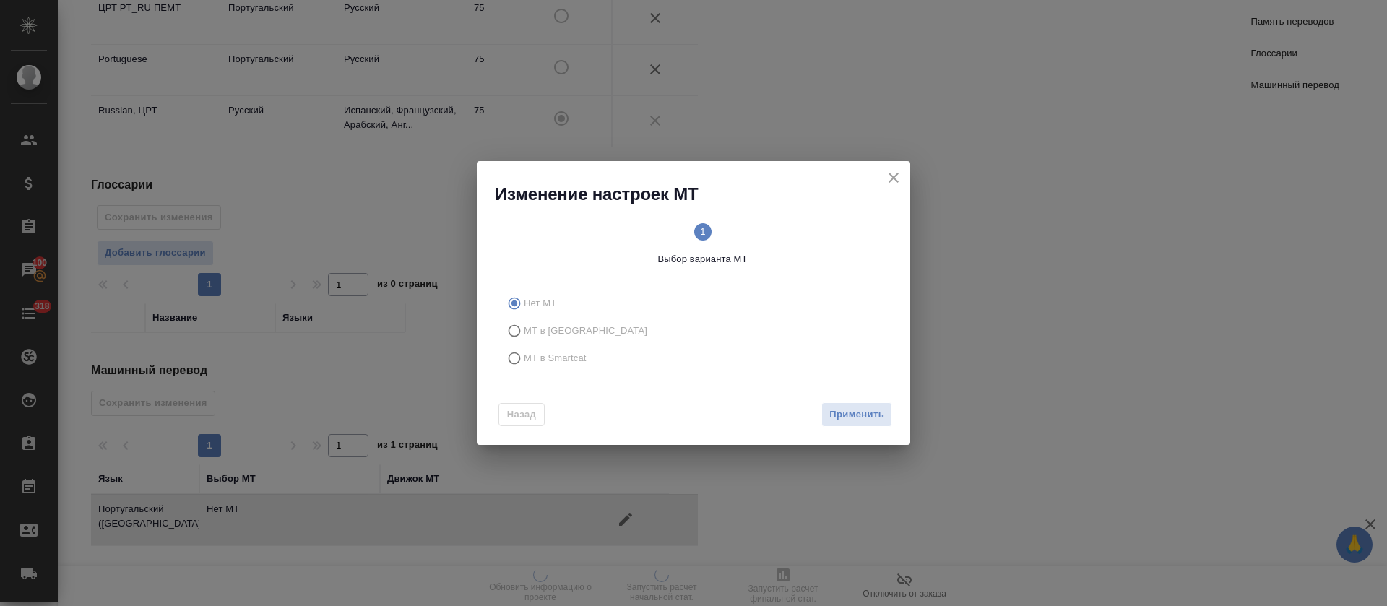
click at [603, 362] on label "МТ в Smartcat" at bounding box center [691, 358] width 381 height 27
click at [524, 362] on input "МТ в Smartcat" at bounding box center [512, 358] width 23 height 27
radio input "true"
click at [847, 413] on button "Вперед" at bounding box center [866, 414] width 52 height 25
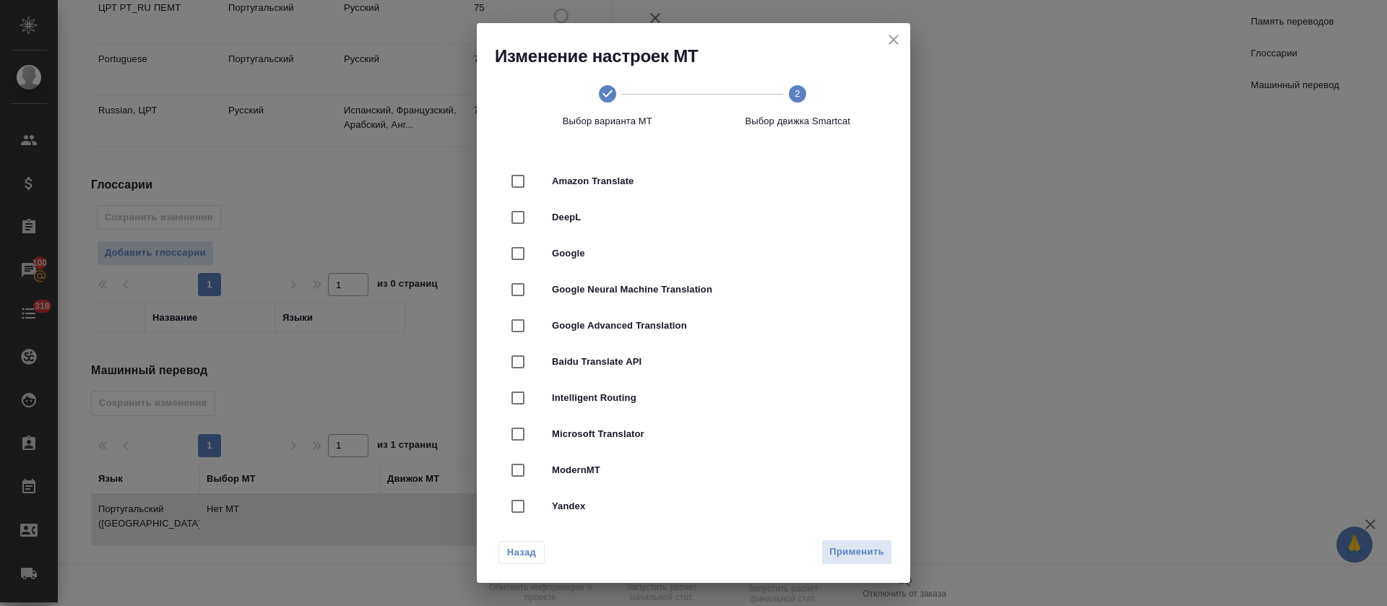
click at [743, 216] on span "DeepL" at bounding box center [714, 217] width 324 height 14
checkbox input "true"
click at [851, 552] on span "Применить" at bounding box center [857, 552] width 55 height 17
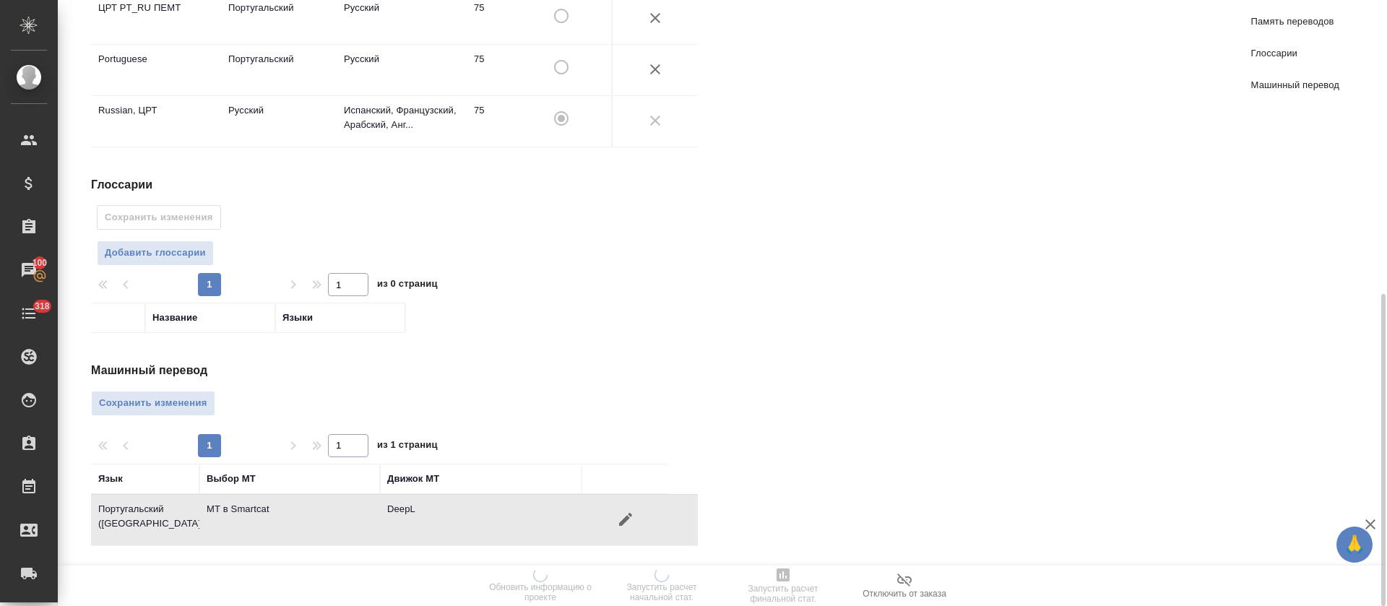
click at [205, 399] on span "Сохранить изменения" at bounding box center [153, 403] width 108 height 17
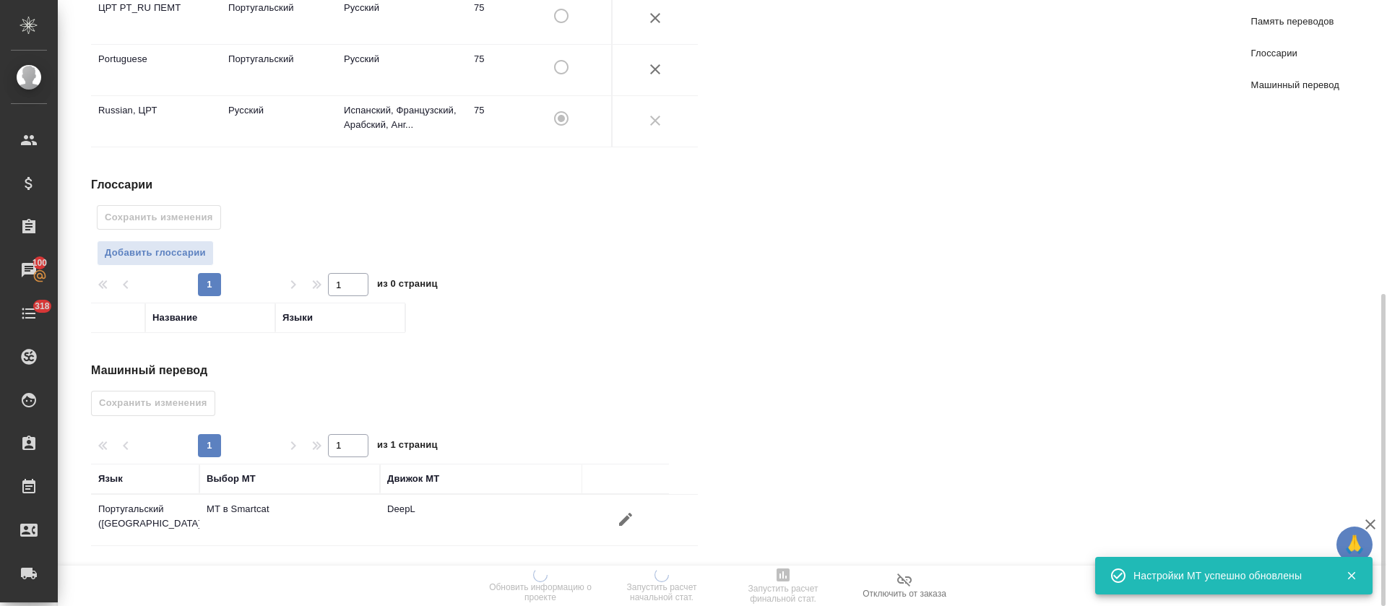
scroll to position [0, 0]
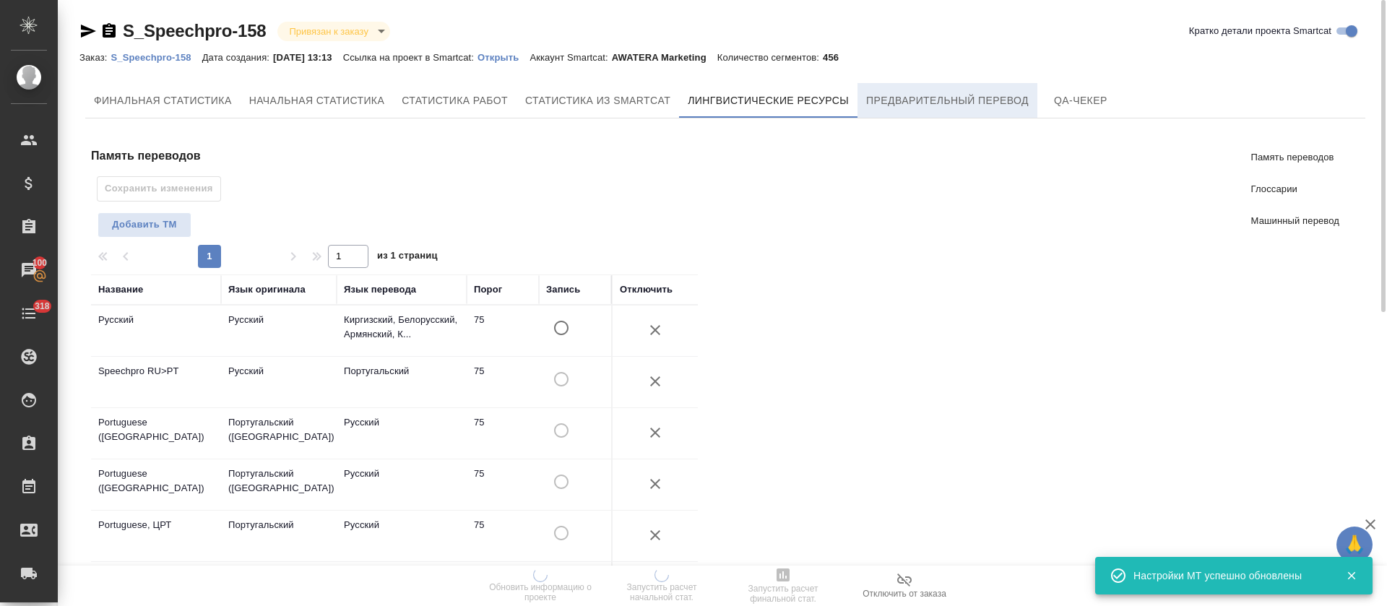
click at [957, 100] on span "Предварительный перевод" at bounding box center [947, 101] width 163 height 18
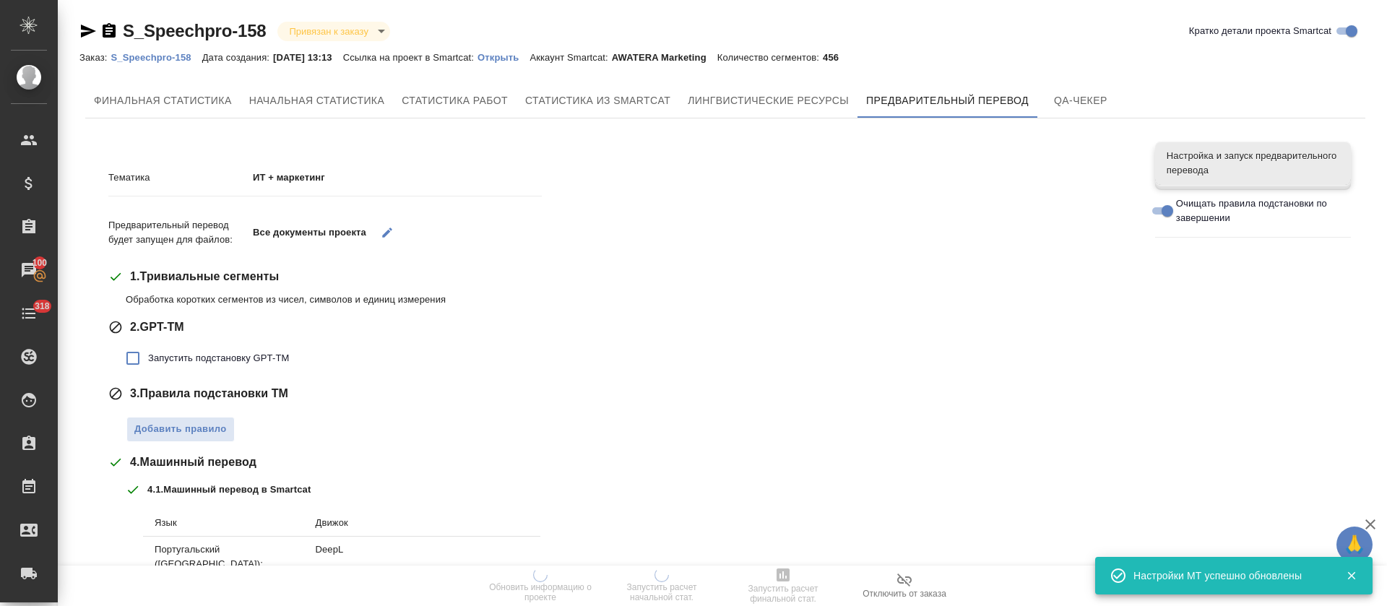
scroll to position [207, 0]
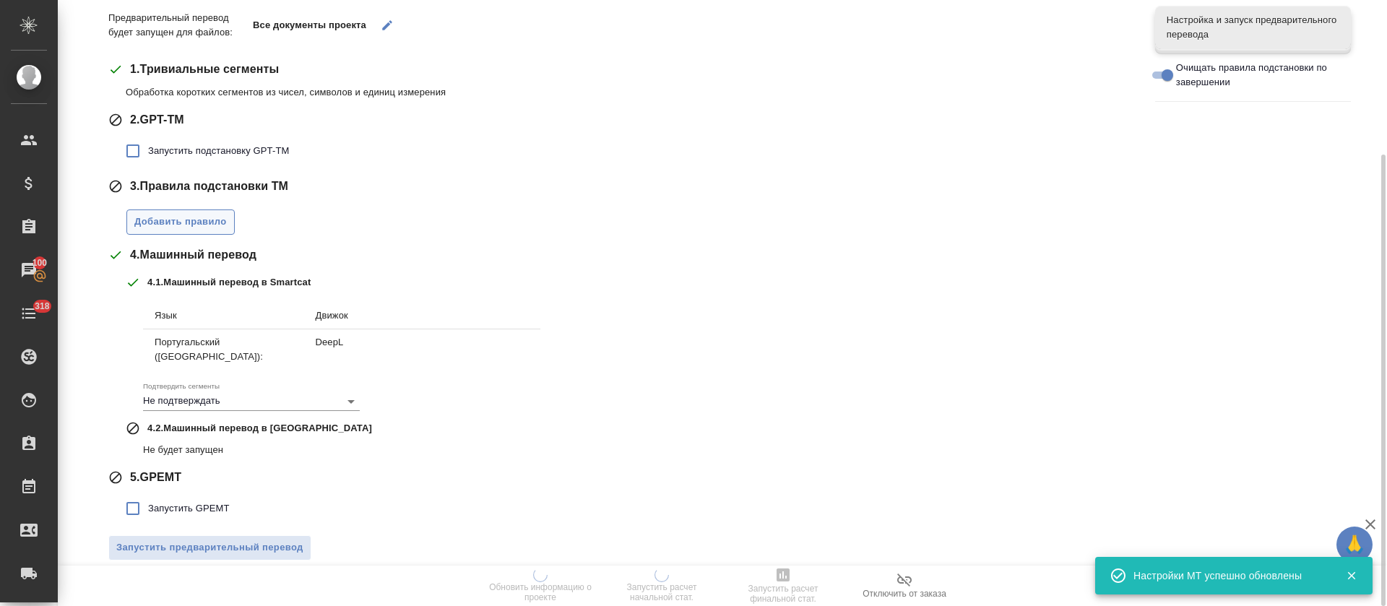
click at [160, 217] on span "Добавить правило" at bounding box center [180, 222] width 92 height 17
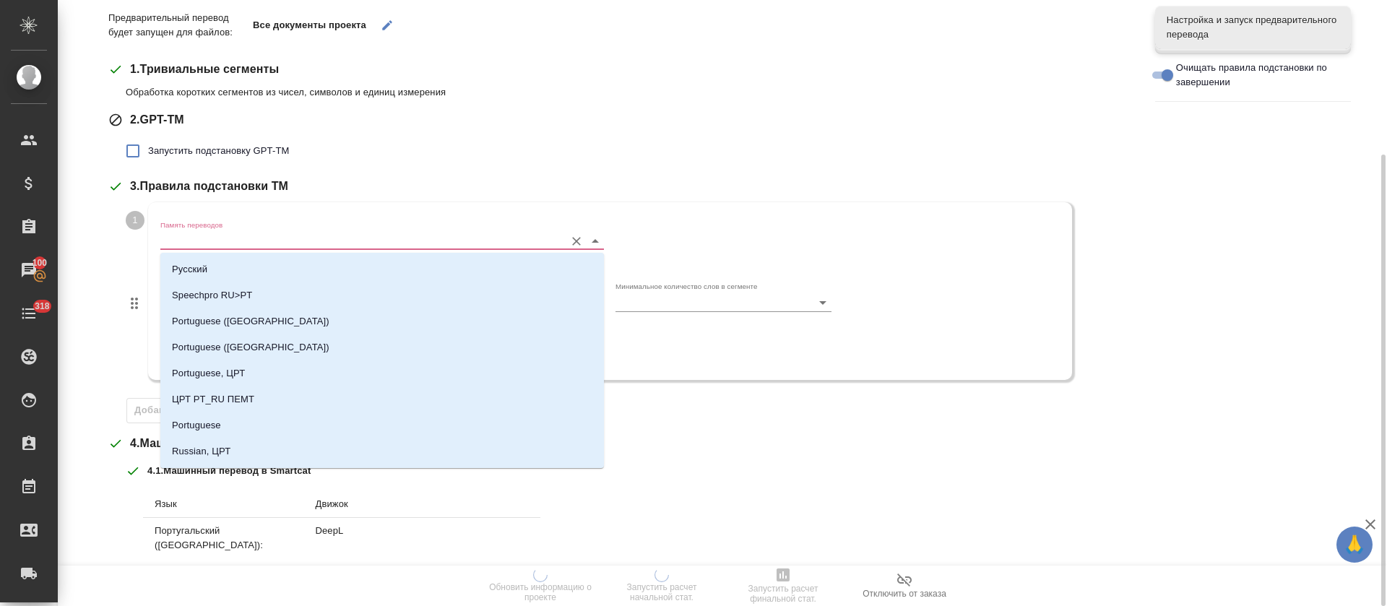
click at [212, 236] on input "Память переводов" at bounding box center [358, 240] width 397 height 17
click at [216, 262] on li "Русский" at bounding box center [382, 270] width 444 height 26
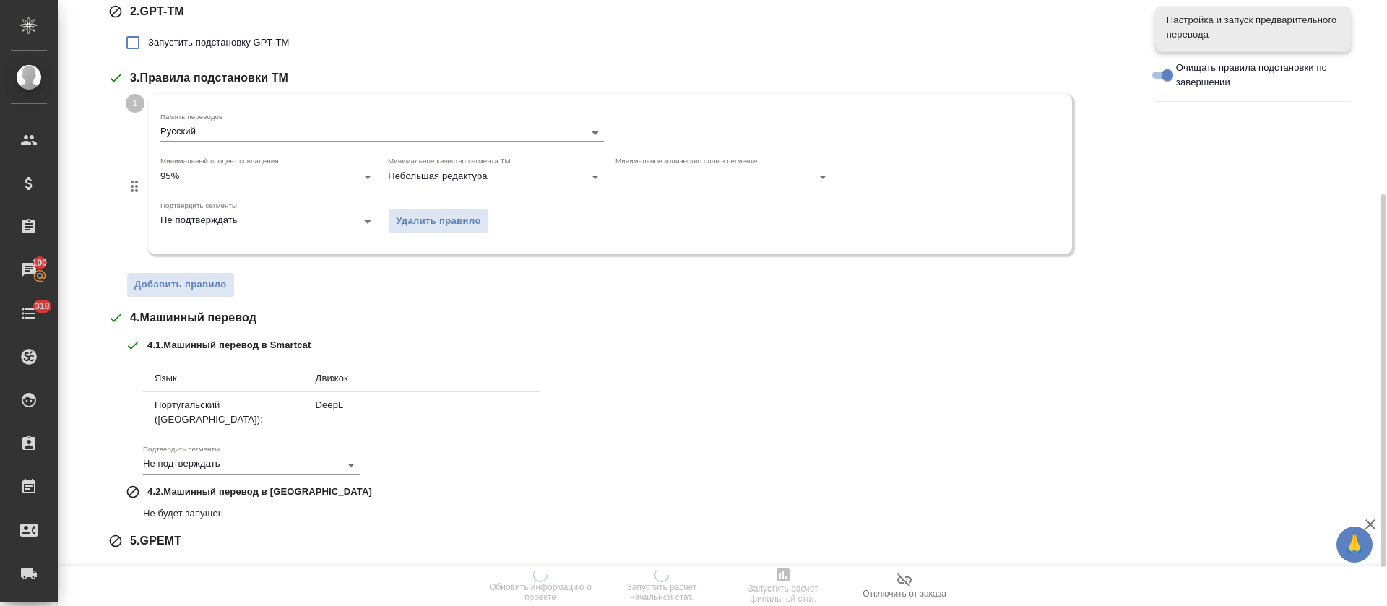
scroll to position [379, 0]
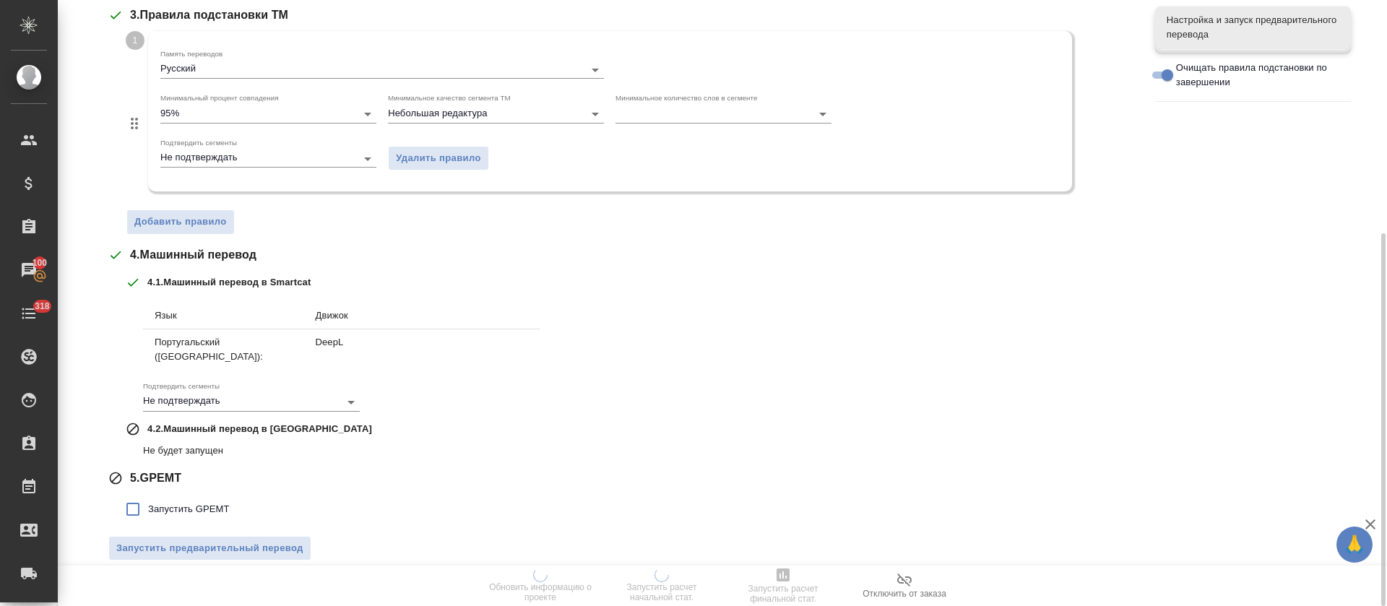
click at [204, 229] on div ".cls-1 fill:#fff; AWATERA Tretyakova Olga Клиенты Спецификации Заказы 100 Чаты …" at bounding box center [693, 303] width 1387 height 606
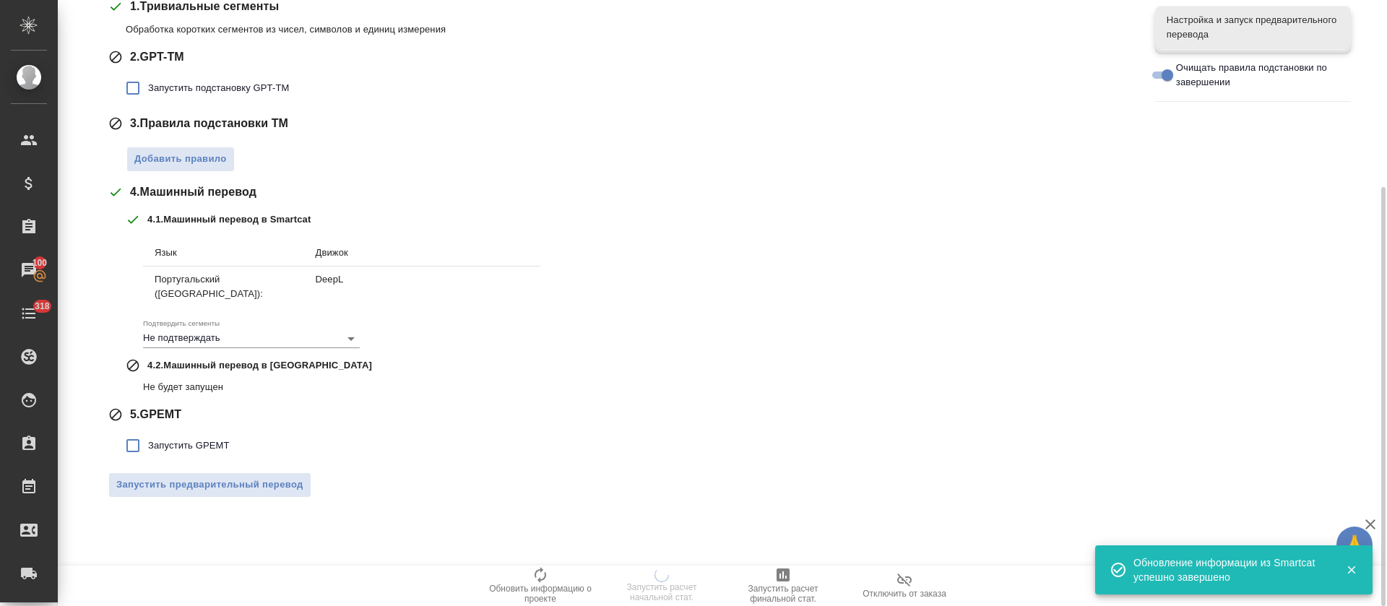
scroll to position [162, 0]
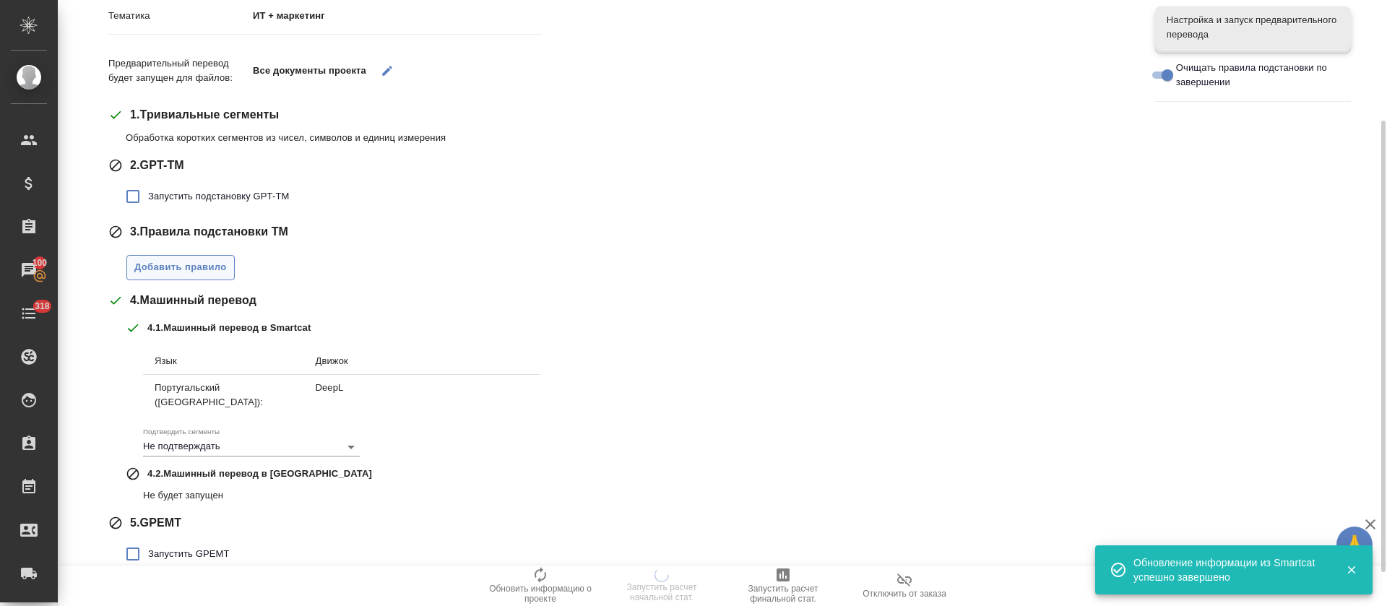
click at [203, 260] on span "Добавить правило" at bounding box center [180, 267] width 92 height 17
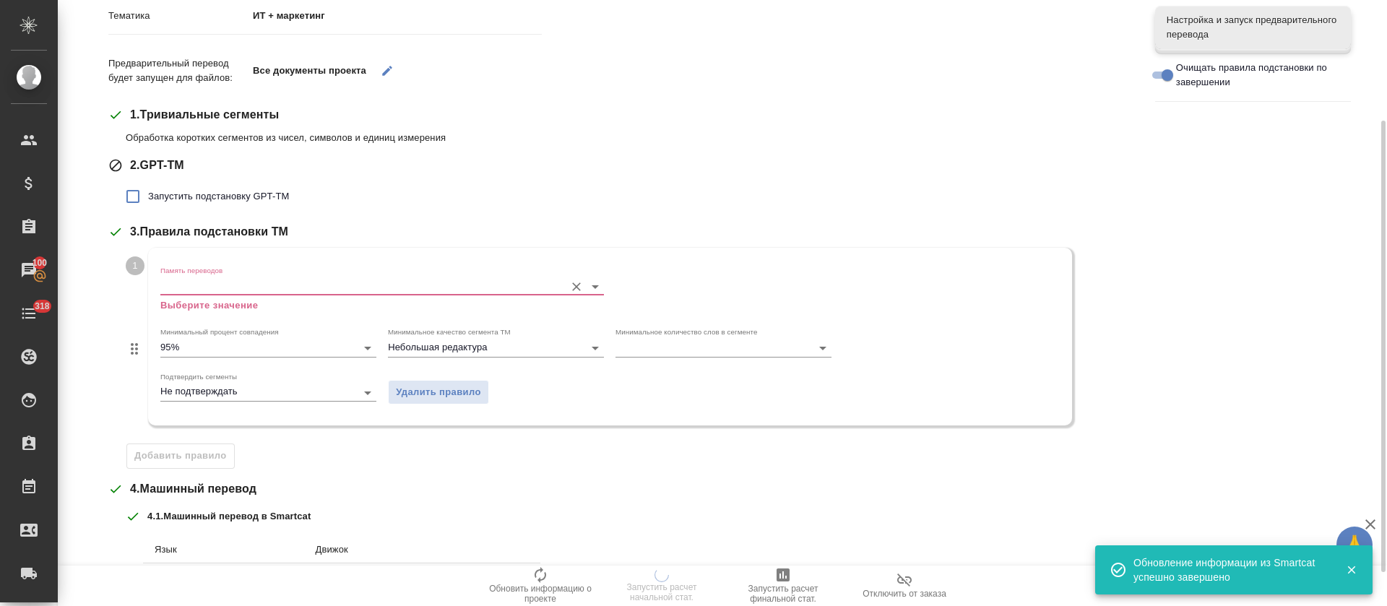
click at [209, 276] on div "Память переводов Выберите значение" at bounding box center [382, 289] width 444 height 47
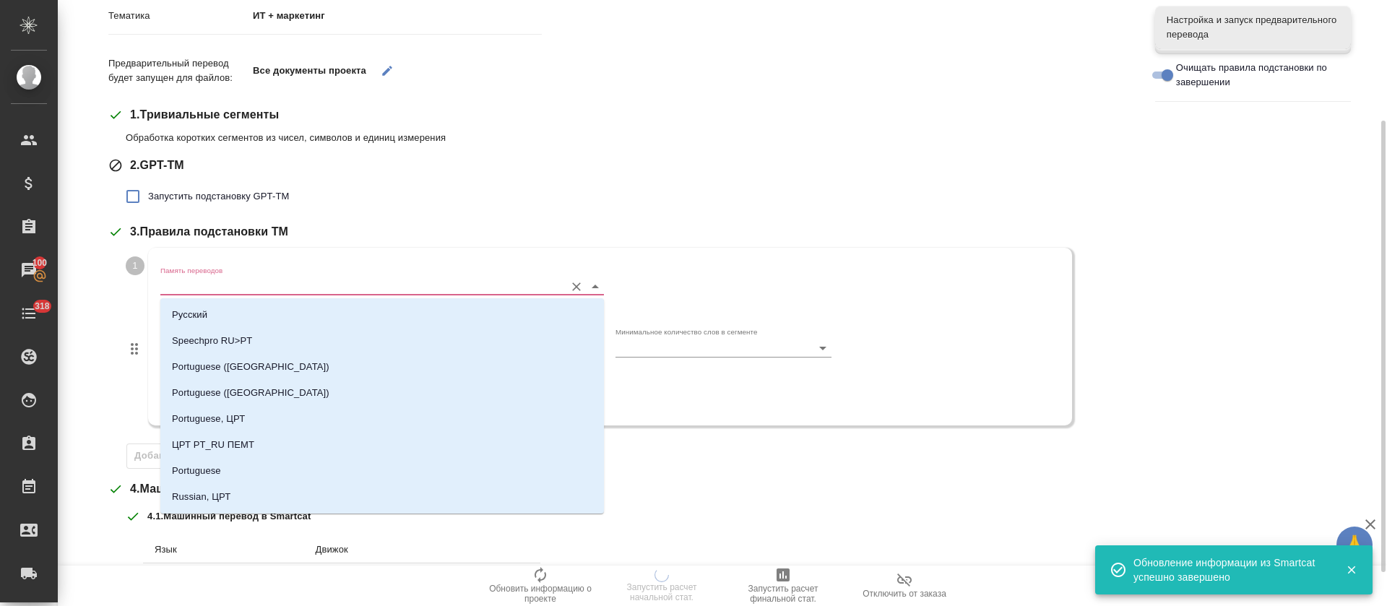
click at [212, 285] on input "Память переводов" at bounding box center [358, 285] width 397 height 17
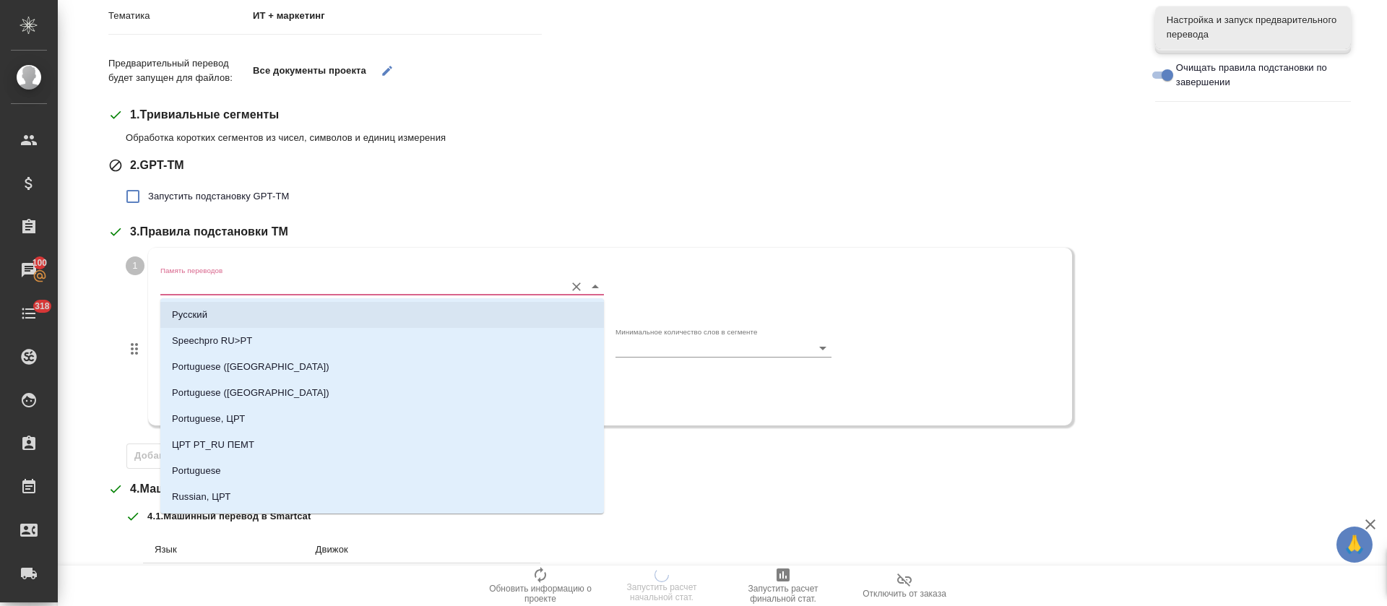
click at [218, 324] on li "Русский" at bounding box center [382, 315] width 444 height 26
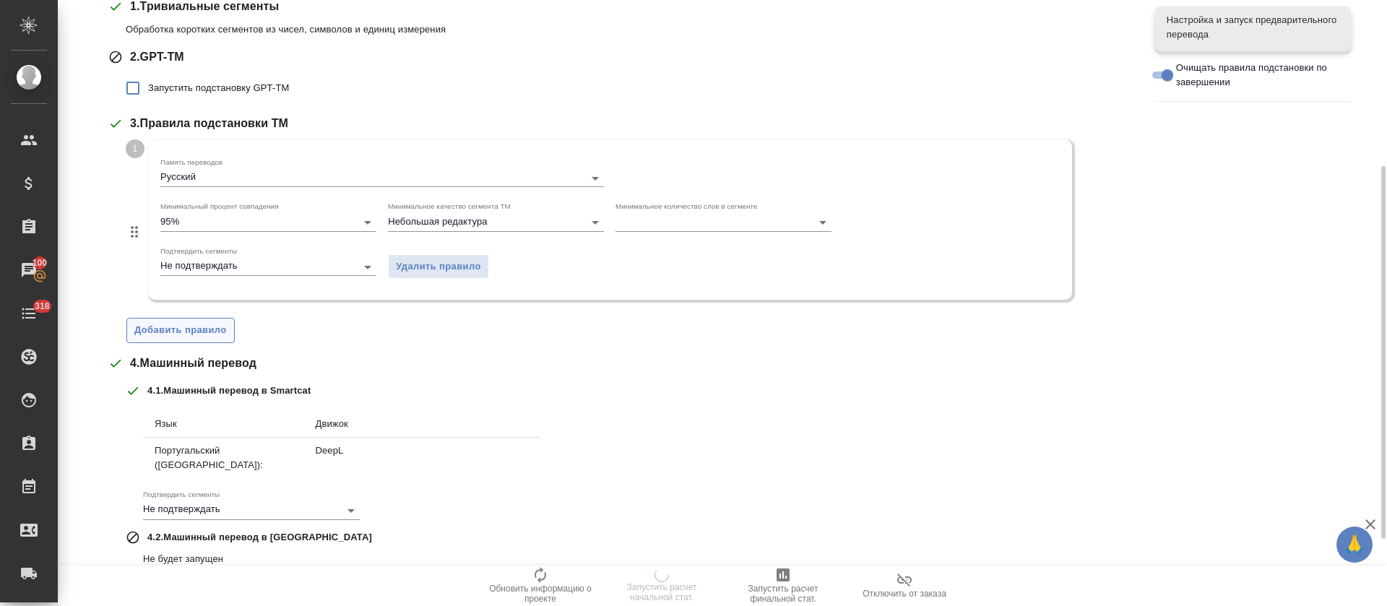
scroll to position [379, 0]
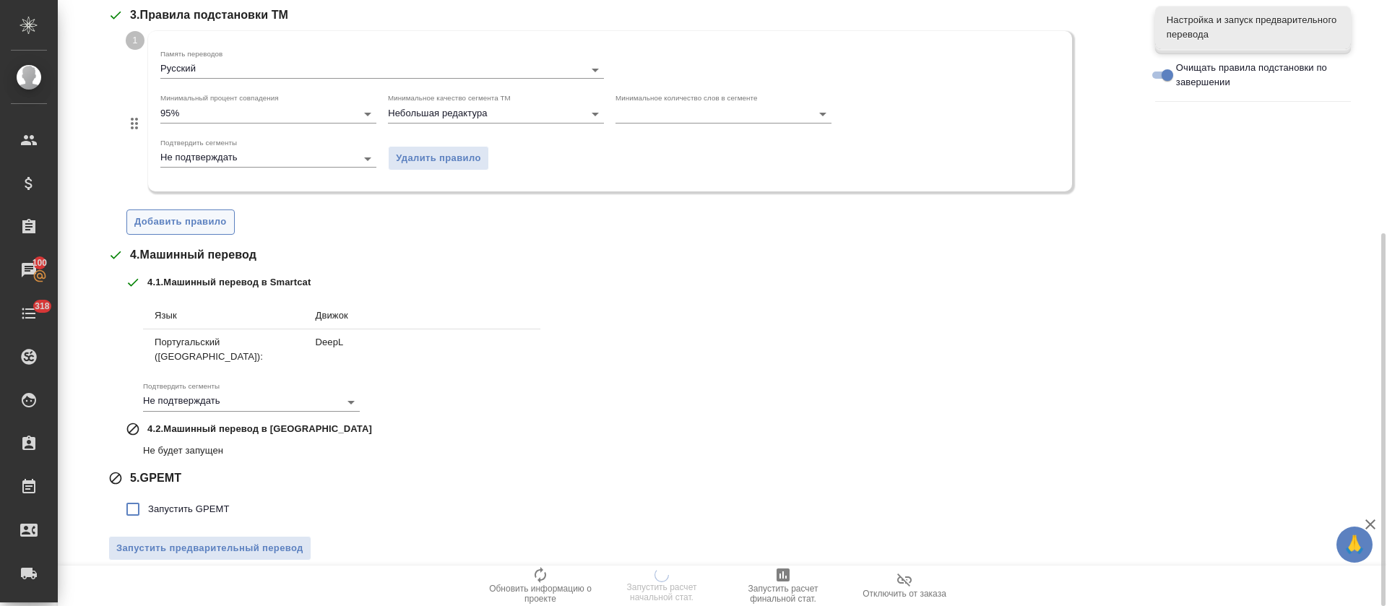
click at [214, 231] on button "Добавить правило" at bounding box center [180, 222] width 108 height 25
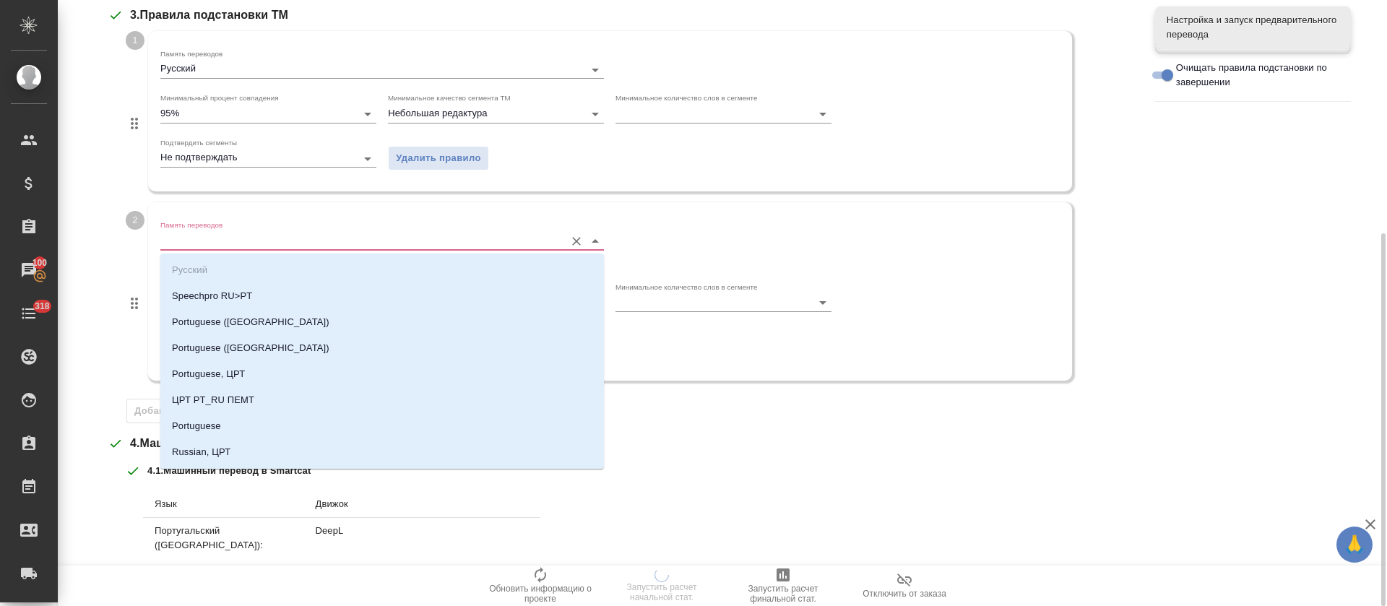
click at [215, 233] on input "Память переводов" at bounding box center [358, 240] width 397 height 17
click at [218, 299] on p "Speechpro RU>PT" at bounding box center [212, 296] width 80 height 14
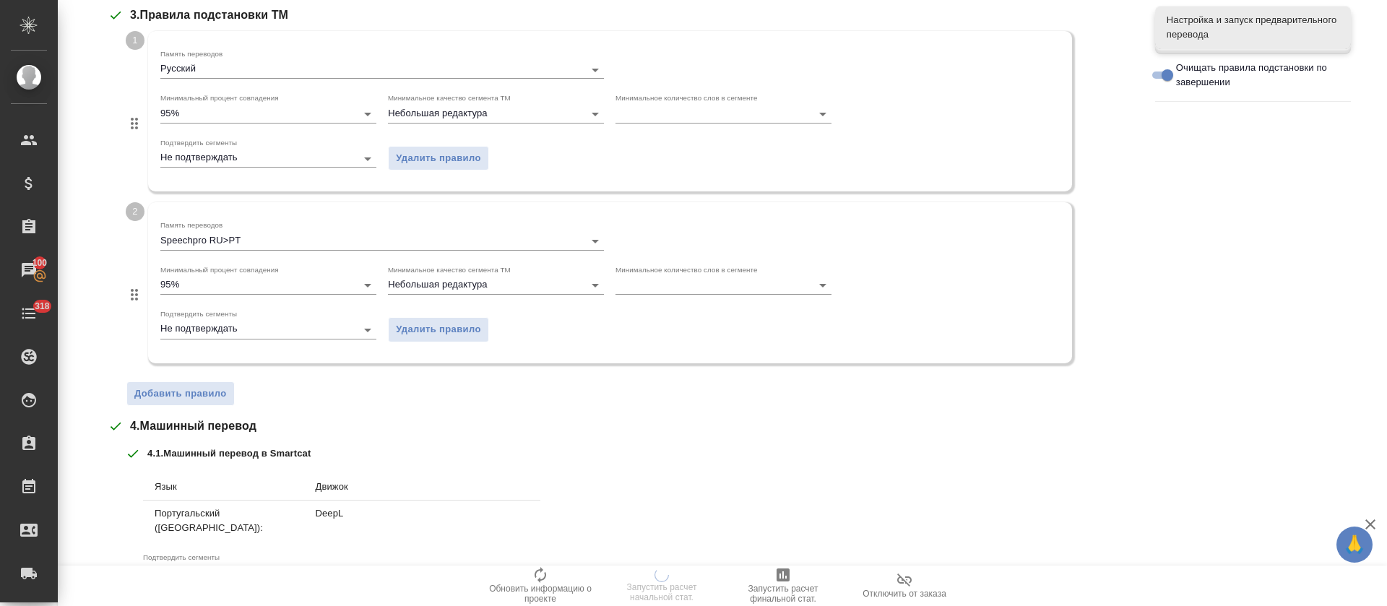
scroll to position [487, 0]
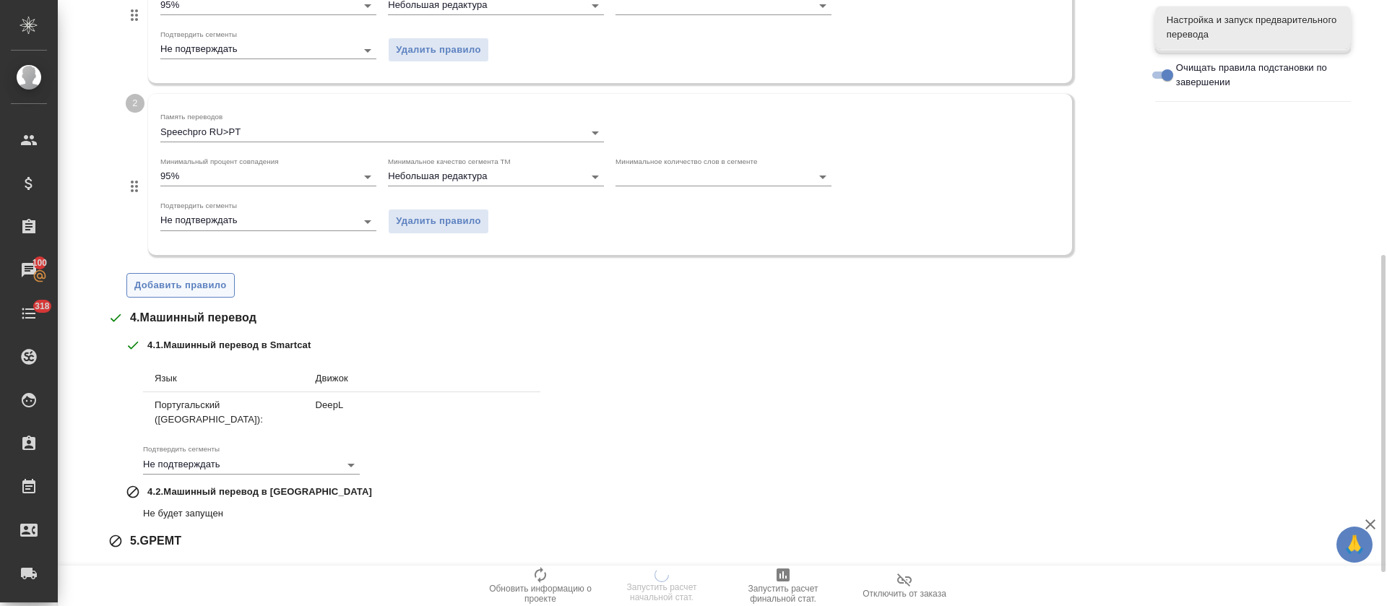
click at [212, 281] on span "Добавить правило" at bounding box center [180, 285] width 92 height 17
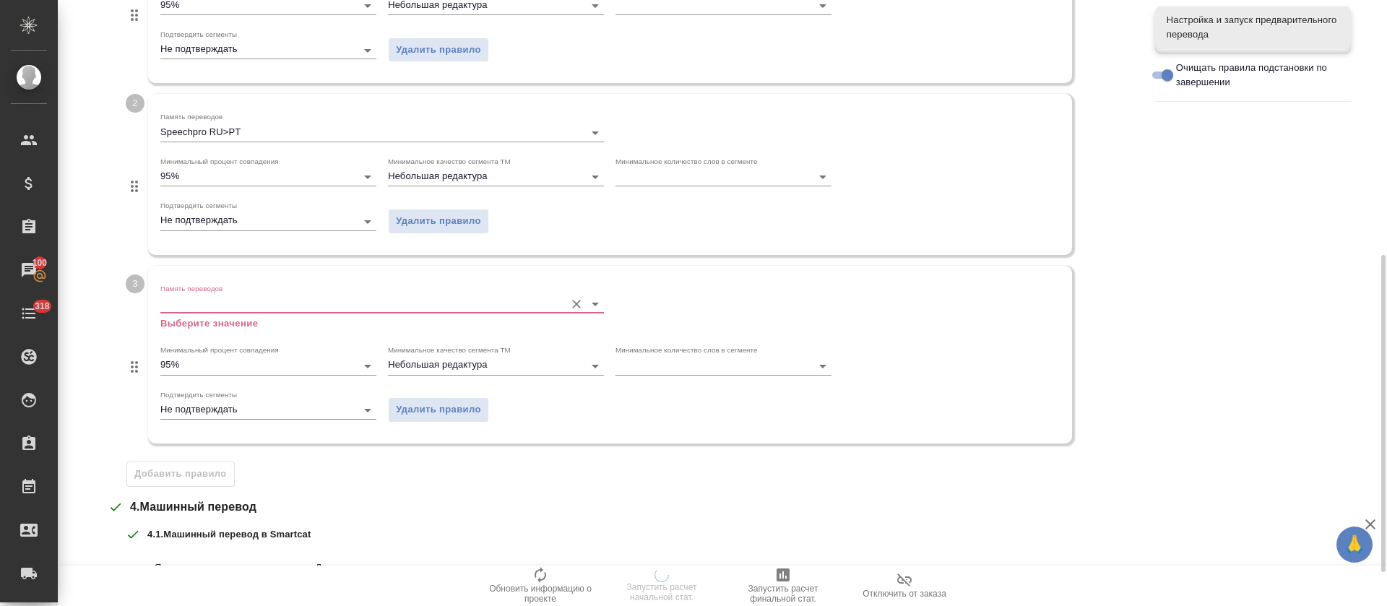
click at [219, 297] on input "Память переводов" at bounding box center [358, 304] width 397 height 17
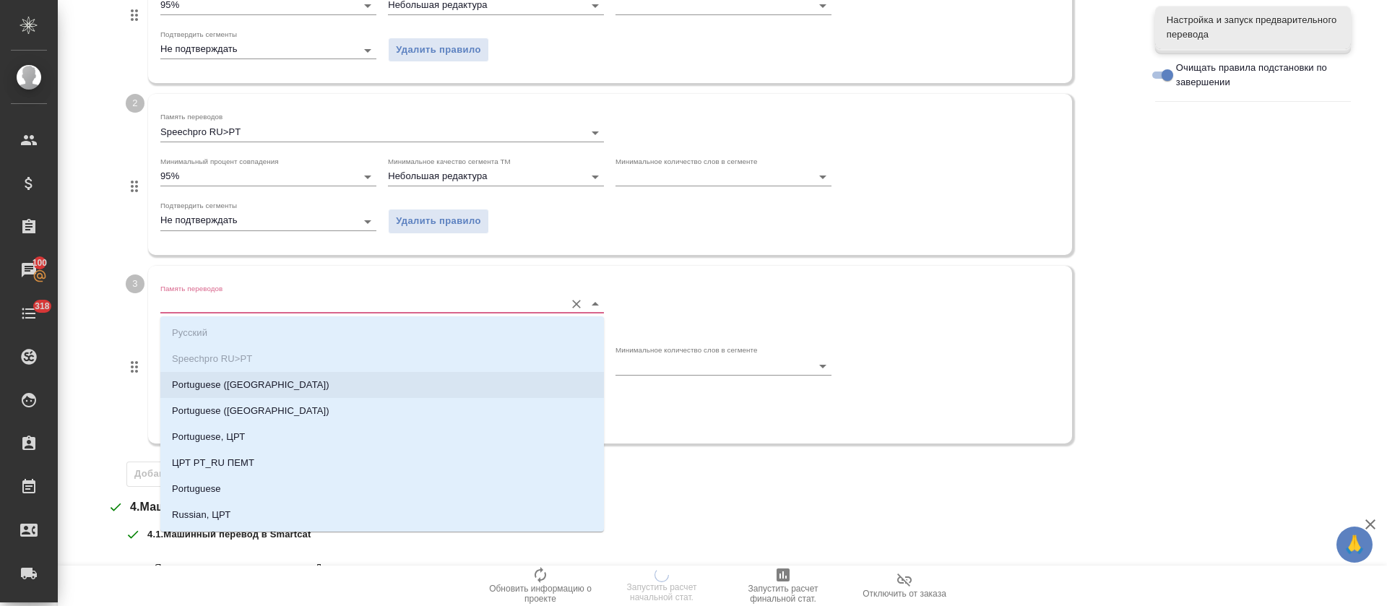
click at [225, 390] on p "Portuguese (Portugal)" at bounding box center [251, 385] width 158 height 14
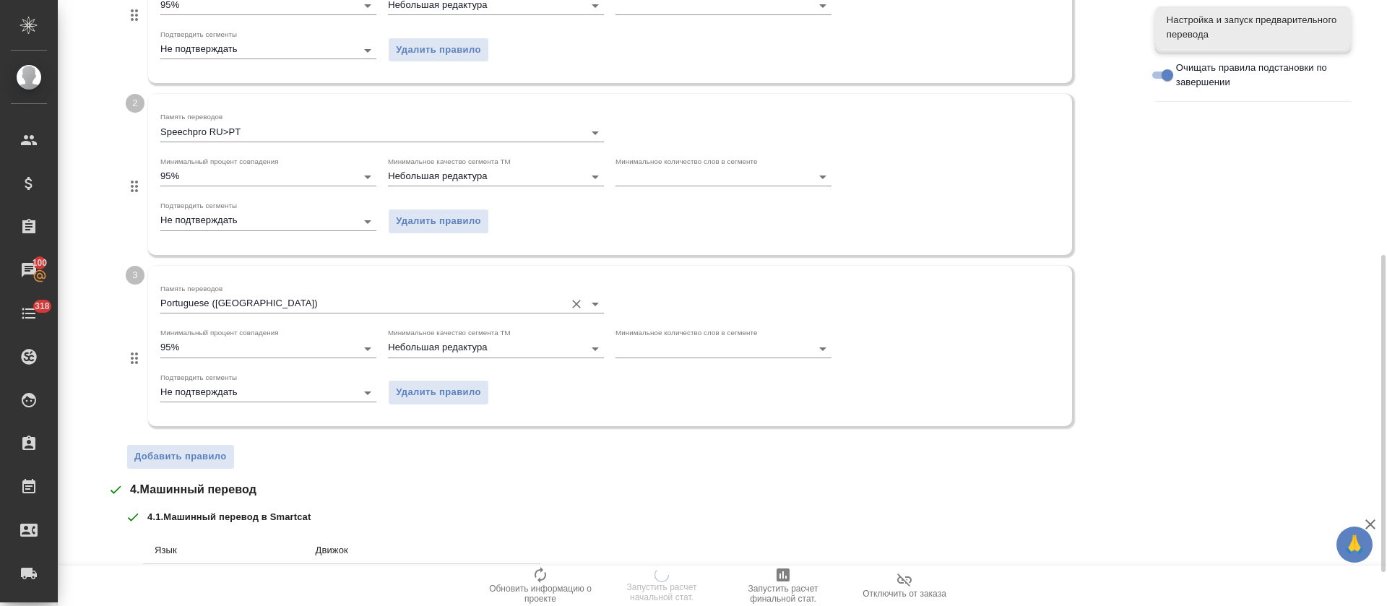
scroll to position [722, 0]
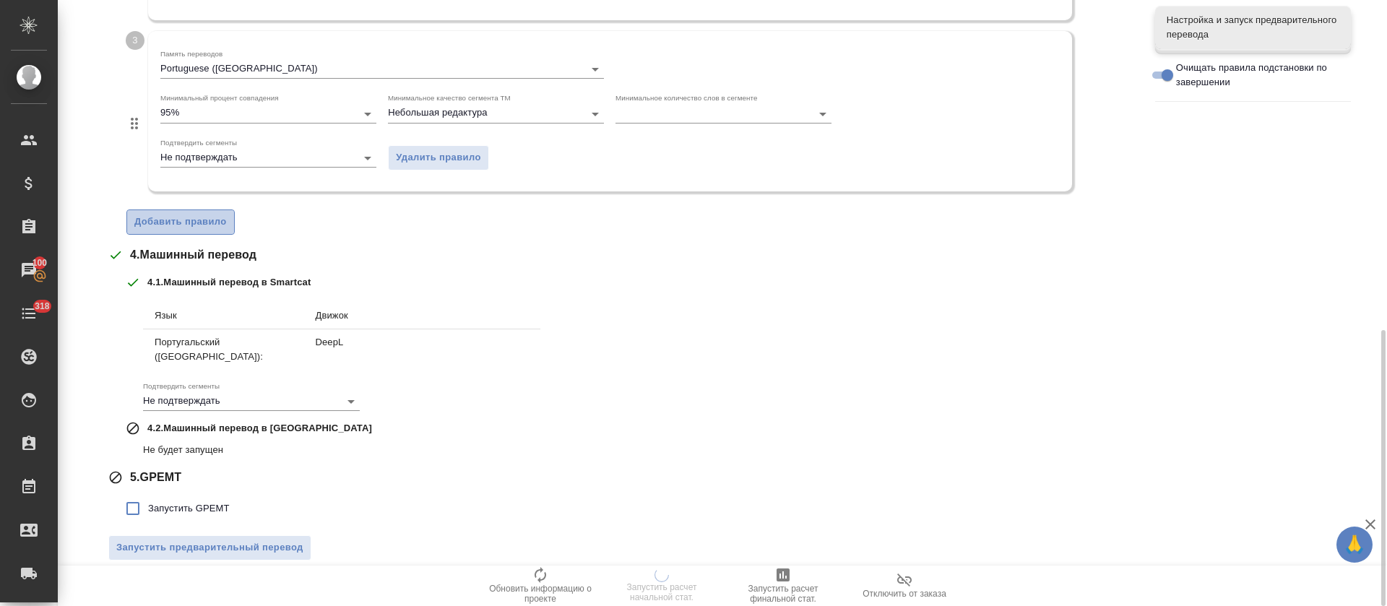
click at [215, 222] on span "Добавить правило" at bounding box center [180, 222] width 92 height 17
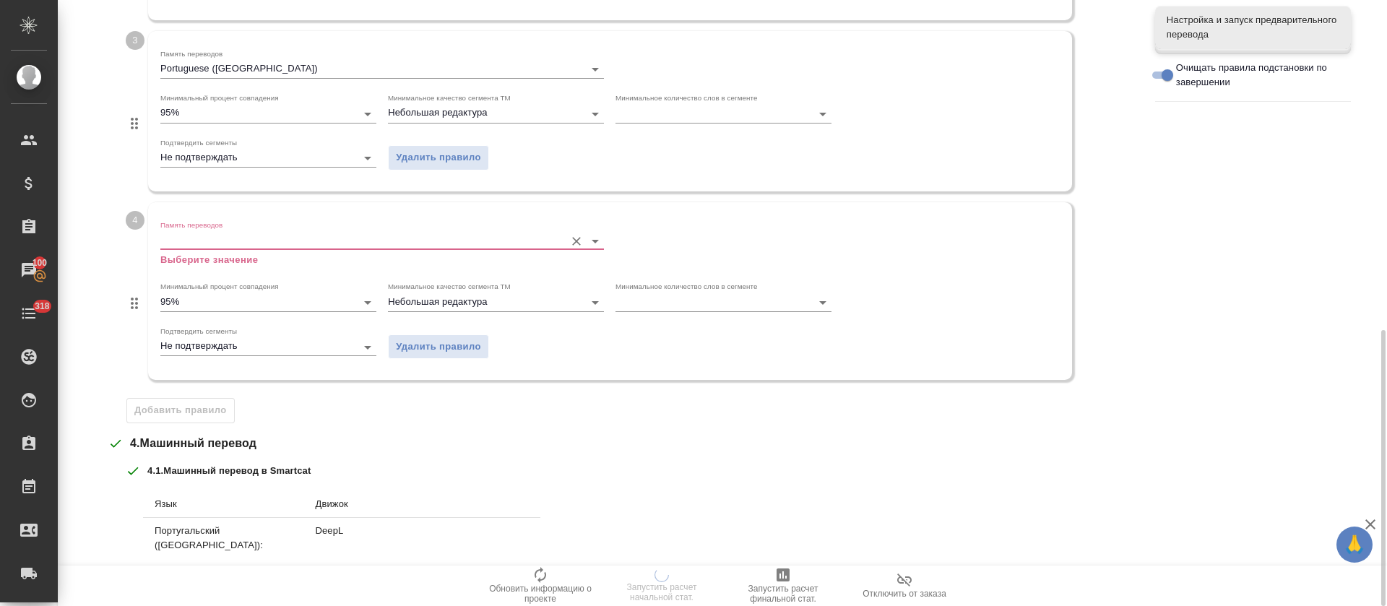
click at [218, 239] on input "Память переводов" at bounding box center [358, 240] width 397 height 17
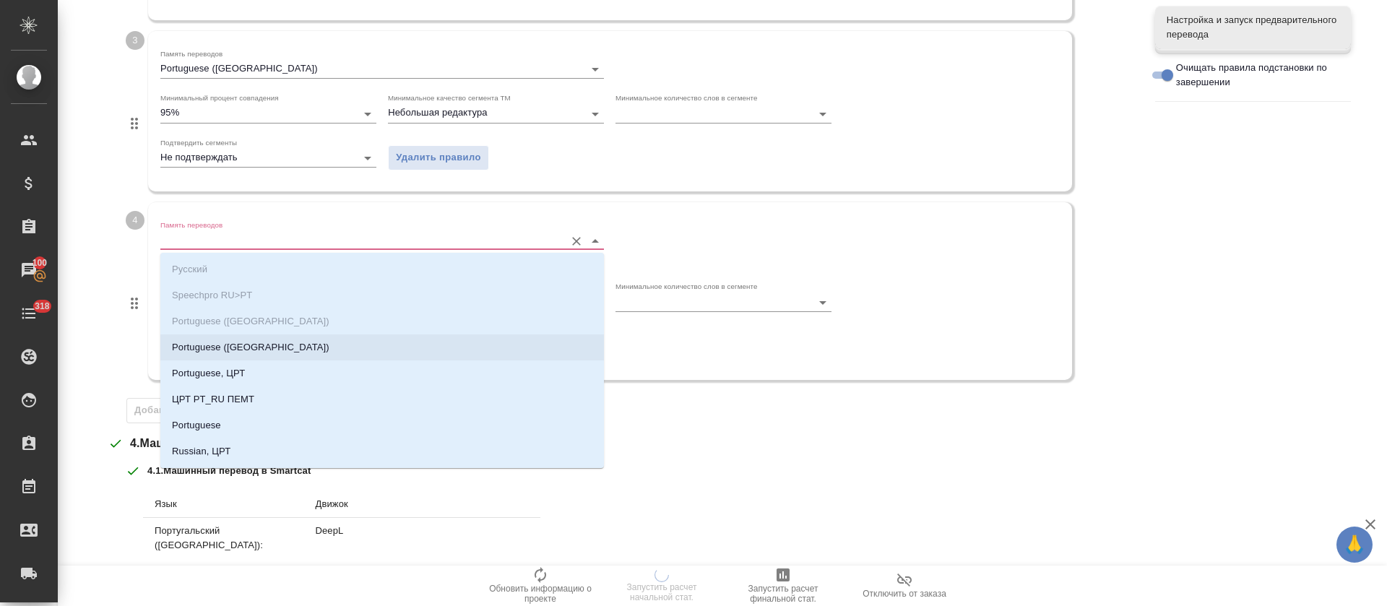
click at [210, 359] on li "Portuguese (Brazil)" at bounding box center [382, 348] width 444 height 26
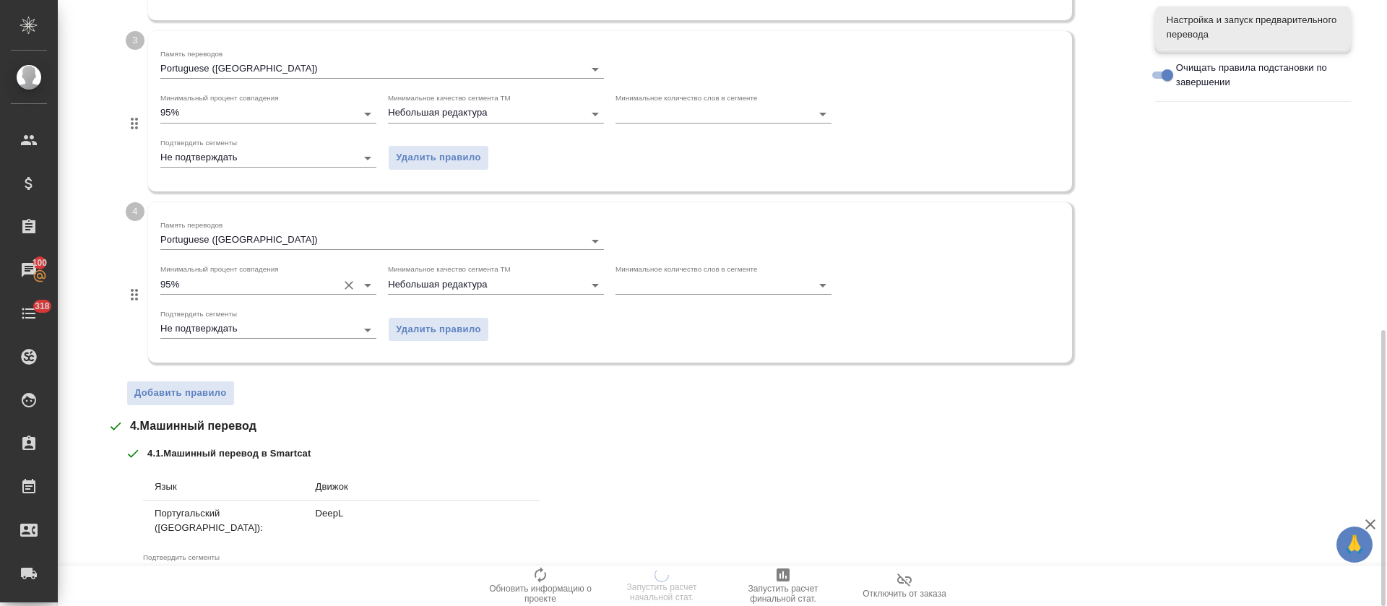
scroll to position [893, 0]
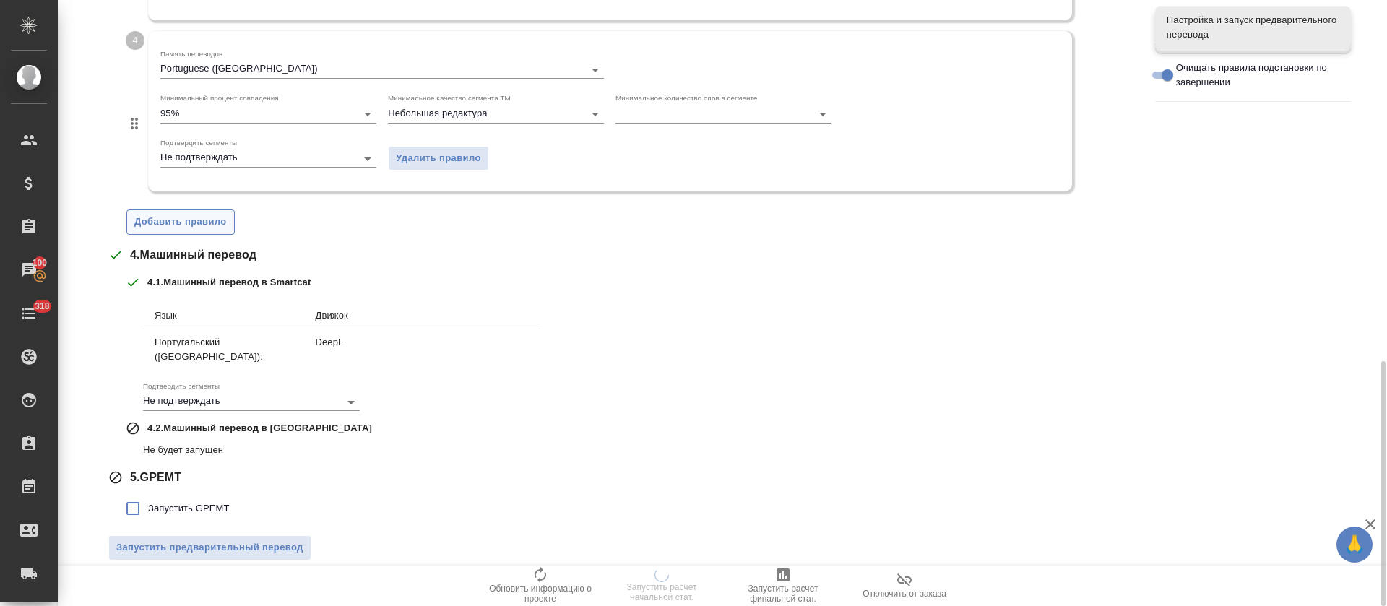
click at [207, 224] on span "Добавить правило" at bounding box center [180, 222] width 92 height 17
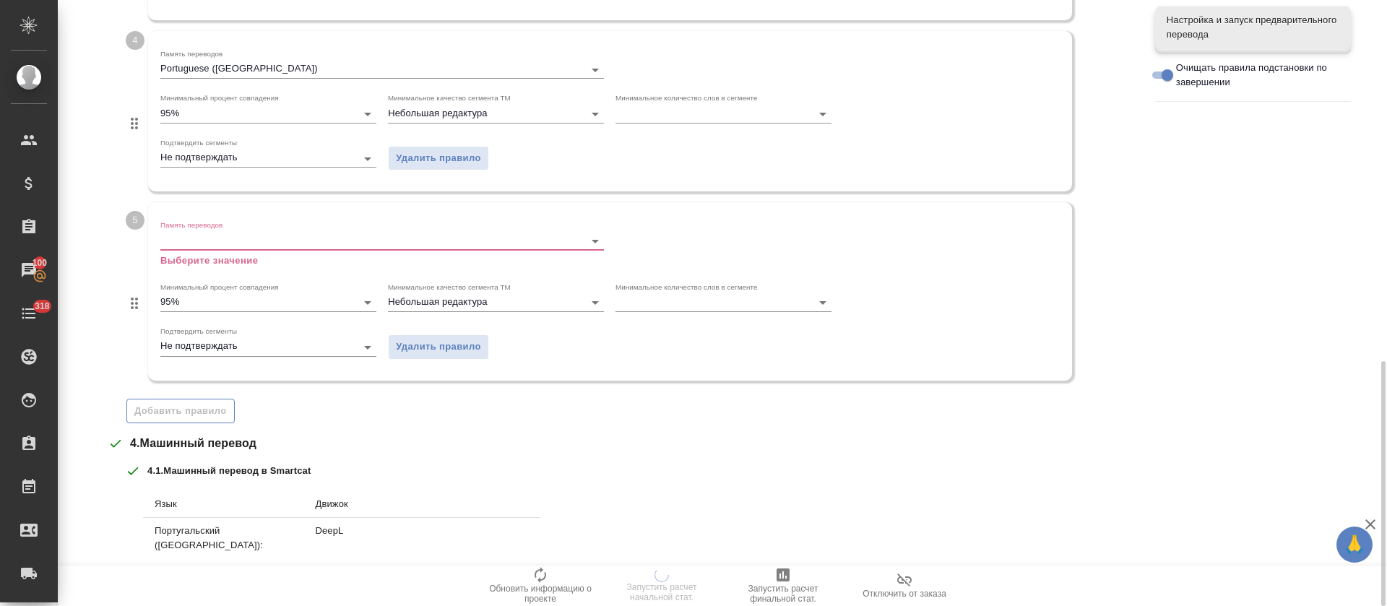
click at [208, 228] on label "Память переводов" at bounding box center [191, 225] width 62 height 7
click at [208, 232] on input "Память переводов" at bounding box center [358, 240] width 397 height 17
click at [209, 233] on input "Память переводов" at bounding box center [358, 240] width 397 height 17
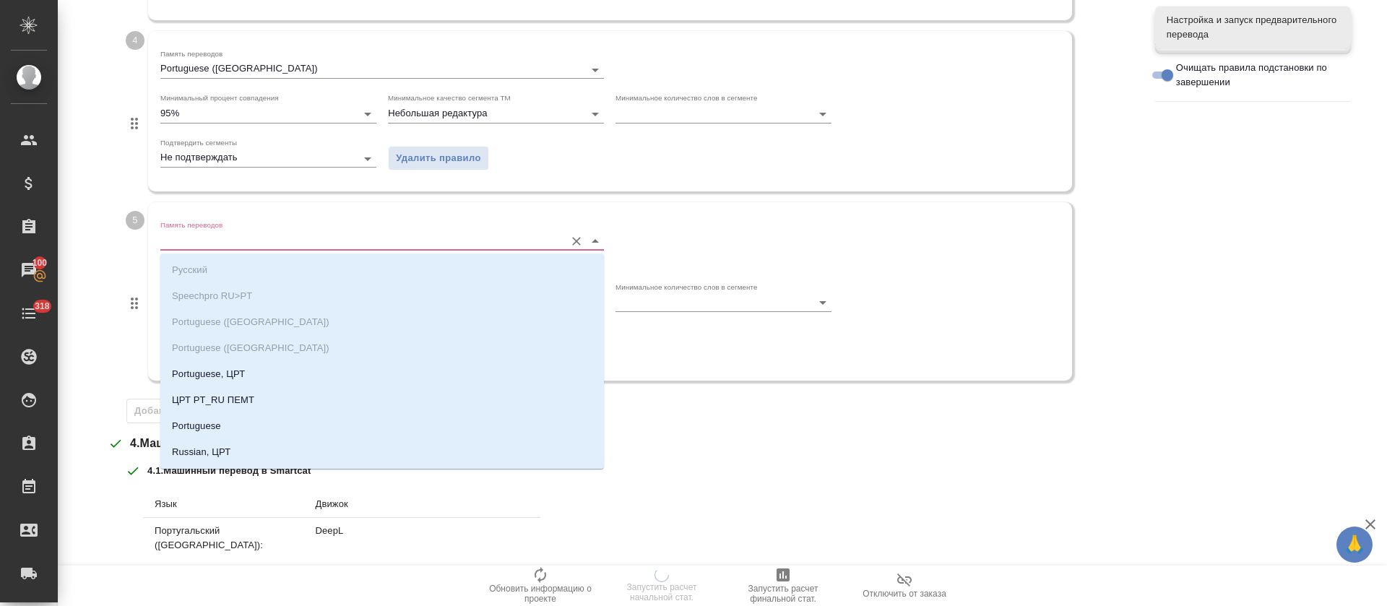
scroll to position [23, 0]
click at [213, 345] on p "Portuguese, ЦРТ" at bounding box center [208, 351] width 73 height 14
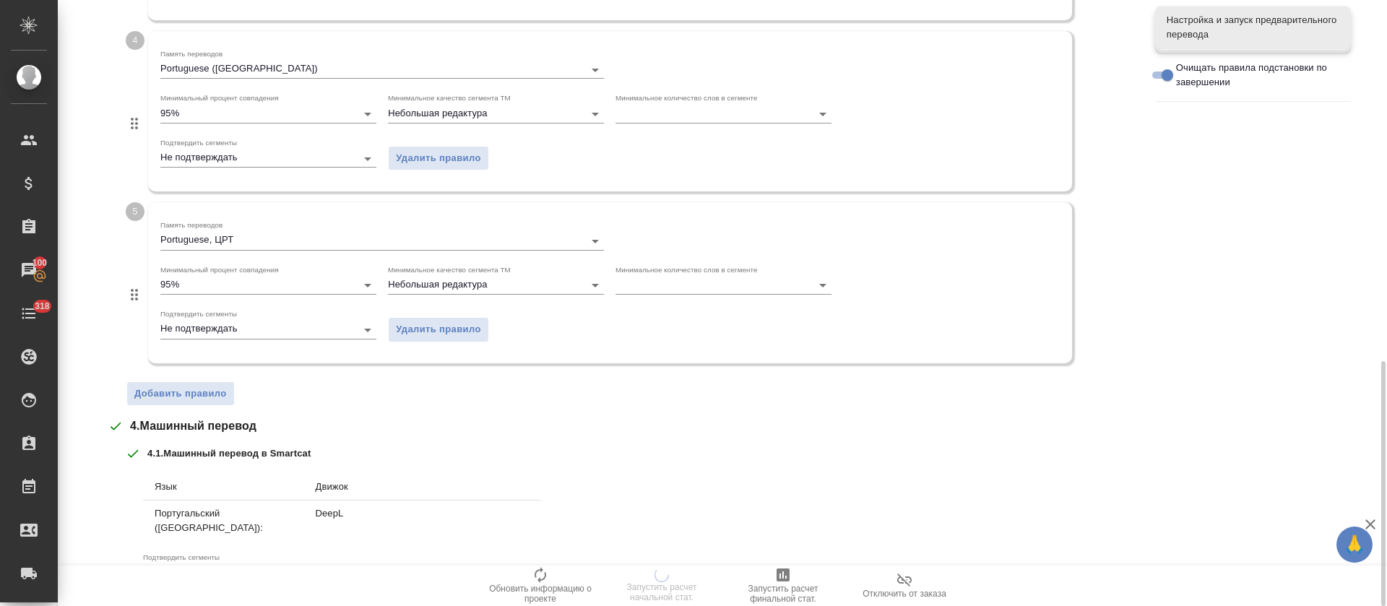
click at [196, 388] on span "Добавить правило" at bounding box center [180, 394] width 92 height 17
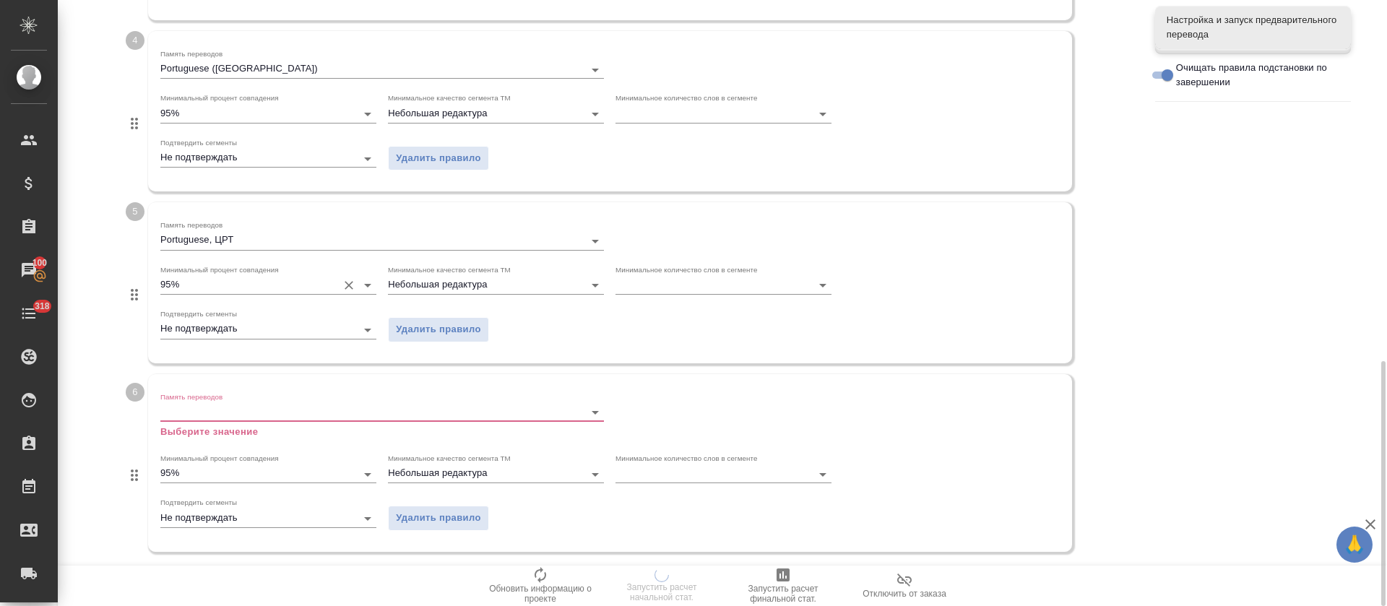
scroll to position [1254, 0]
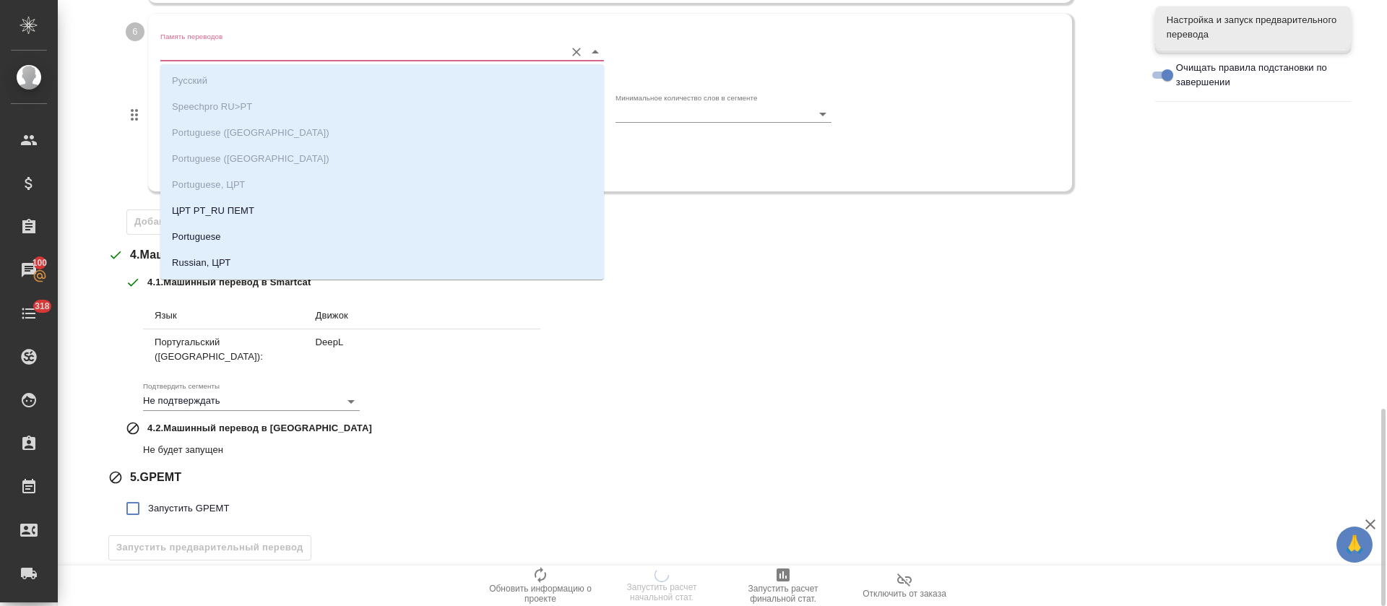
click at [237, 58] on input "Память переводов" at bounding box center [358, 51] width 397 height 17
click at [228, 211] on p "ЦРТ PT_RU ПЕМТ" at bounding box center [213, 211] width 82 height 14
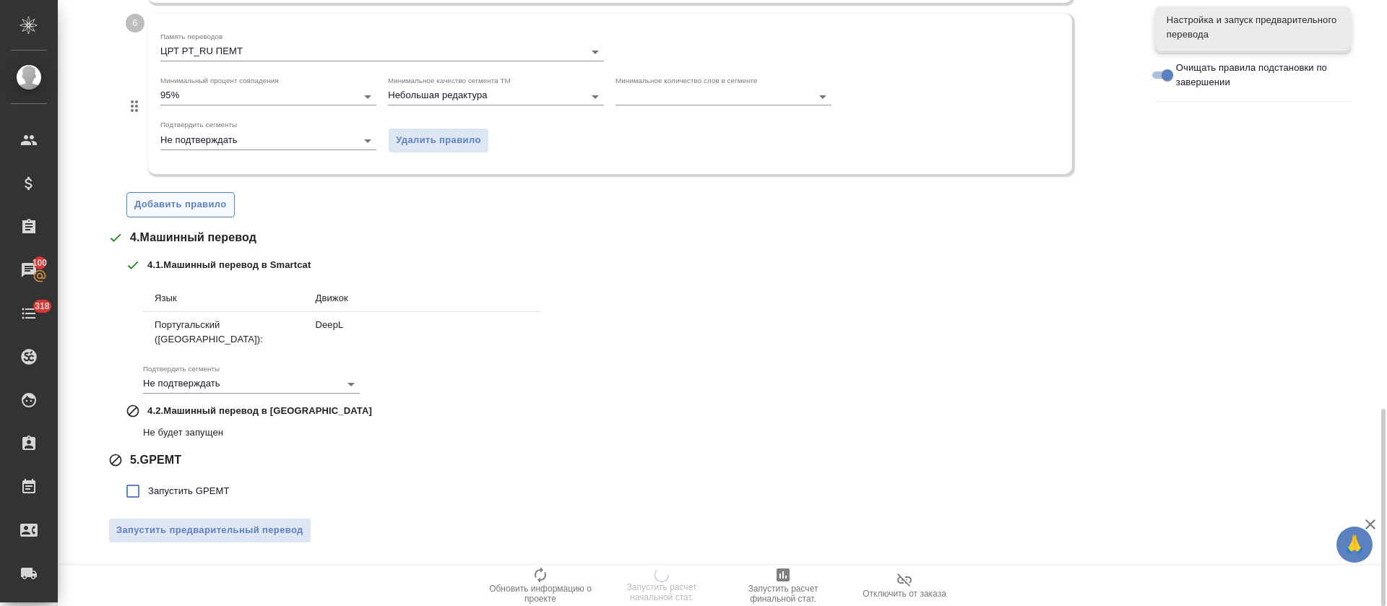
click at [199, 212] on span "Добавить правило" at bounding box center [180, 205] width 92 height 17
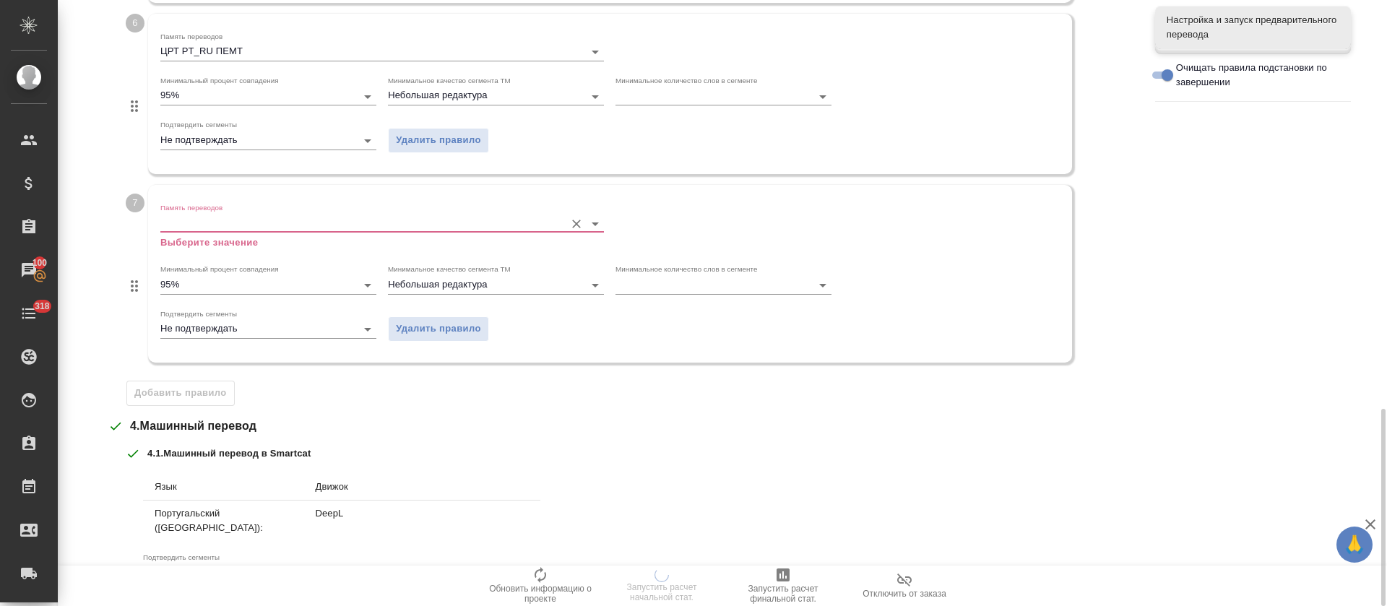
click at [214, 236] on p "Выберите значение" at bounding box center [382, 243] width 444 height 14
click at [217, 227] on input "Память переводов" at bounding box center [358, 223] width 397 height 17
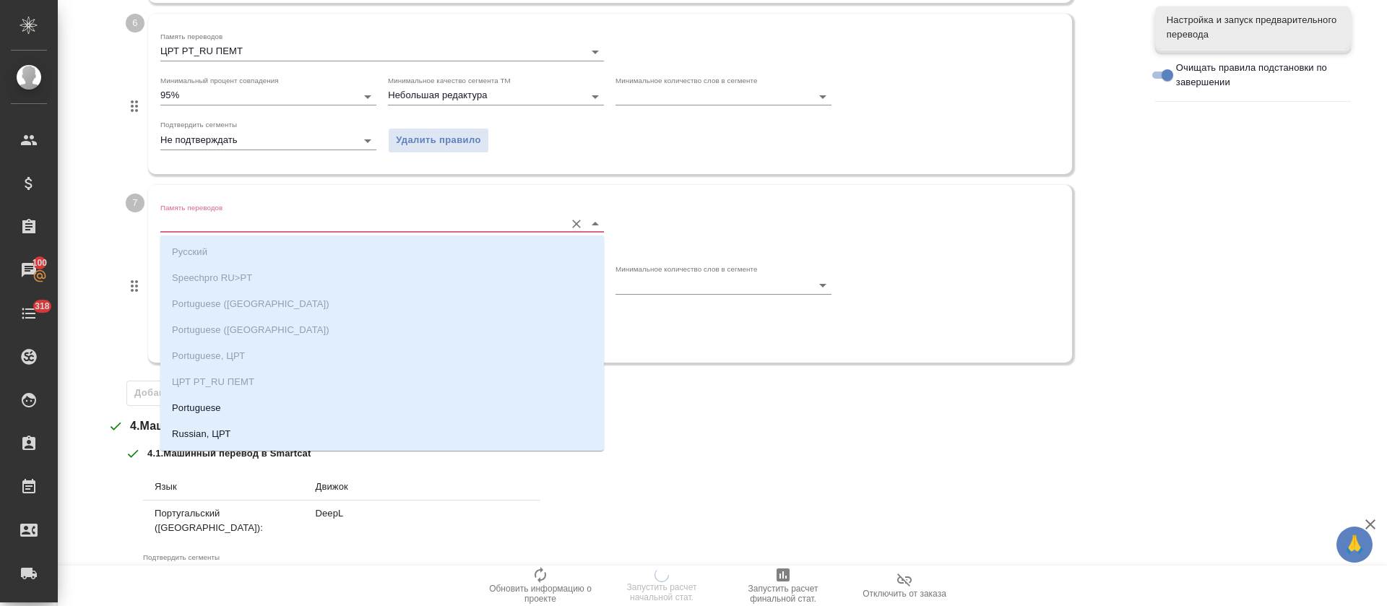
scroll to position [23, 0]
click at [210, 383] on p "Portuguese" at bounding box center [196, 385] width 49 height 14
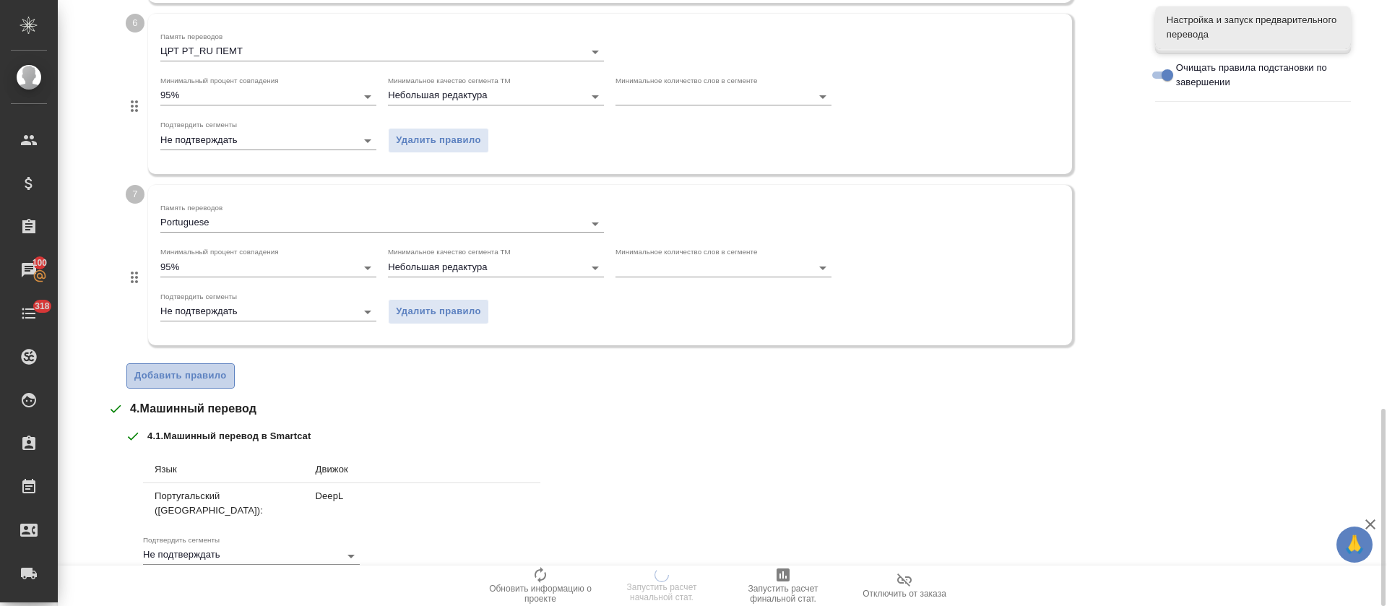
click at [212, 369] on span "Добавить правило" at bounding box center [180, 376] width 92 height 17
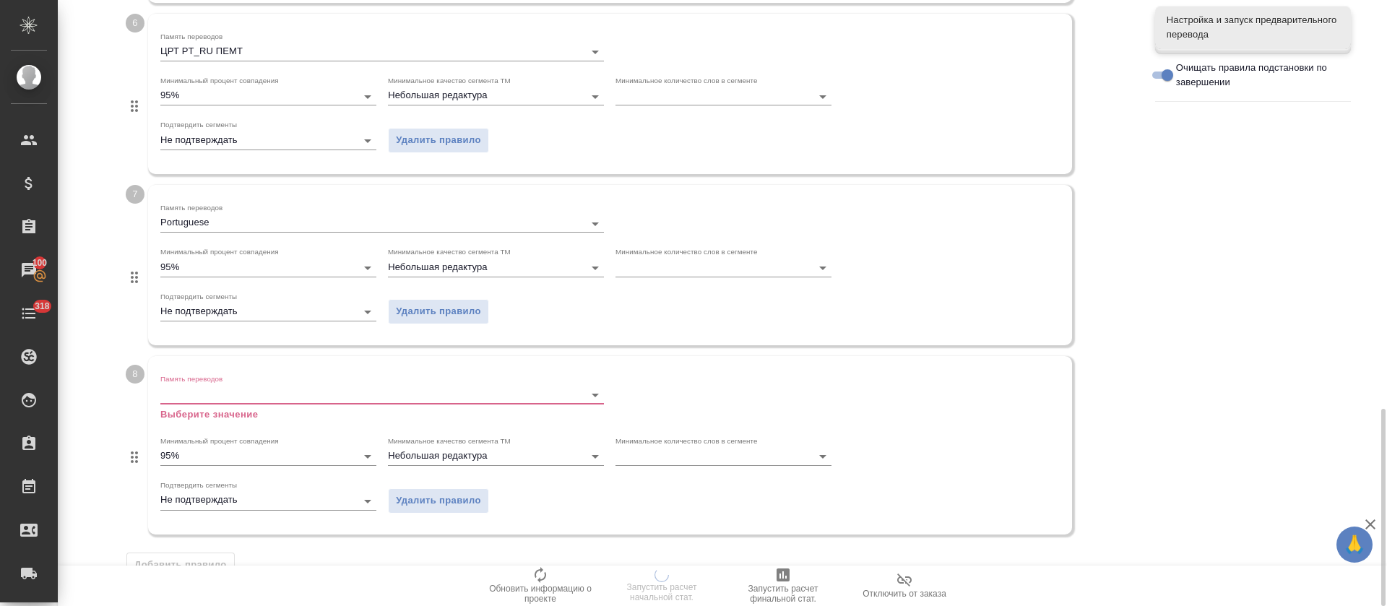
scroll to position [1596, 0]
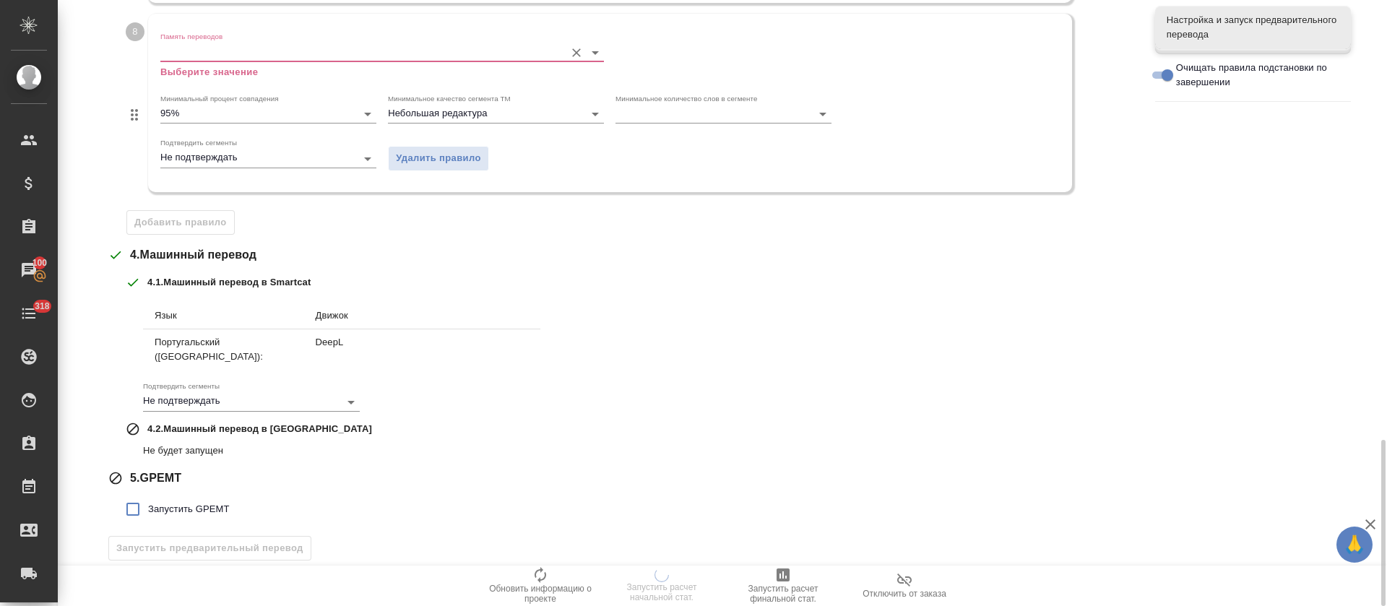
click at [236, 63] on div "Память переводов Выберите значение" at bounding box center [382, 55] width 444 height 47
click at [248, 53] on input "Память переводов" at bounding box center [358, 51] width 397 height 17
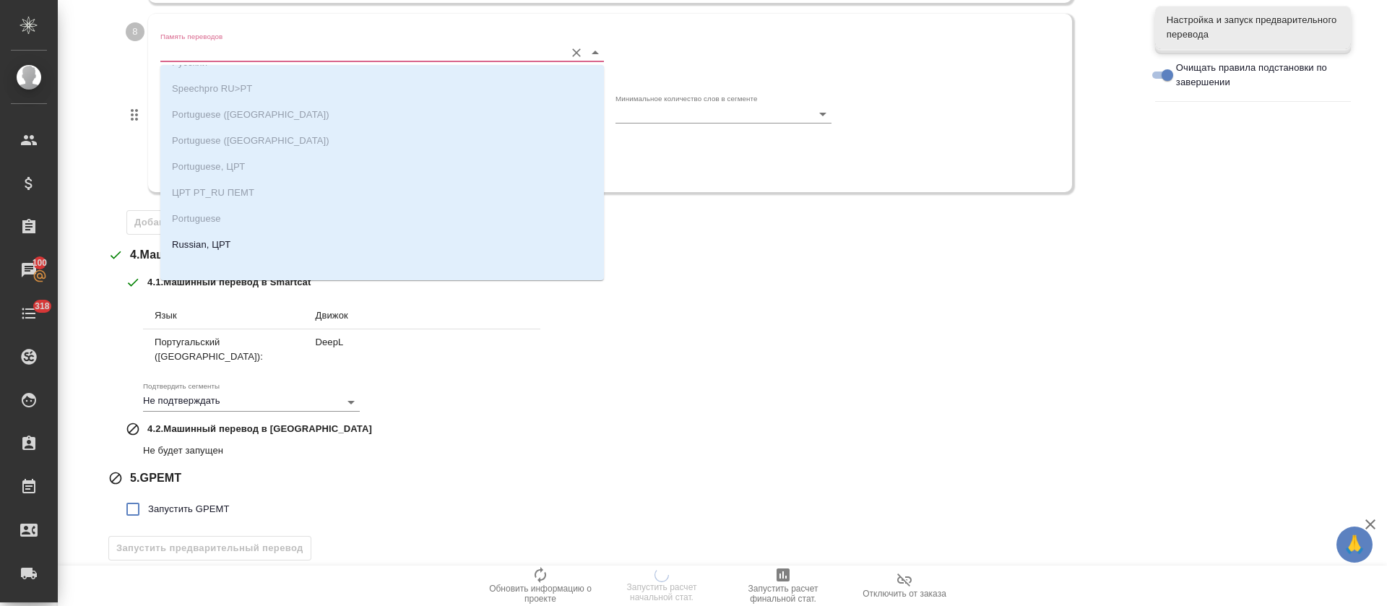
scroll to position [23, 0]
click at [224, 236] on p "Russian, ЦРТ" at bounding box center [201, 240] width 59 height 14
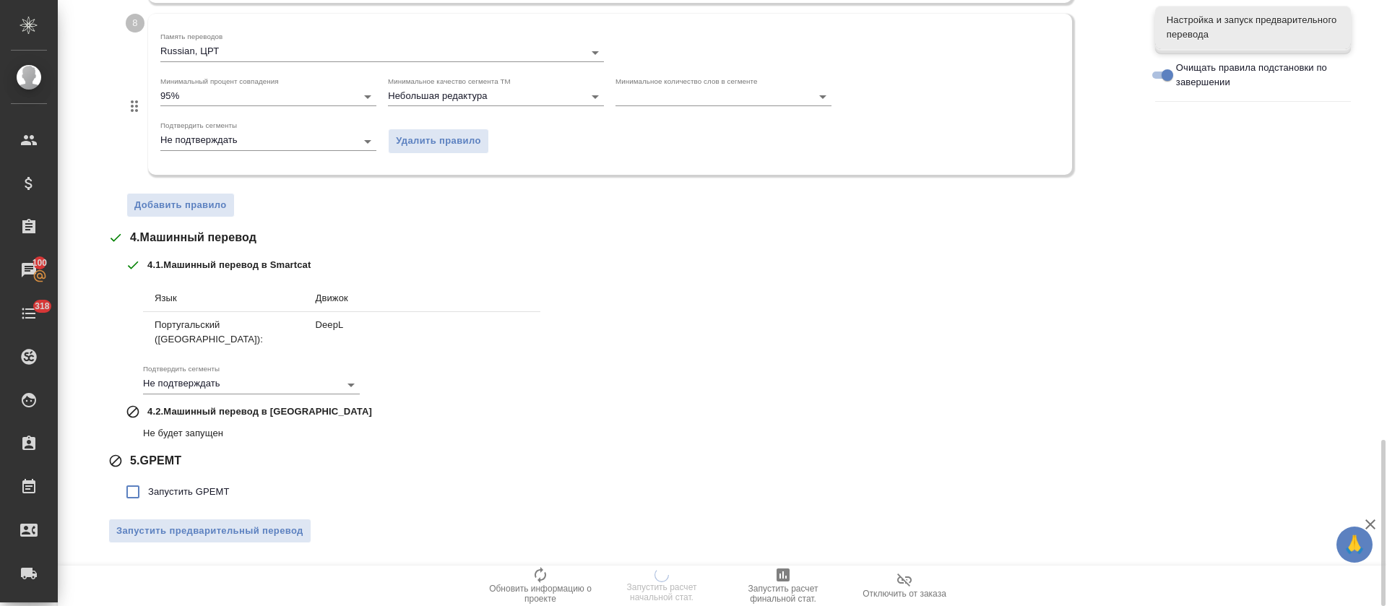
drag, startPoint x: 616, startPoint y: 406, endPoint x: 356, endPoint y: 448, distance: 262.8
click at [616, 405] on div "4 . 1 . Машинный перевод в Smartcat Язык Движок Португальский (Бразилия): DeepL…" at bounding box center [630, 349] width 1008 height 182
click at [204, 485] on span "Запустить GPEMT" at bounding box center [189, 492] width 82 height 14
click at [148, 477] on input "Запустить GPEMT" at bounding box center [133, 492] width 30 height 30
checkbox input "true"
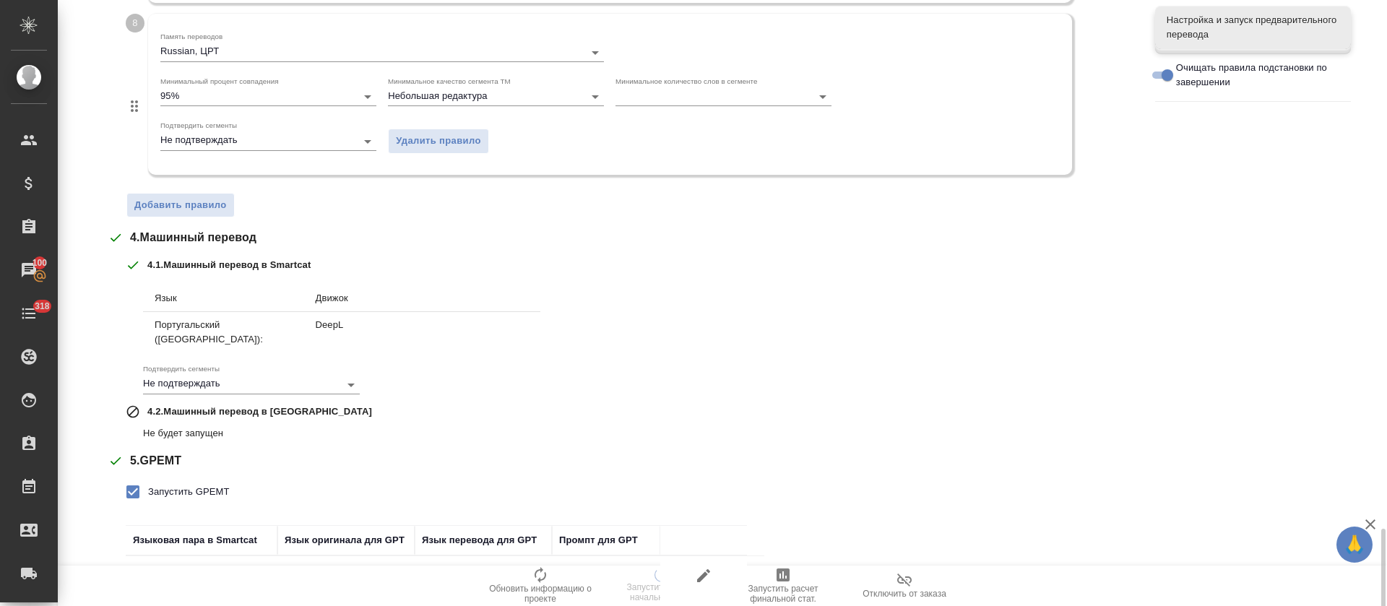
scroll to position [1679, 0]
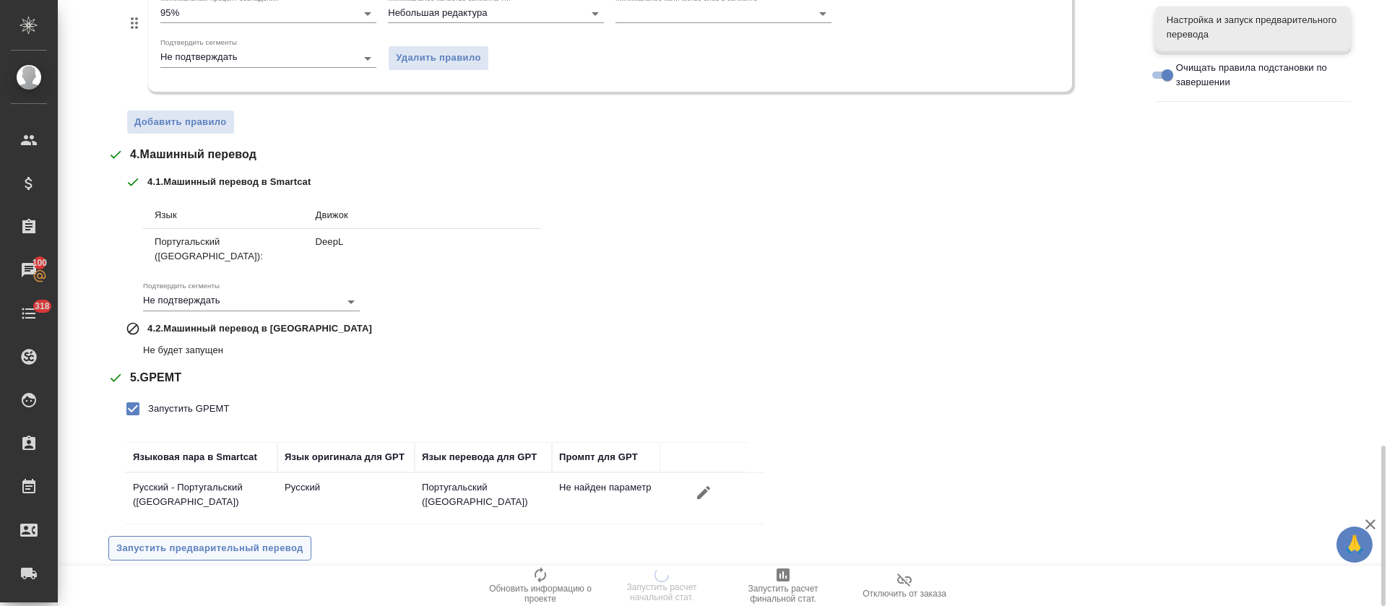
click at [264, 540] on span "Запустить предварительный перевод" at bounding box center [209, 548] width 187 height 17
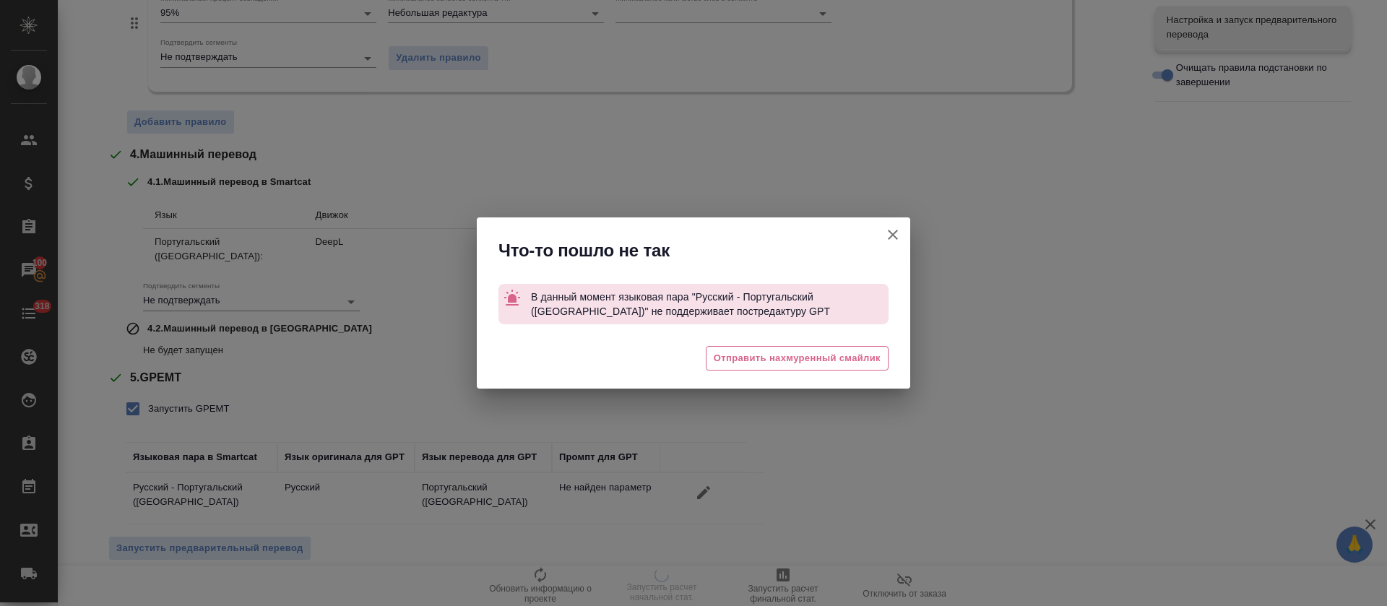
click at [895, 234] on icon "button" at bounding box center [892, 234] width 17 height 17
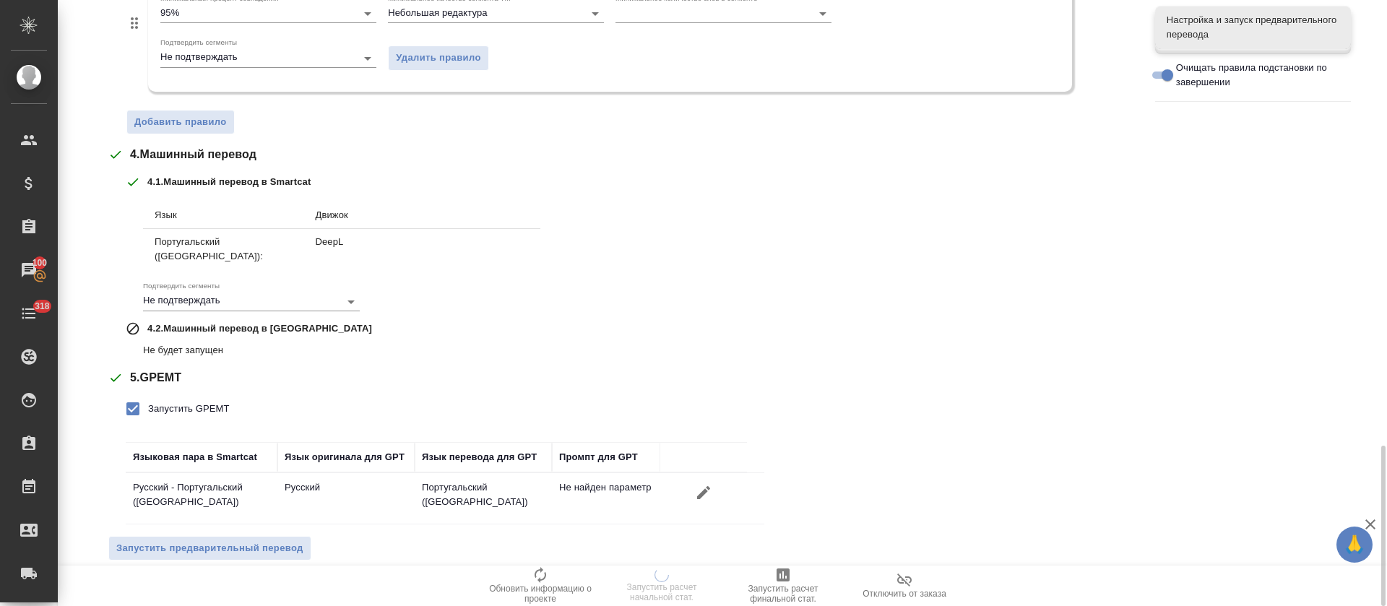
click at [715, 481] on button "button" at bounding box center [704, 493] width 25 height 25
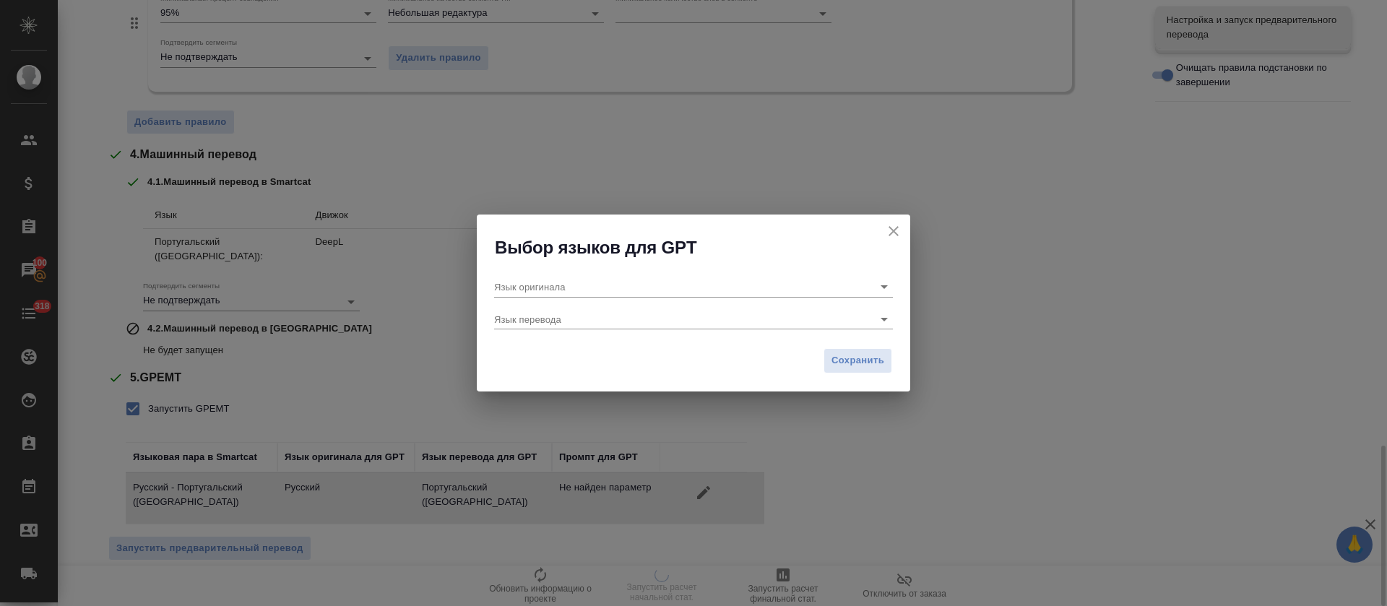
type input "Русский"
click at [627, 332] on div "Язык оригинала Русский Язык перевода Португальский (Бразилия)" at bounding box center [694, 300] width 434 height 82
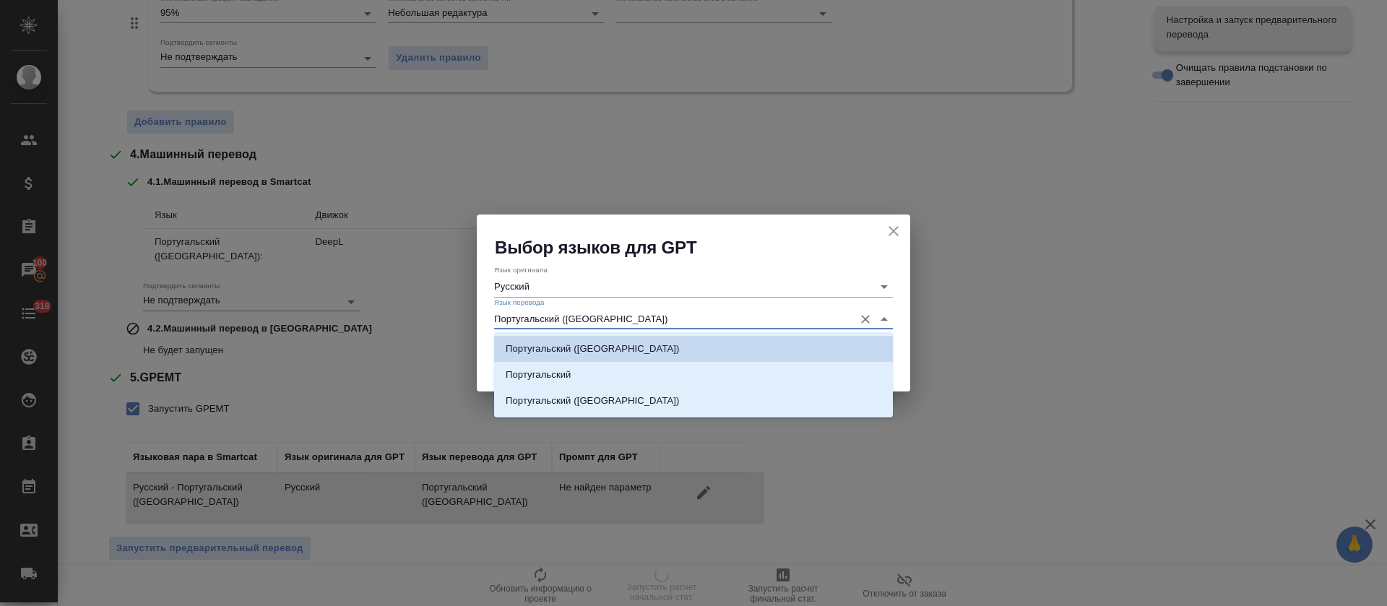
click at [628, 322] on input "Португальский (Бразилия)" at bounding box center [670, 319] width 353 height 20
click at [612, 370] on li "Португальский" at bounding box center [693, 375] width 399 height 26
type input "Португальский"
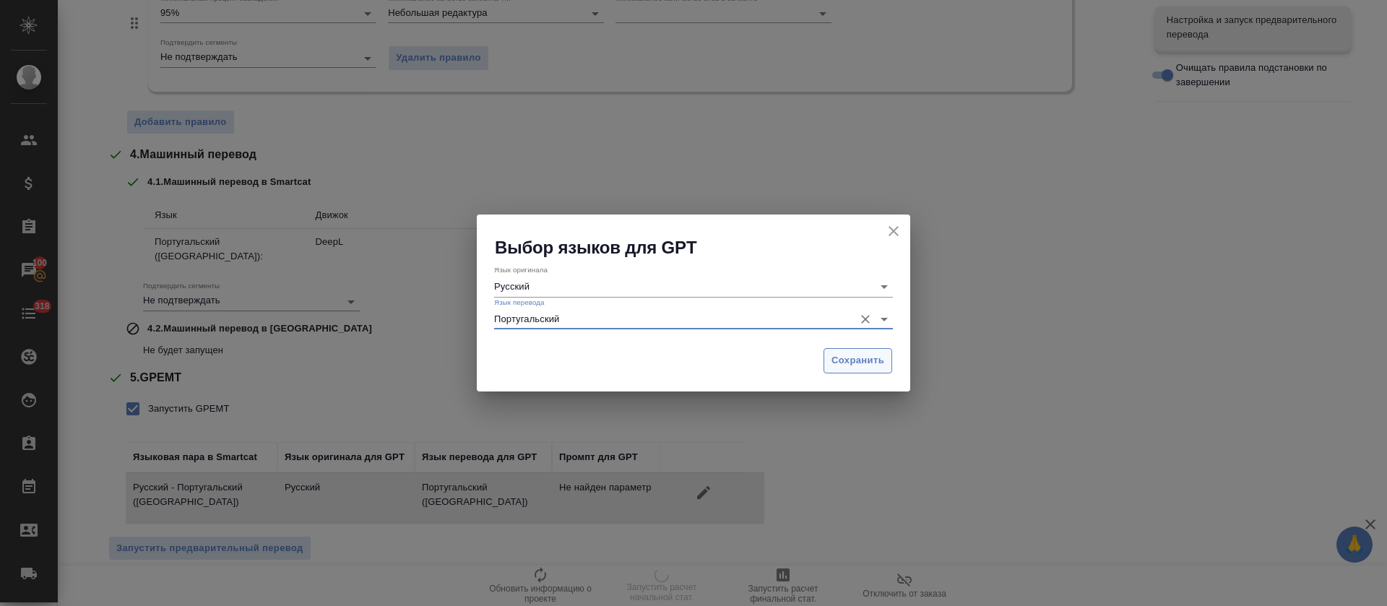
click at [841, 367] on span "Сохранить" at bounding box center [858, 361] width 53 height 17
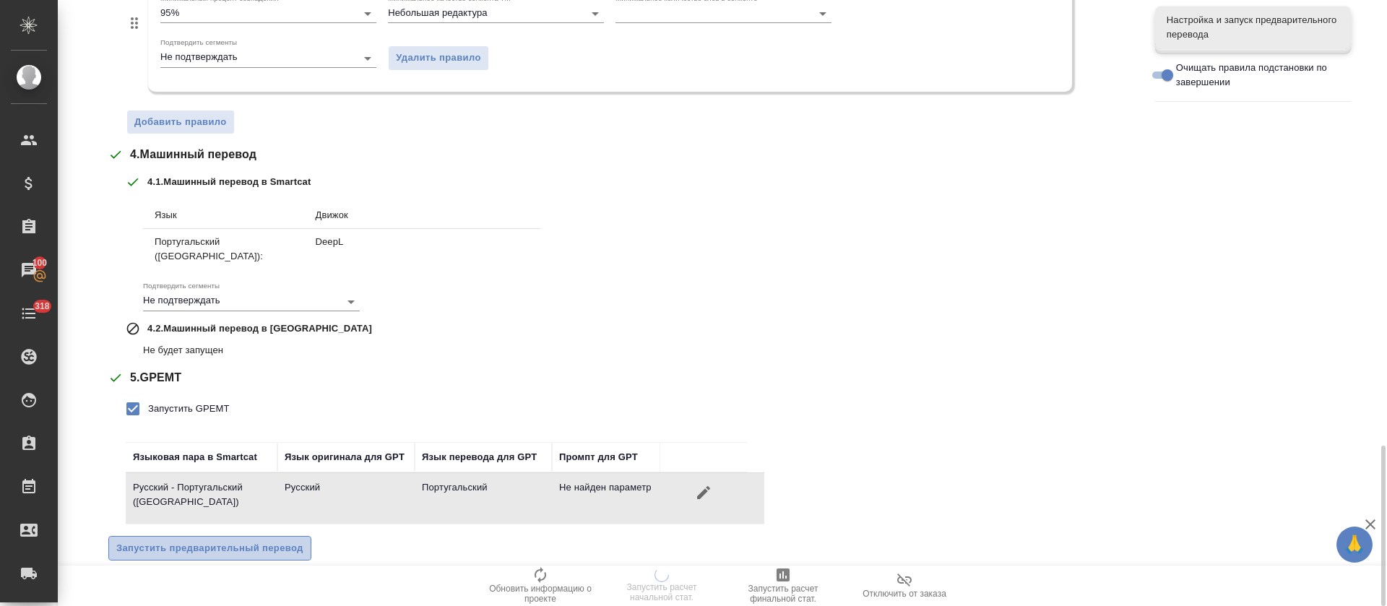
click at [267, 540] on span "Запустить предварительный перевод" at bounding box center [209, 548] width 187 height 17
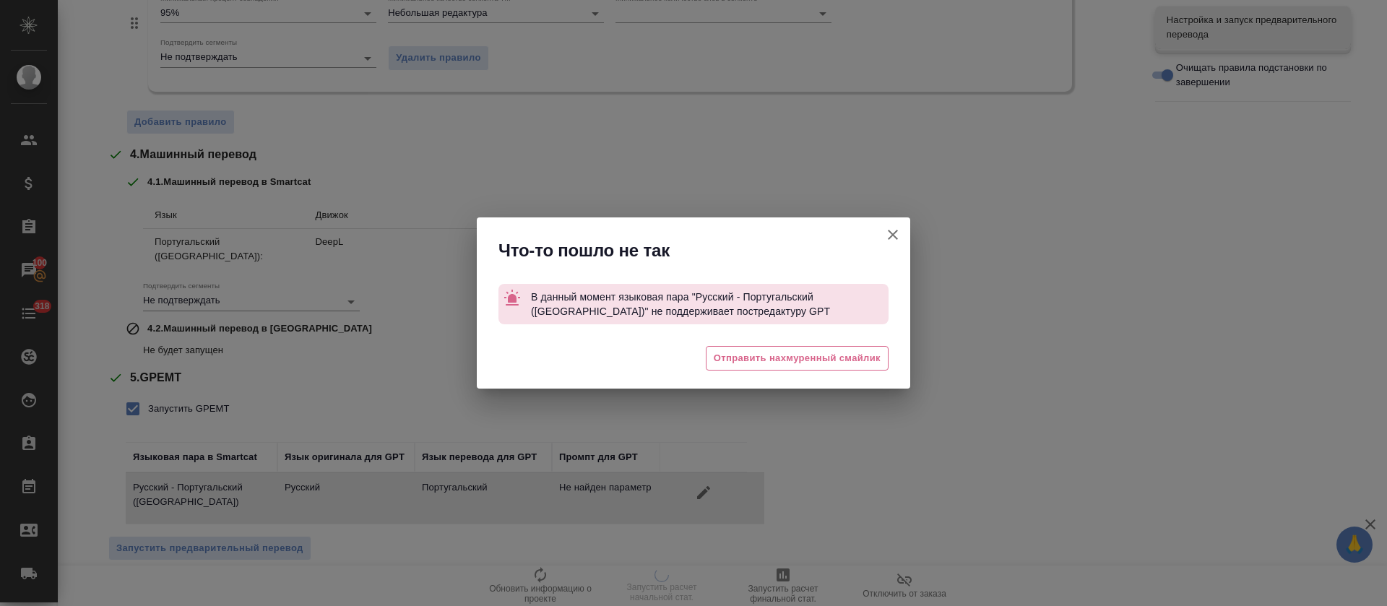
click at [895, 235] on icon "button" at bounding box center [892, 234] width 17 height 17
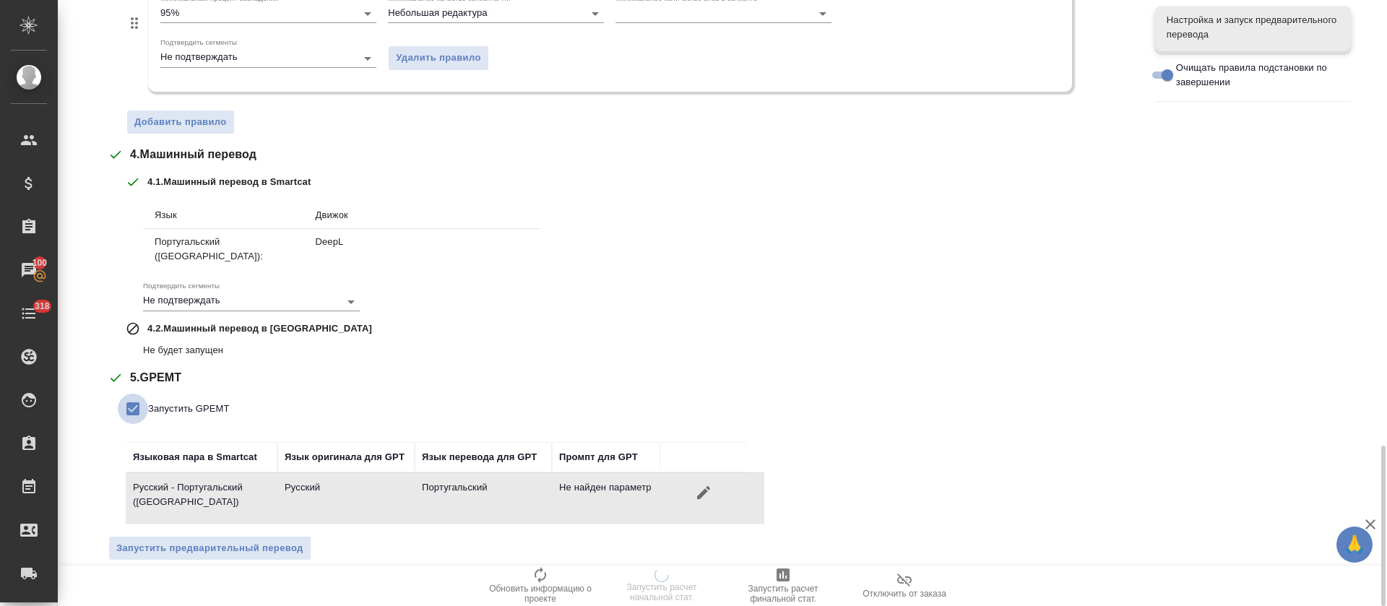
click at [137, 395] on input "Запустить GPEMT" at bounding box center [133, 409] width 30 height 30
checkbox input "false"
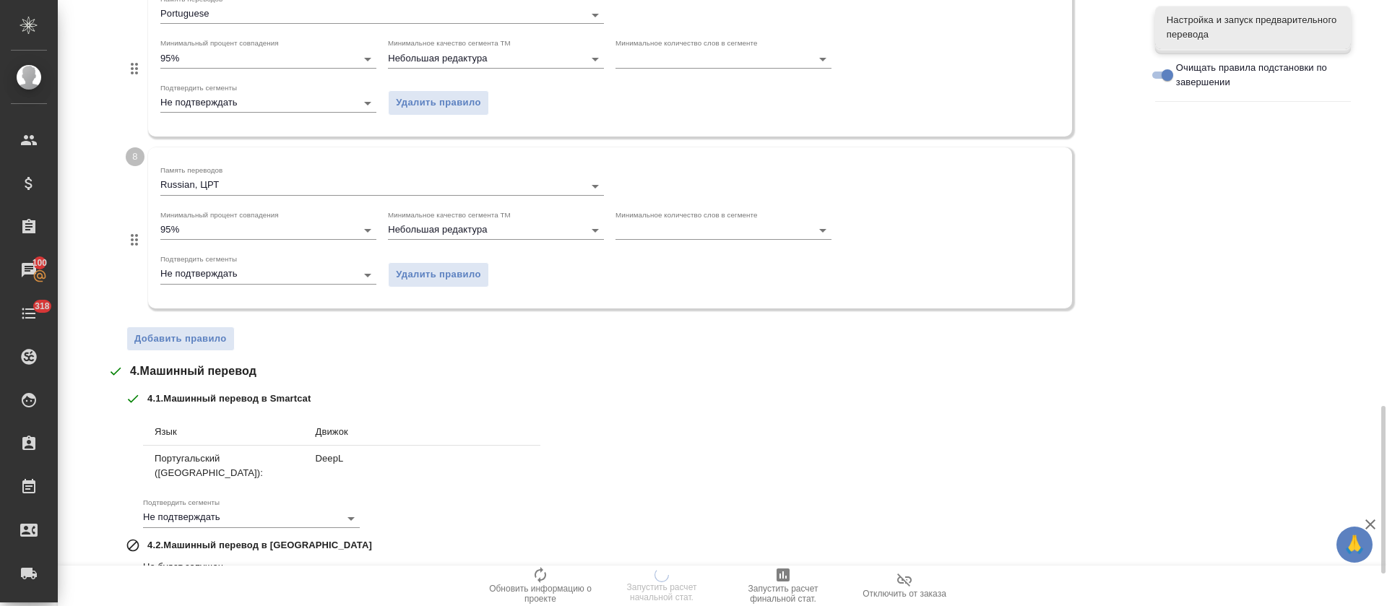
scroll to position [1579, 0]
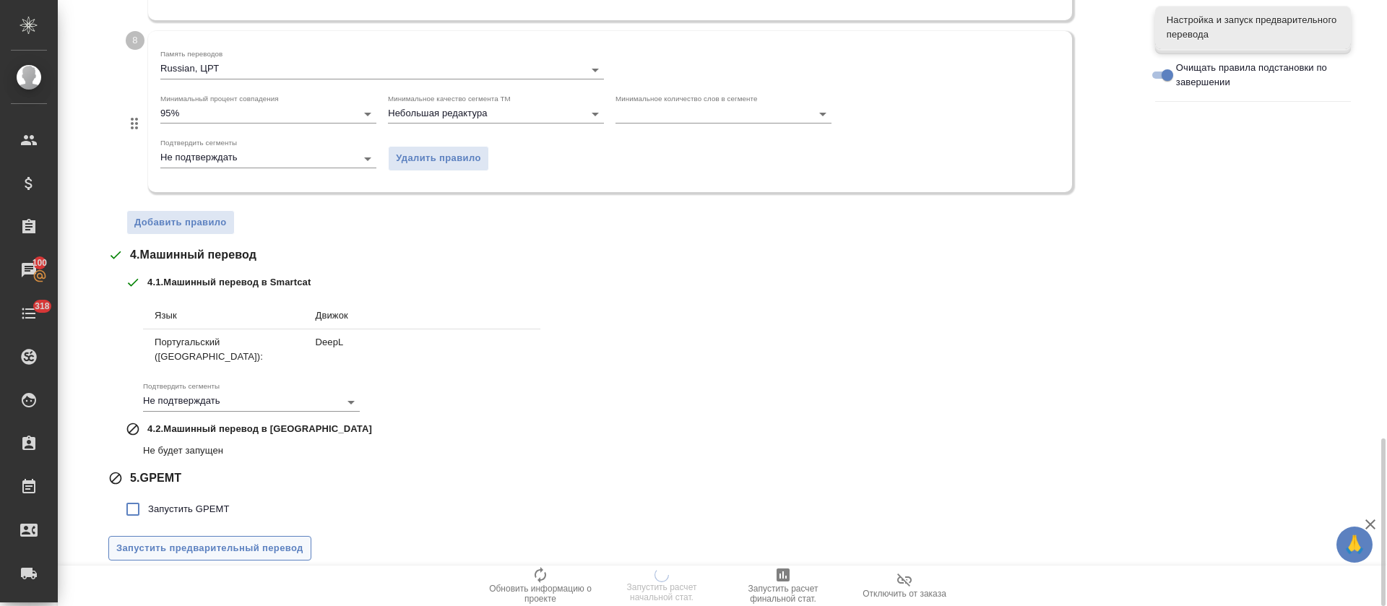
click at [215, 540] on span "Запустить предварительный перевод" at bounding box center [209, 548] width 187 height 17
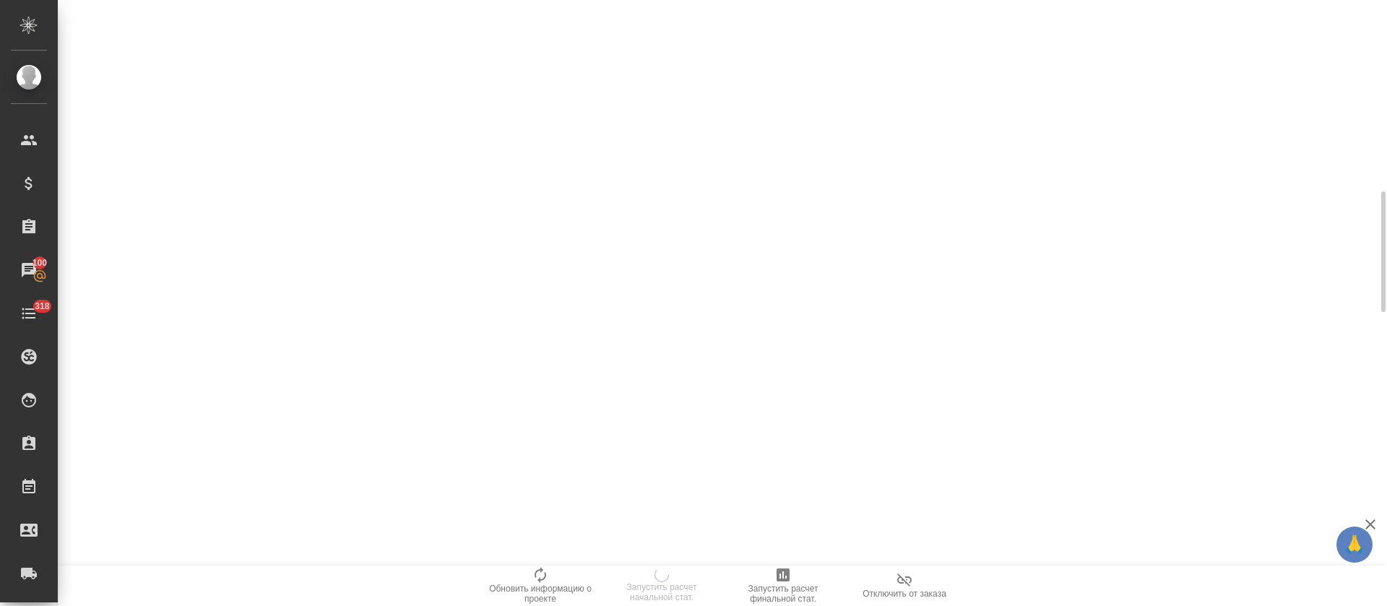
scroll to position [0, 0]
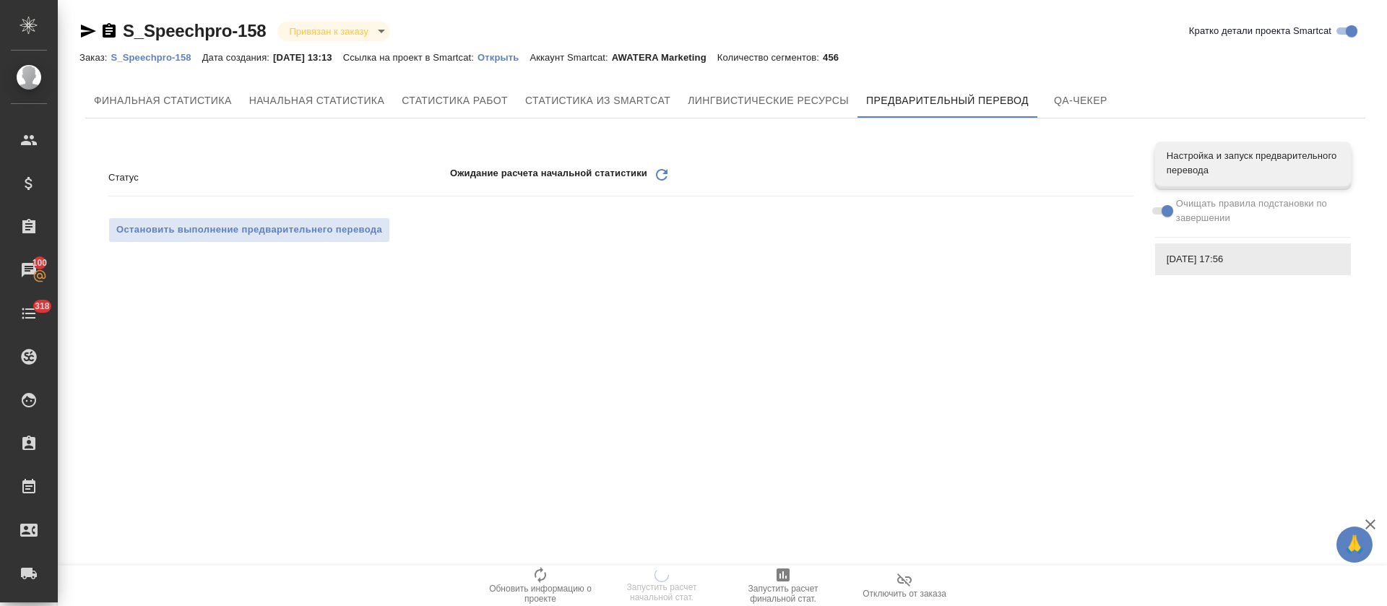
click at [661, 174] on icon "Обновить" at bounding box center [661, 174] width 17 height 17
click at [598, 322] on div ".cls-1 fill:#fff; AWATERA Tretyakova Olga Клиенты Спецификации Заказы 100 Чаты …" at bounding box center [693, 303] width 1387 height 606
click at [842, 343] on div ".cls-1 fill:#fff; AWATERA Tretyakova Olga Клиенты Спецификации Заказы 100 Чаты …" at bounding box center [693, 303] width 1387 height 606
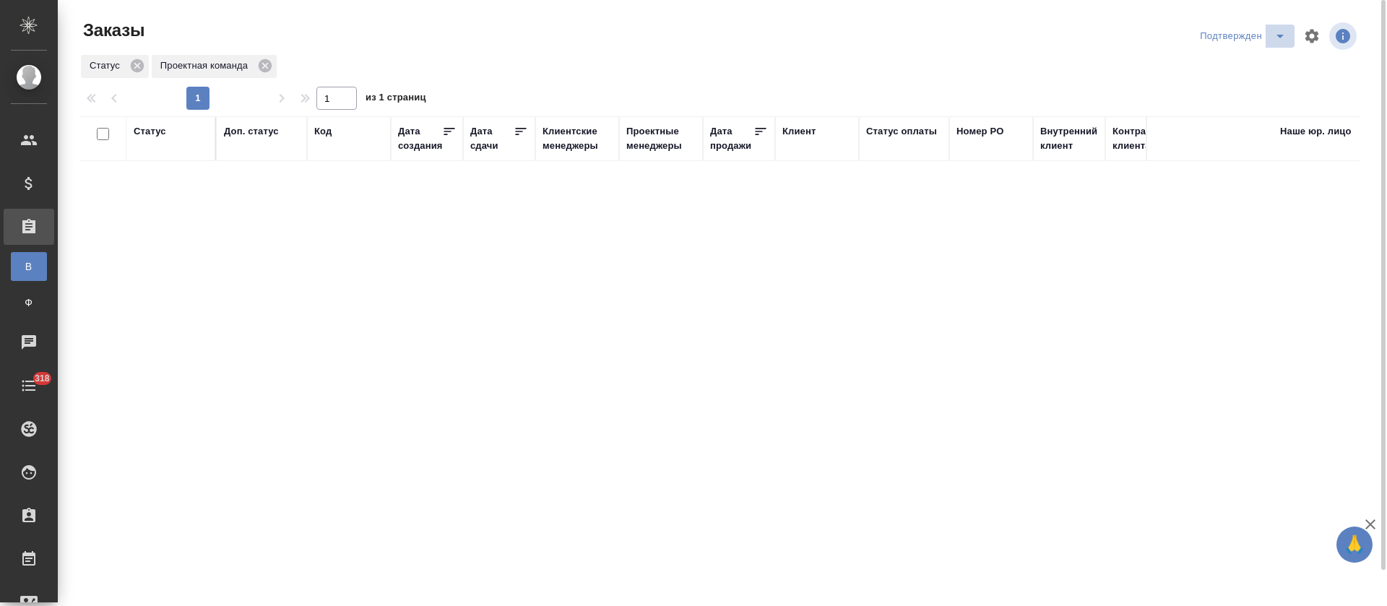
click at [1270, 39] on span "split button" at bounding box center [1281, 35] width 22 height 17
click at [1254, 85] on li "В работе" at bounding box center [1245, 88] width 153 height 23
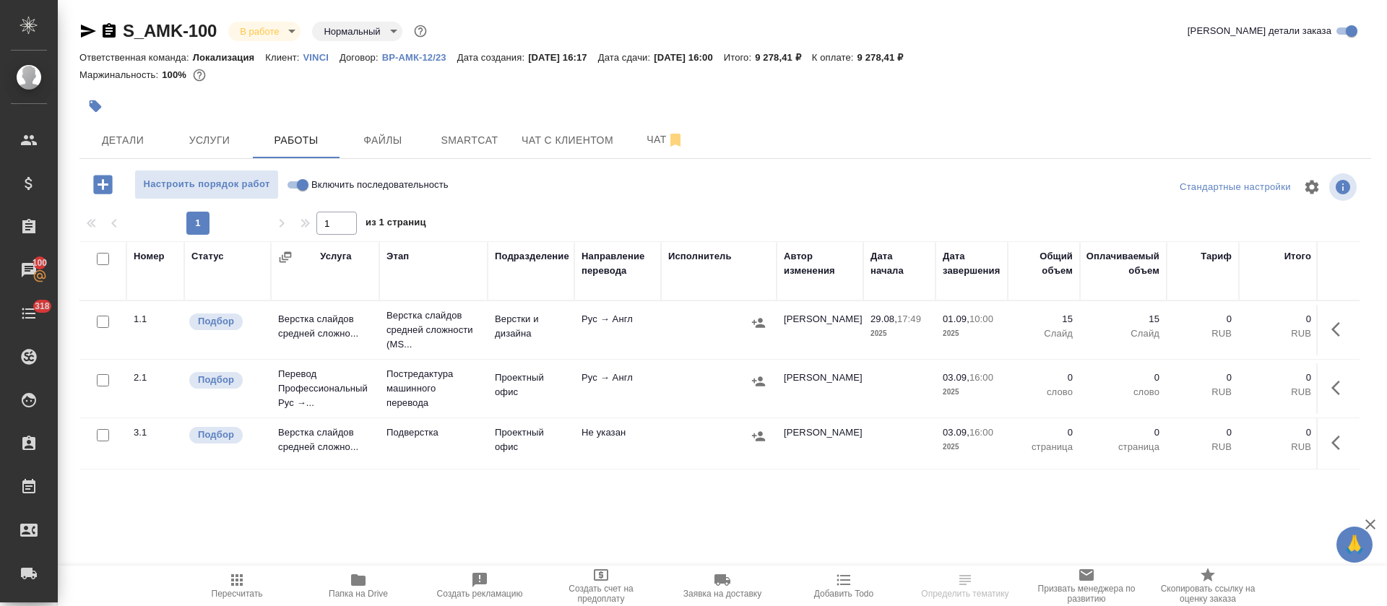
click at [835, 577] on span "Добавить Todo" at bounding box center [844, 585] width 104 height 27
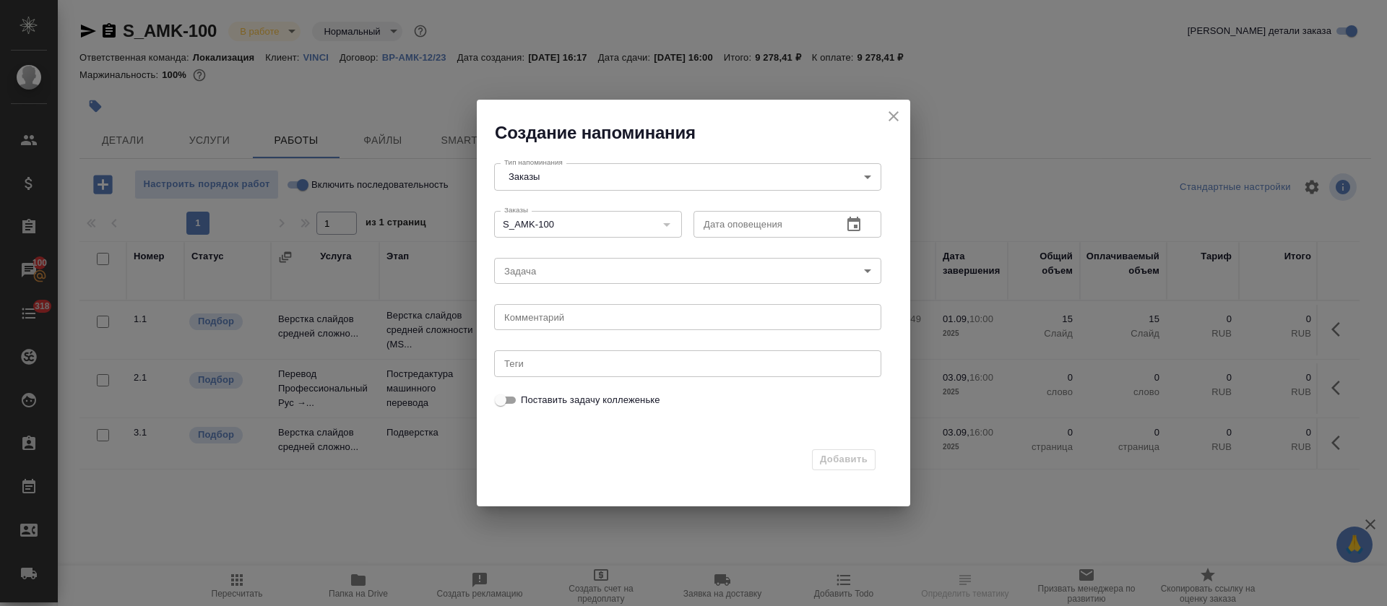
click at [862, 231] on icon "button" at bounding box center [853, 224] width 17 height 17
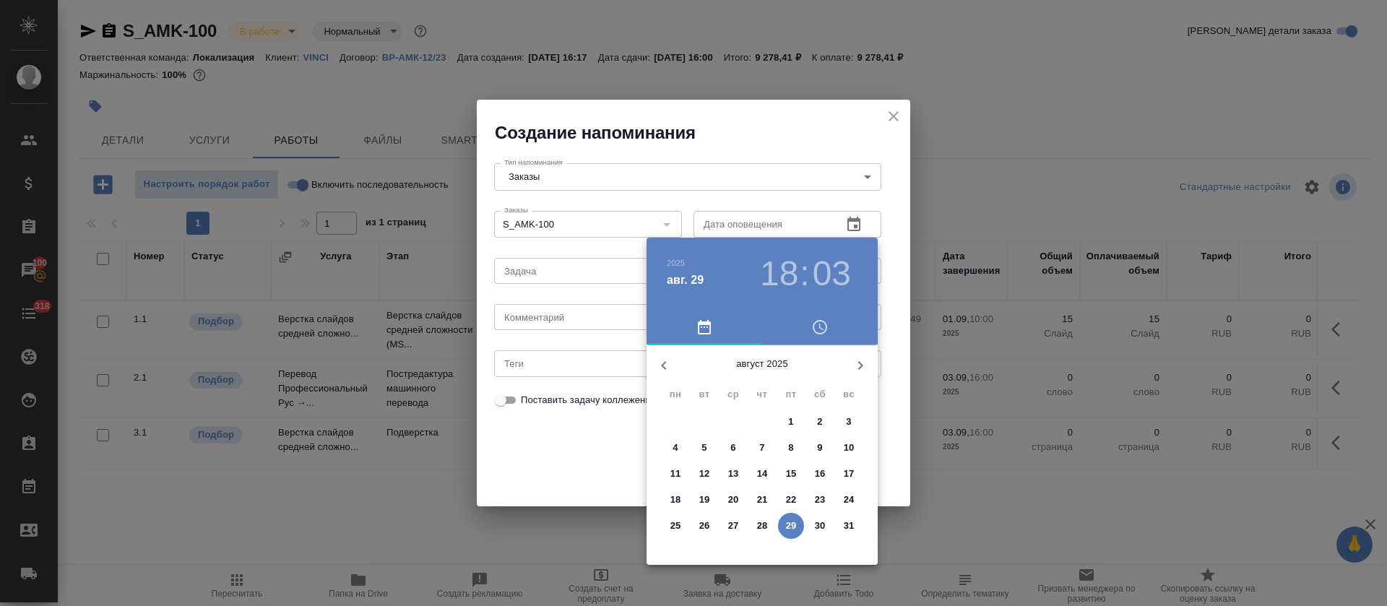
click at [862, 363] on icon "button" at bounding box center [860, 365] width 5 height 9
click at [683, 421] on span "1" at bounding box center [676, 422] width 26 height 14
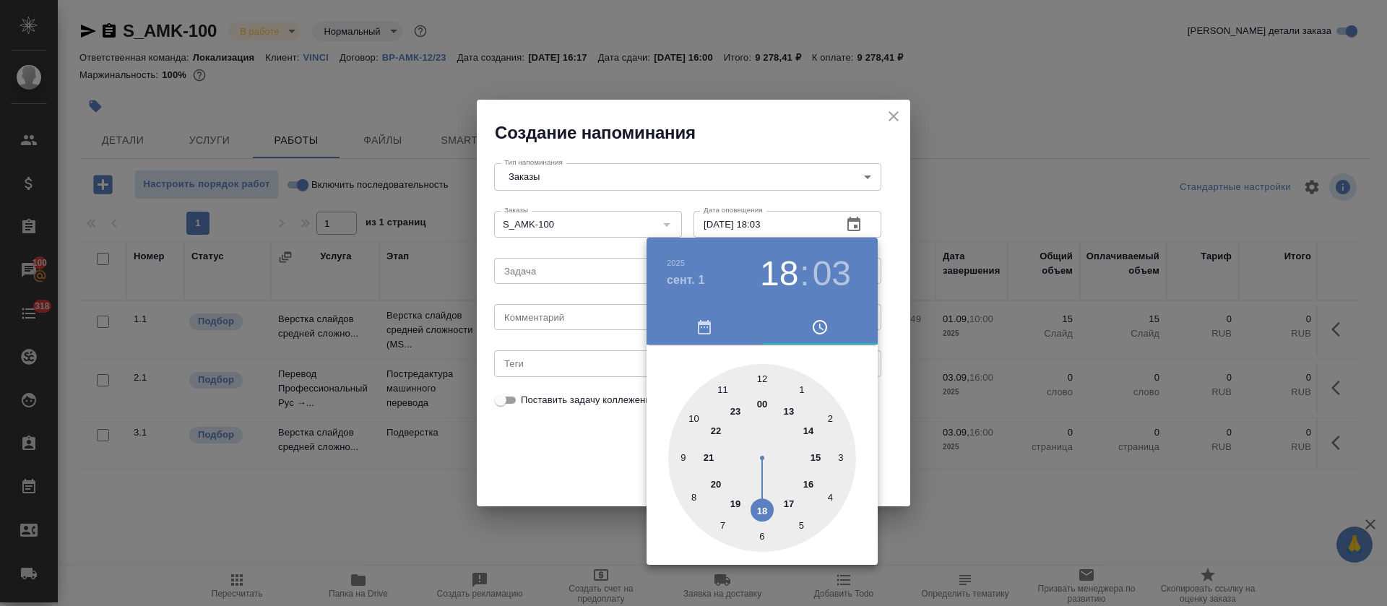
click at [688, 414] on div at bounding box center [762, 458] width 188 height 188
click at [761, 373] on div at bounding box center [762, 458] width 188 height 188
type input "[DATE] 10:00"
click at [565, 465] on div at bounding box center [693, 303] width 1387 height 606
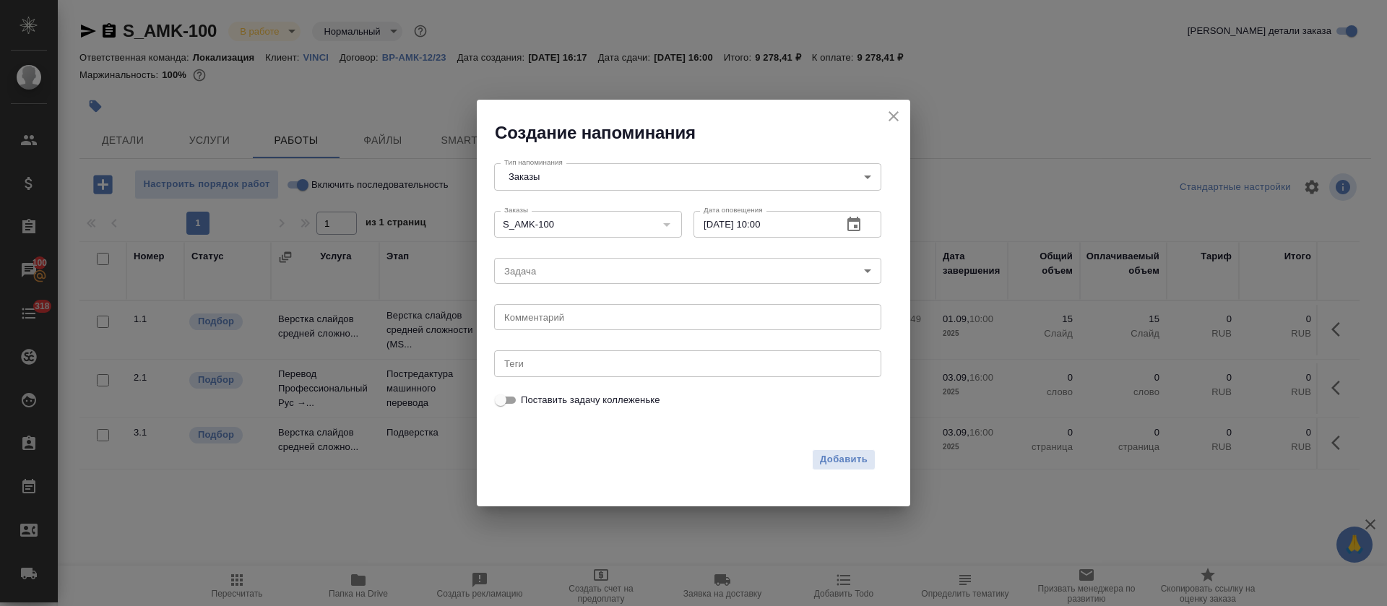
click at [542, 260] on body "🙏 .cls-1 fill:#fff; AWATERA [PERSON_NAME] Спецификации Заказы 100 Чаты 318 Todo…" at bounding box center [693, 303] width 1387 height 606
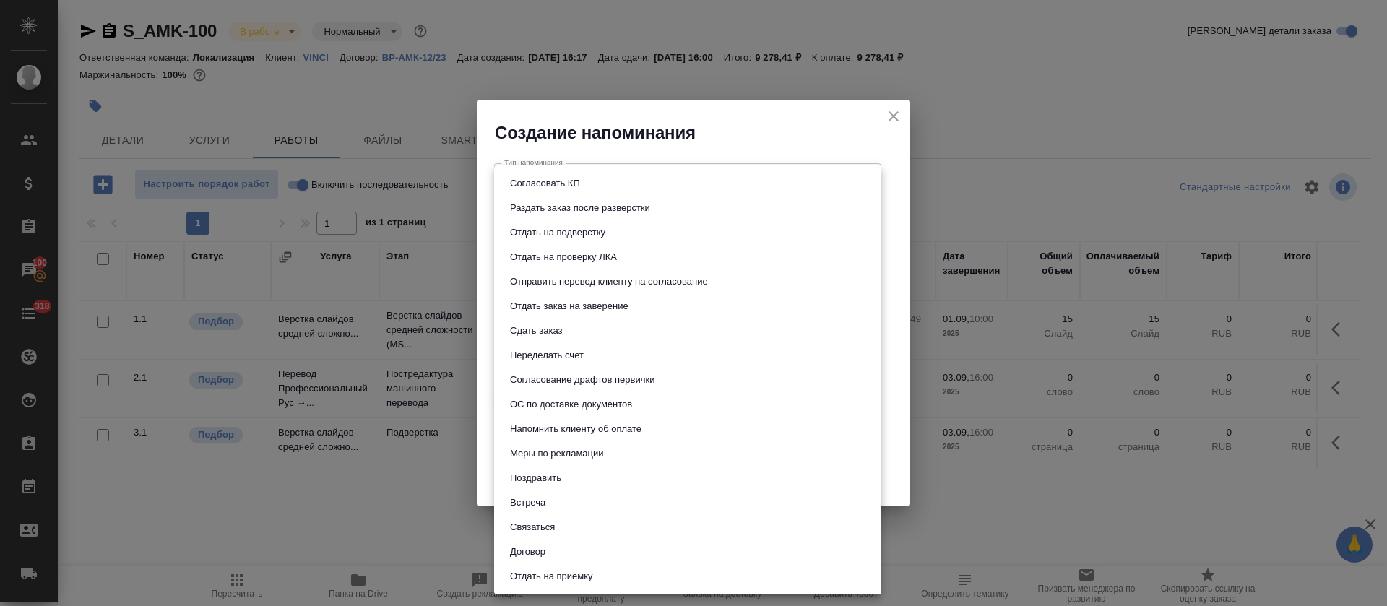
drag, startPoint x: 561, startPoint y: 238, endPoint x: 572, endPoint y: 203, distance: 36.8
click at [572, 203] on ul "Согласовать КП Раздать заказ после разверстки Отдать на подверстку Отдать на пр…" at bounding box center [687, 379] width 387 height 429
click at [571, 203] on button "Раздать заказ после разверстки" at bounding box center [580, 208] width 149 height 16
type input "Раздать заказ после разверстки"
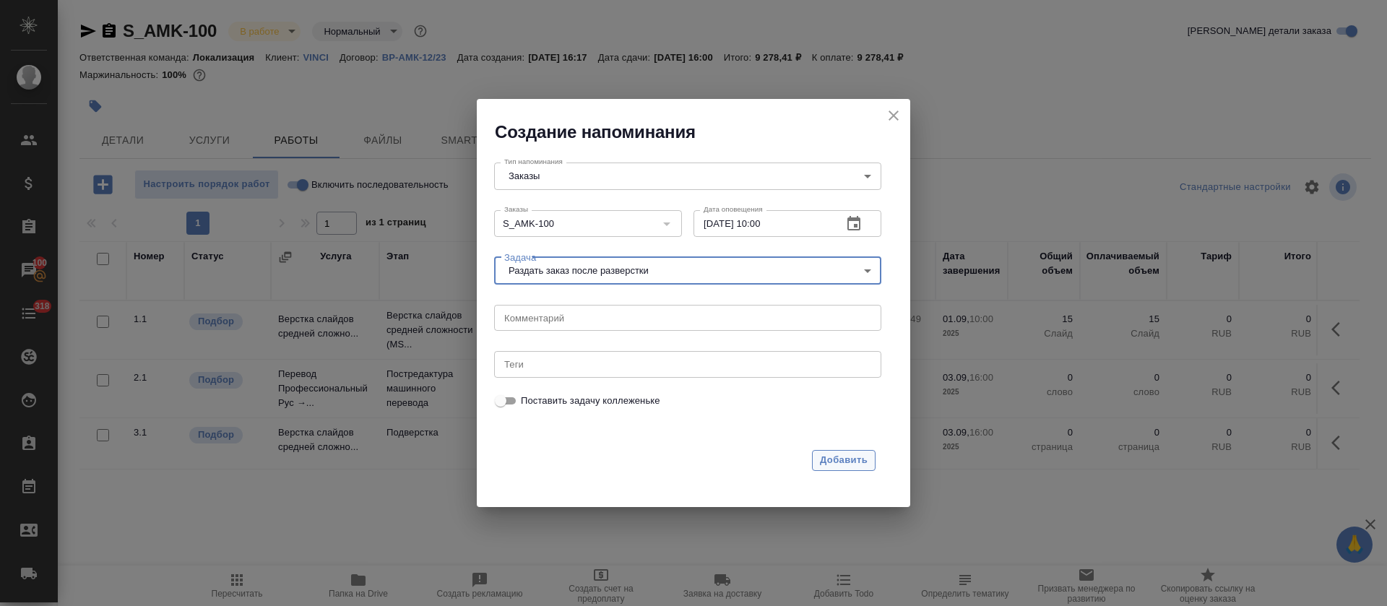
click at [841, 461] on span "Добавить" at bounding box center [844, 460] width 48 height 17
